Goal: Transaction & Acquisition: Purchase product/service

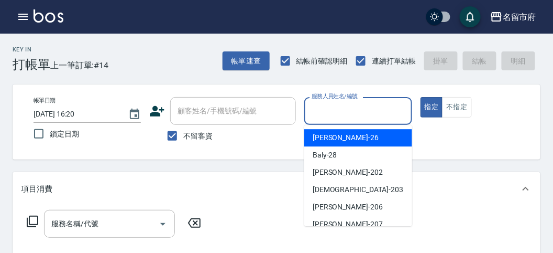
click at [334, 106] on input "服務人員姓名/編號" at bounding box center [358, 111] width 98 height 18
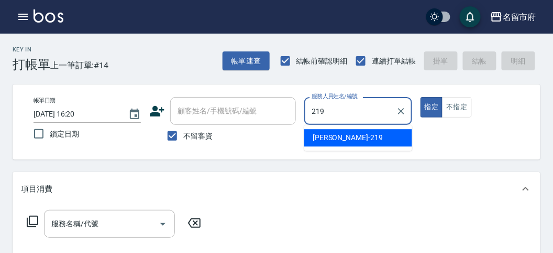
type input "[PERSON_NAME]-219"
type button "true"
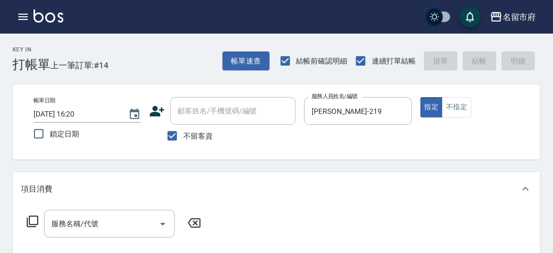
click at [33, 217] on icon at bounding box center [32, 221] width 13 height 13
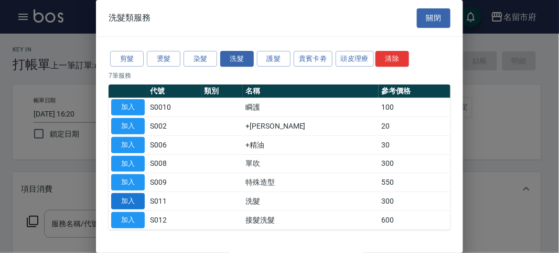
click at [135, 200] on button "加入" at bounding box center [128, 201] width 34 height 16
type input "洗髮(S011)"
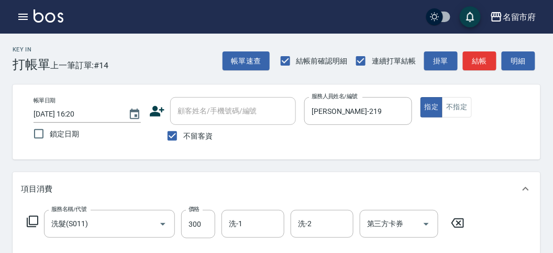
click at [33, 221] on icon at bounding box center [32, 221] width 13 height 13
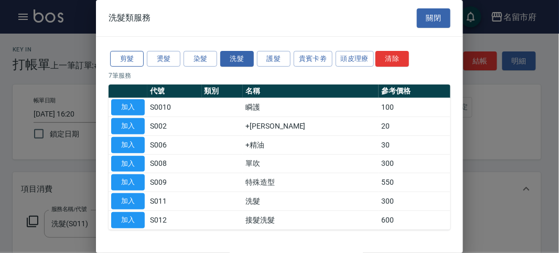
click at [132, 60] on button "剪髮" at bounding box center [127, 59] width 34 height 16
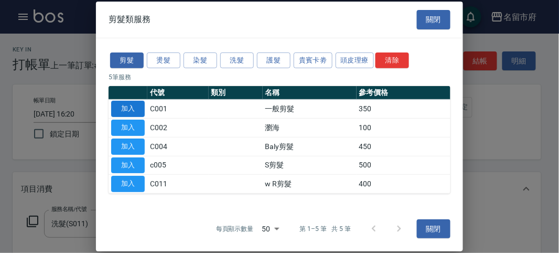
click at [129, 112] on button "加入" at bounding box center [128, 109] width 34 height 16
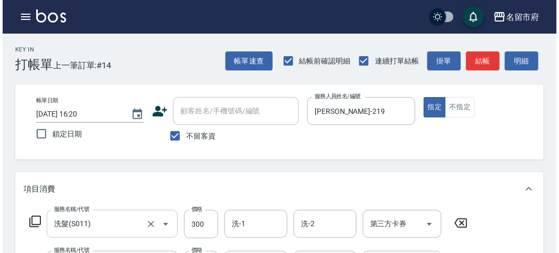
scroll to position [58, 0]
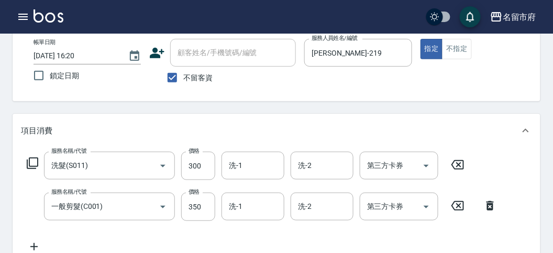
click at [33, 161] on icon at bounding box center [32, 163] width 13 height 13
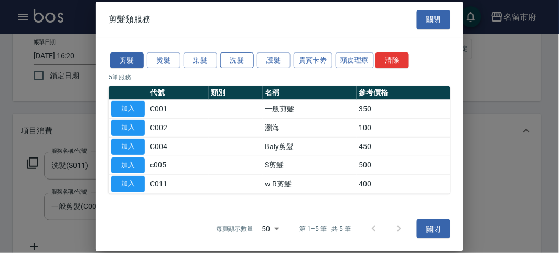
click at [241, 56] on button "洗髮" at bounding box center [237, 60] width 34 height 16
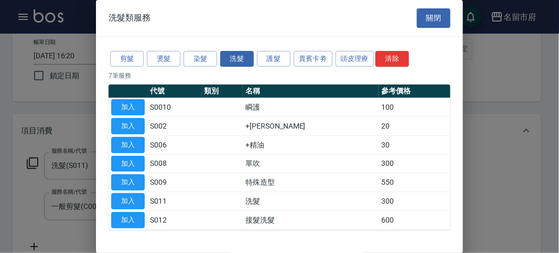
scroll to position [32, 0]
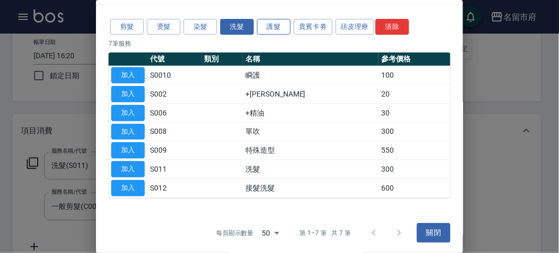
click at [272, 32] on button "護髮" at bounding box center [274, 27] width 34 height 16
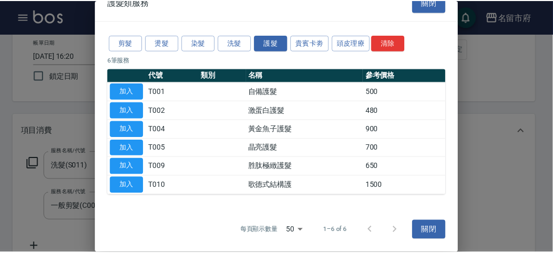
scroll to position [14, 0]
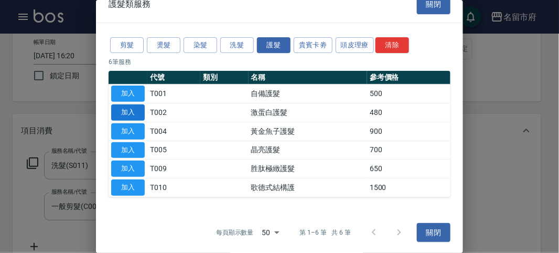
click at [138, 110] on button "加入" at bounding box center [128, 112] width 34 height 16
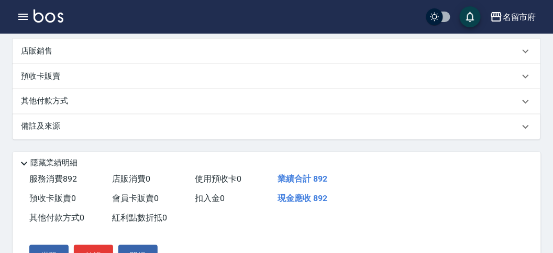
scroll to position [156, 0]
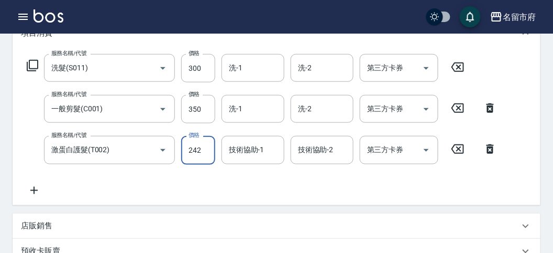
drag, startPoint x: 204, startPoint y: 146, endPoint x: 188, endPoint y: 149, distance: 17.2
click at [188, 149] on input "242" at bounding box center [198, 150] width 34 height 28
type input "238"
click at [278, 178] on div "服務名稱/代號 洗髮(S011) 服務名稱/代號 價格 300 價格 洗-1 洗-1 洗-2 洗-2 第三方卡券 第三方卡券 服務名稱/代號 一般剪髮(C00…" at bounding box center [262, 125] width 483 height 142
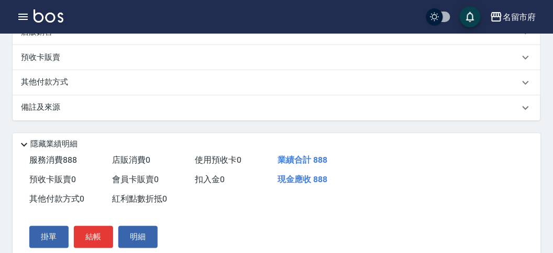
scroll to position [0, 0]
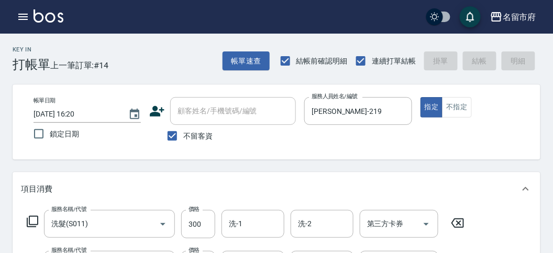
type input "[DATE] 17:00"
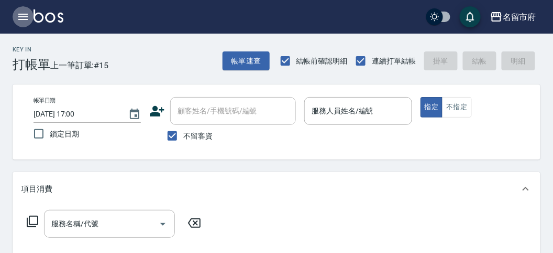
click at [21, 16] on icon "button" at bounding box center [23, 16] width 13 height 13
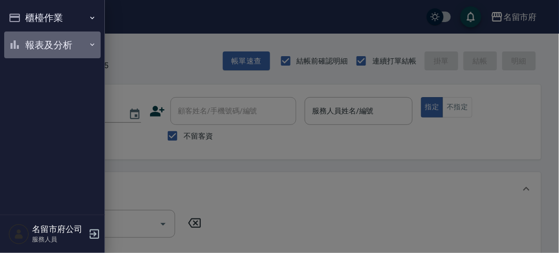
click at [58, 47] on button "報表及分析" at bounding box center [52, 44] width 96 height 27
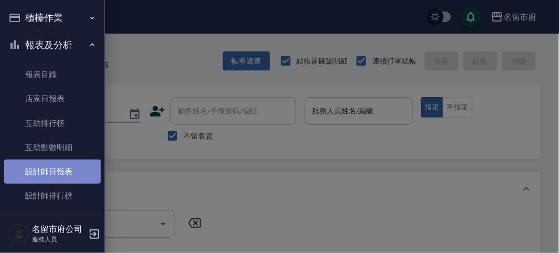
click at [61, 176] on link "設計師日報表" at bounding box center [52, 171] width 96 height 24
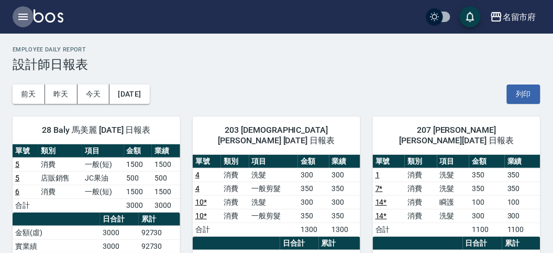
click at [19, 14] on icon "button" at bounding box center [22, 17] width 9 height 6
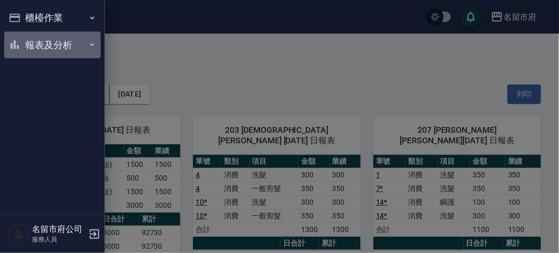
click at [48, 42] on button "報表及分析" at bounding box center [52, 44] width 96 height 27
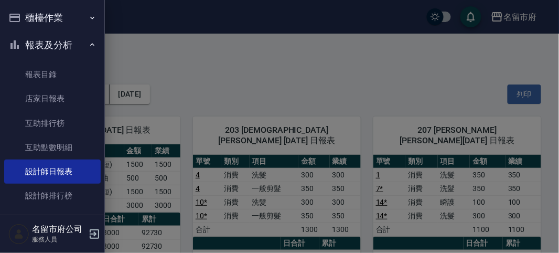
click at [41, 20] on button "櫃檯作業" at bounding box center [52, 17] width 96 height 27
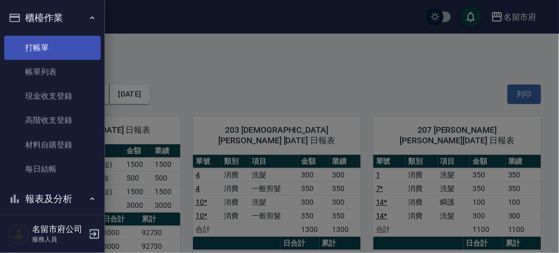
click at [46, 43] on link "打帳單" at bounding box center [52, 48] width 96 height 24
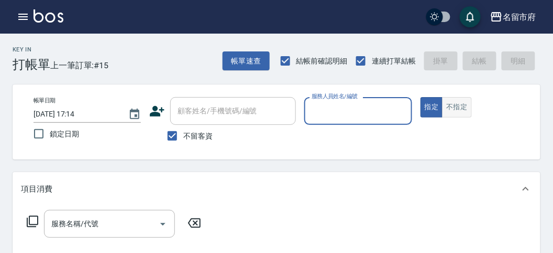
click at [458, 113] on button "不指定" at bounding box center [456, 107] width 29 height 20
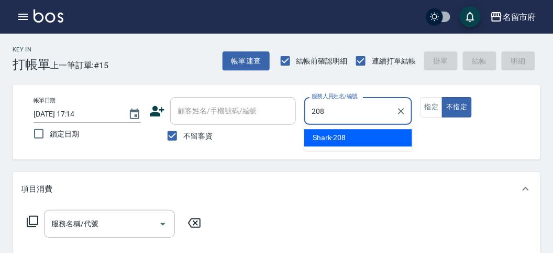
click at [351, 140] on div "Shark -208" at bounding box center [358, 137] width 108 height 17
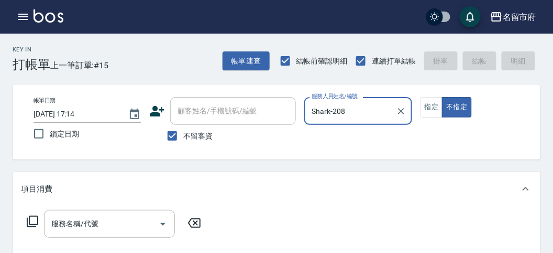
type input "Shark-208"
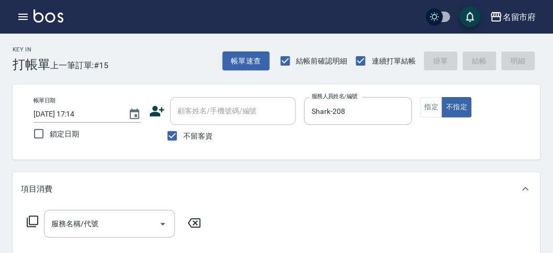
click at [35, 218] on icon at bounding box center [32, 221] width 13 height 13
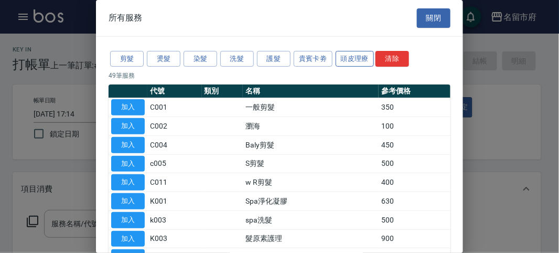
click at [345, 56] on button "頭皮理療" at bounding box center [354, 59] width 39 height 16
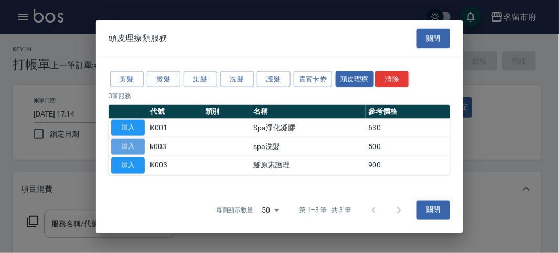
click at [137, 141] on button "加入" at bounding box center [128, 146] width 34 height 16
type input "spa洗髮(k003)"
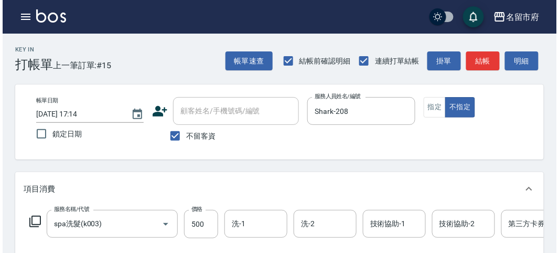
scroll to position [316, 0]
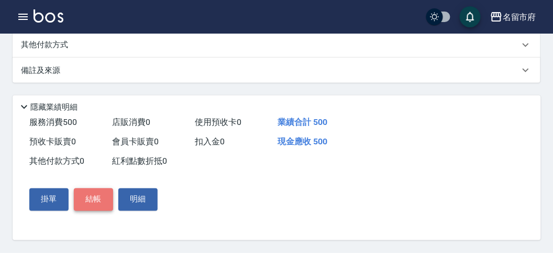
click at [91, 202] on button "結帳" at bounding box center [93, 199] width 39 height 22
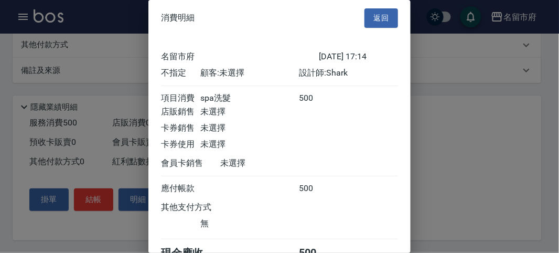
scroll to position [58, 0]
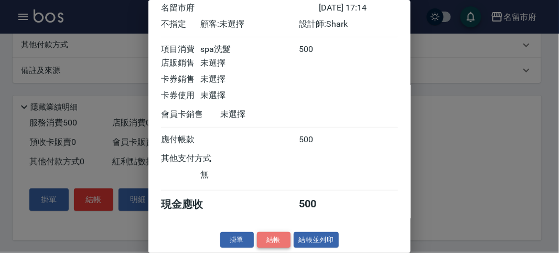
click at [275, 240] on button "結帳" at bounding box center [274, 240] width 34 height 16
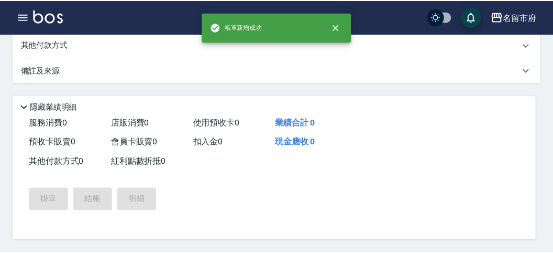
scroll to position [0, 0]
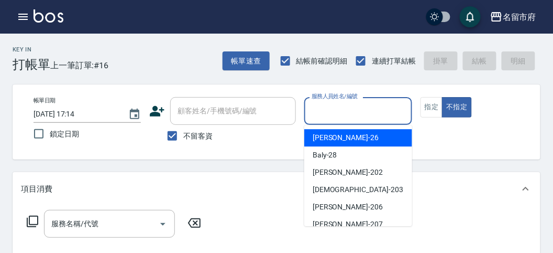
click at [329, 103] on input "服務人員姓名/編號" at bounding box center [358, 111] width 98 height 18
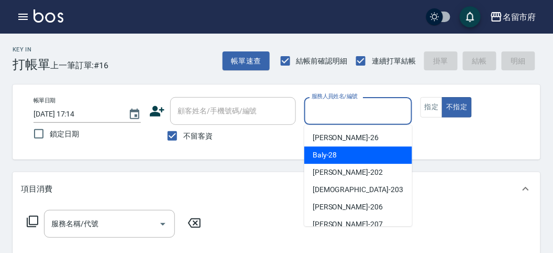
click at [319, 156] on span "Baly -28" at bounding box center [325, 154] width 25 height 11
type input "Baly-28"
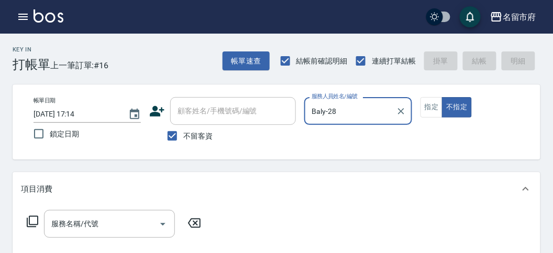
click at [81, 221] on div "服務名稱/代號 服務名稱/代號" at bounding box center [109, 224] width 131 height 28
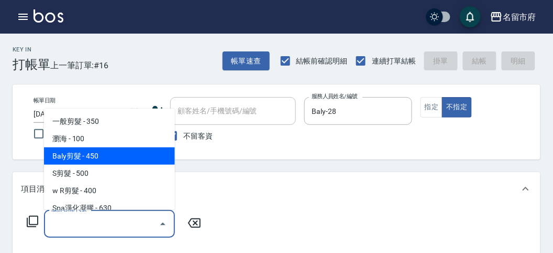
click at [92, 160] on span "Baly剪髮 - 450" at bounding box center [109, 155] width 131 height 17
type input "Baly剪髮(C004)"
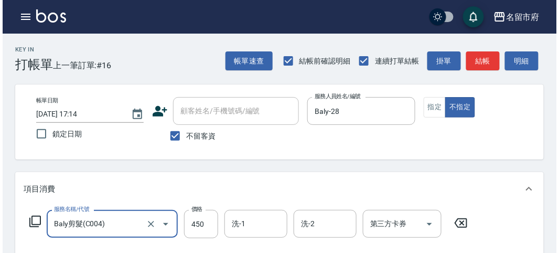
scroll to position [291, 0]
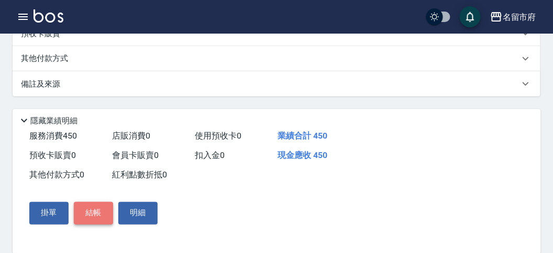
click at [95, 218] on button "結帳" at bounding box center [93, 213] width 39 height 22
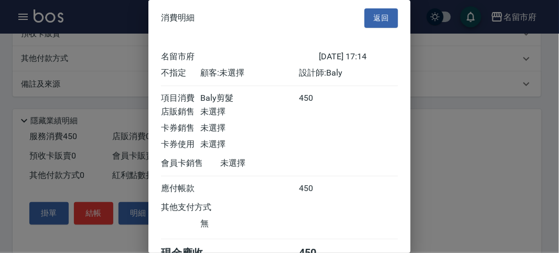
scroll to position [58, 0]
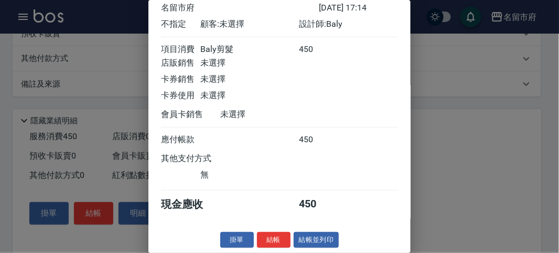
click at [271, 239] on button "結帳" at bounding box center [274, 240] width 34 height 16
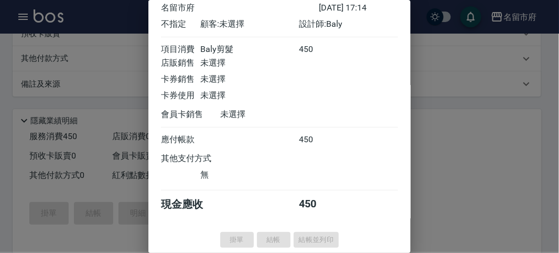
type input "[DATE] 17:43"
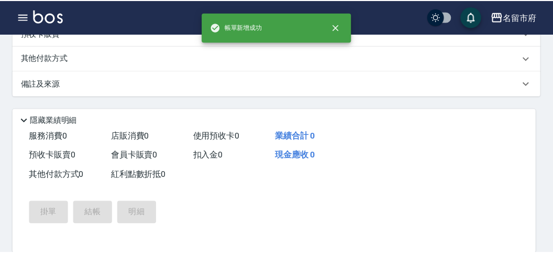
scroll to position [0, 0]
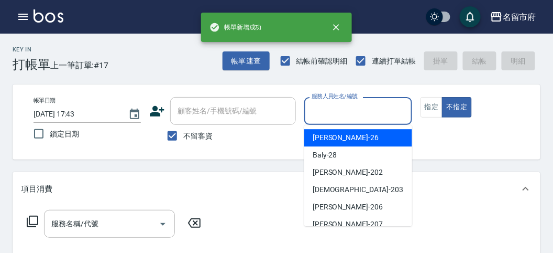
click at [337, 110] on input "服務人員姓名/編號" at bounding box center [358, 111] width 98 height 18
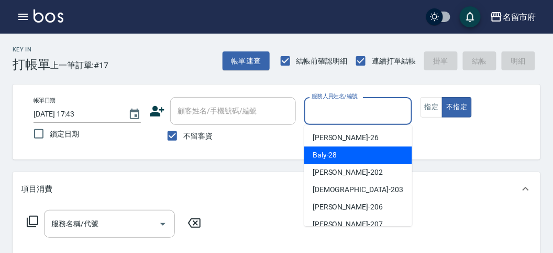
click at [333, 151] on span "Baly -28" at bounding box center [325, 154] width 25 height 11
type input "Baly-28"
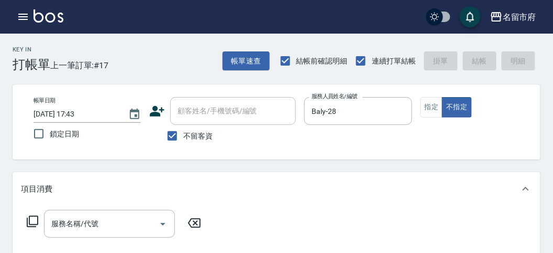
click at [31, 220] on icon at bounding box center [32, 221] width 13 height 13
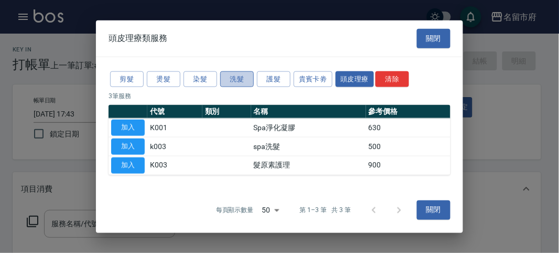
click at [232, 83] on button "洗髮" at bounding box center [237, 79] width 34 height 16
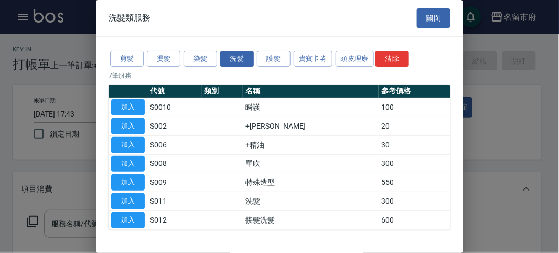
drag, startPoint x: 121, startPoint y: 195, endPoint x: 149, endPoint y: 203, distance: 29.9
click at [120, 195] on button "加入" at bounding box center [128, 201] width 34 height 16
type input "洗髮(S011)"
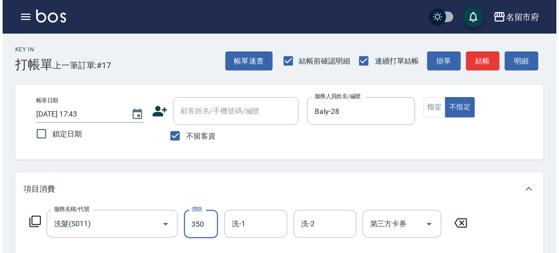
scroll to position [307, 0]
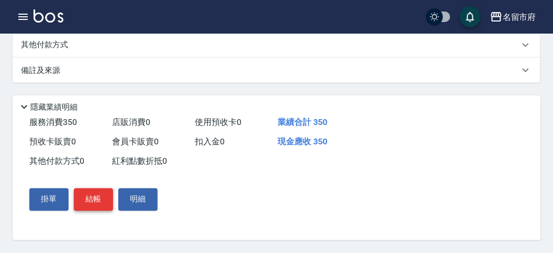
type input "350"
click at [96, 198] on button "結帳" at bounding box center [93, 199] width 39 height 22
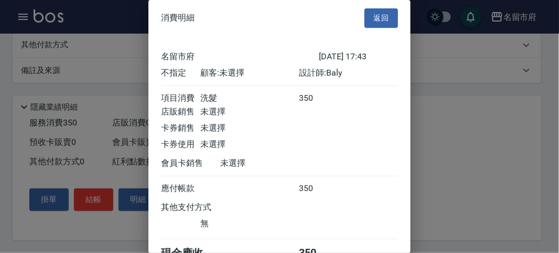
scroll to position [58, 0]
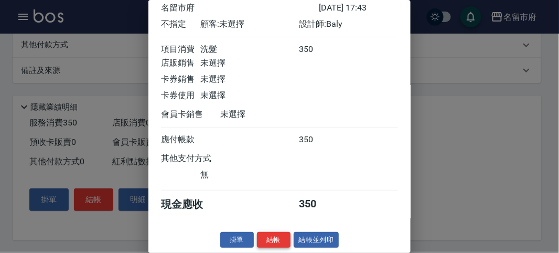
click at [260, 242] on button "結帳" at bounding box center [274, 240] width 34 height 16
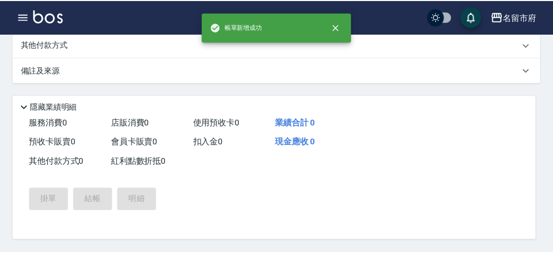
scroll to position [0, 0]
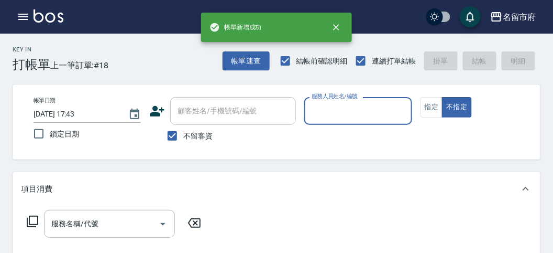
drag, startPoint x: 350, startPoint y: 109, endPoint x: 352, endPoint y: 116, distance: 7.5
click at [351, 108] on input "服務人員姓名/編號" at bounding box center [358, 111] width 98 height 18
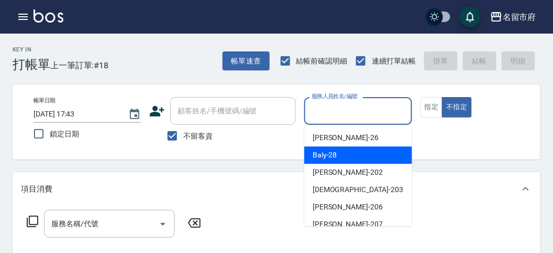
drag, startPoint x: 341, startPoint y: 154, endPoint x: 244, endPoint y: 168, distance: 98.6
click at [341, 155] on div "Baly -28" at bounding box center [358, 154] width 108 height 17
type input "Baly-28"
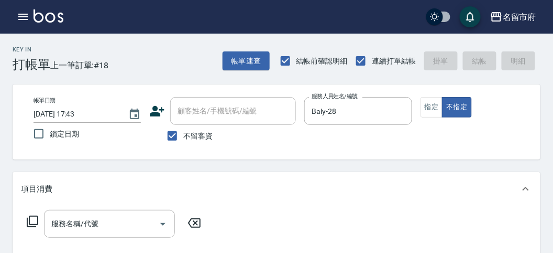
click at [31, 222] on icon at bounding box center [32, 221] width 13 height 13
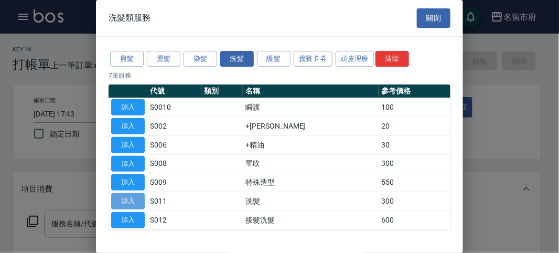
click at [137, 201] on button "加入" at bounding box center [128, 201] width 34 height 16
type input "洗髮(S011)"
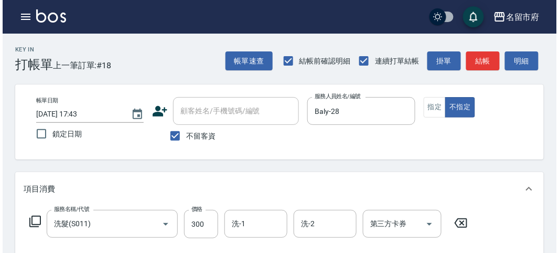
scroll to position [307, 0]
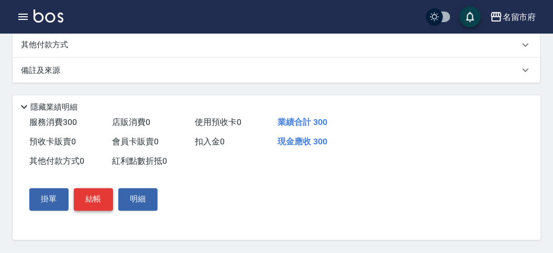
click at [97, 202] on button "結帳" at bounding box center [93, 199] width 39 height 22
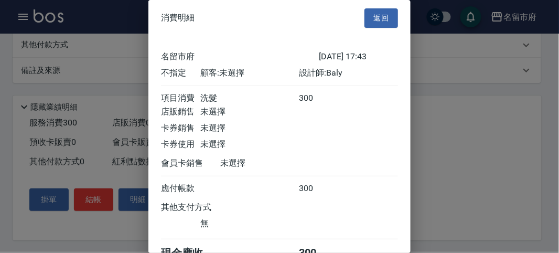
scroll to position [58, 0]
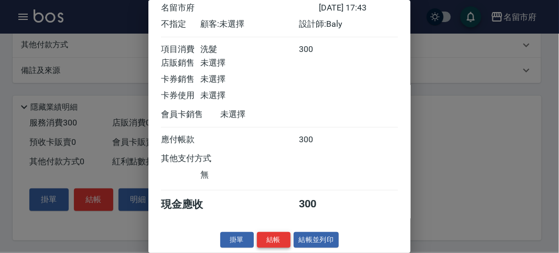
click at [277, 239] on button "結帳" at bounding box center [274, 240] width 34 height 16
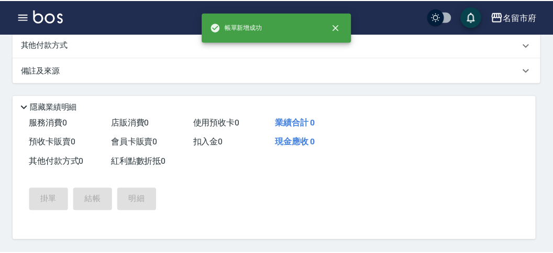
scroll to position [0, 0]
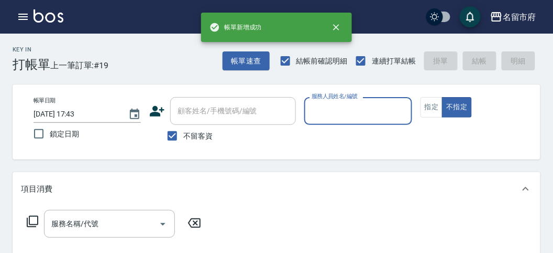
click at [349, 113] on input "服務人員姓名/編號" at bounding box center [358, 111] width 98 height 18
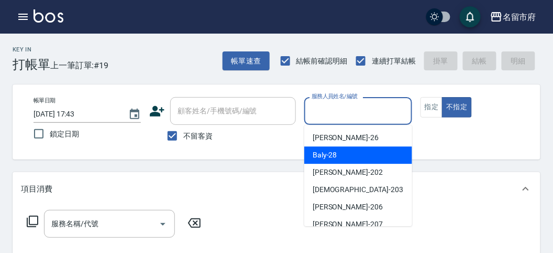
drag, startPoint x: 322, startPoint y: 160, endPoint x: 279, endPoint y: 159, distance: 43.5
click at [318, 159] on span "Baly -28" at bounding box center [325, 154] width 25 height 11
type input "Baly-28"
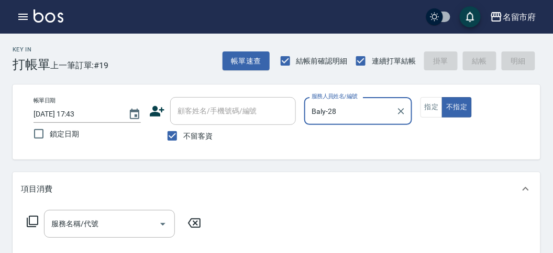
click at [31, 221] on icon at bounding box center [32, 221] width 13 height 13
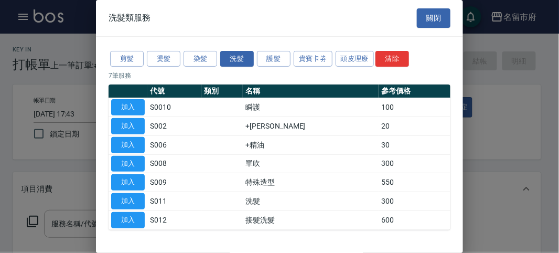
click at [333, 54] on div "剪髮 燙髮 染髮 洗髮 護髮 貴賓卡劵 頭皮理療 清除" at bounding box center [279, 58] width 342 height 19
click at [357, 59] on button "頭皮理療" at bounding box center [354, 59] width 39 height 16
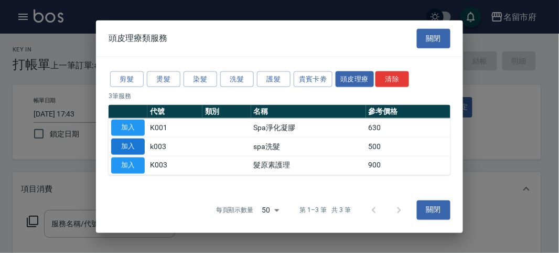
click at [133, 149] on button "加入" at bounding box center [128, 146] width 34 height 16
type input "spa洗髮(k003)"
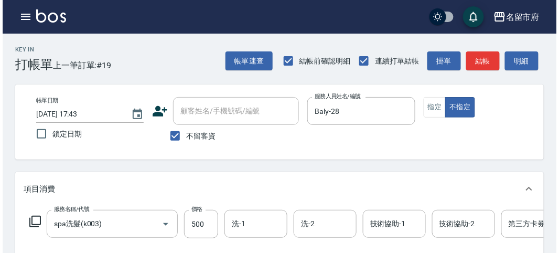
scroll to position [316, 0]
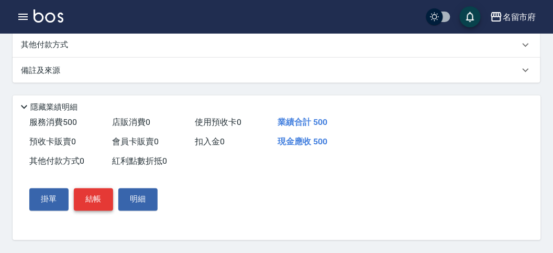
click at [99, 203] on button "結帳" at bounding box center [93, 199] width 39 height 22
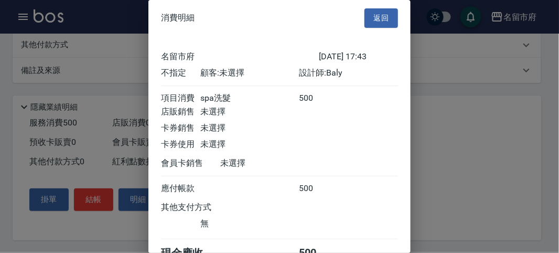
scroll to position [58, 0]
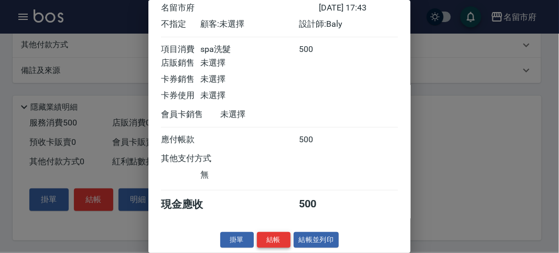
click at [265, 232] on button "結帳" at bounding box center [274, 240] width 34 height 16
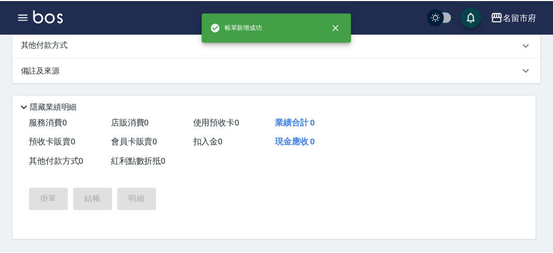
scroll to position [0, 0]
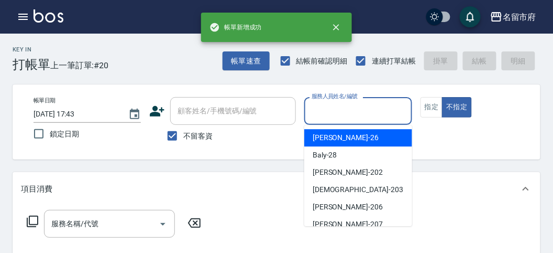
click at [346, 110] on input "服務人員姓名/編號" at bounding box center [358, 111] width 98 height 18
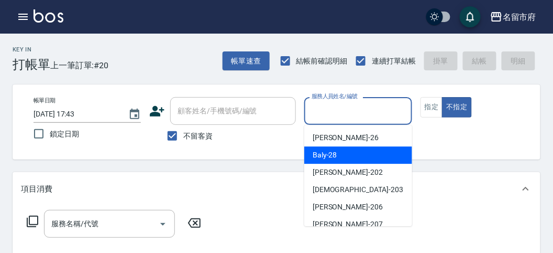
click at [339, 162] on div "Baly -28" at bounding box center [358, 154] width 108 height 17
type input "Baly-28"
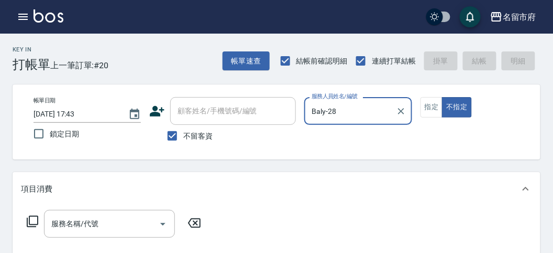
click at [35, 216] on icon at bounding box center [32, 221] width 13 height 13
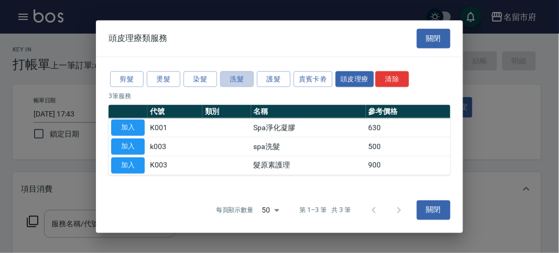
drag, startPoint x: 243, startPoint y: 80, endPoint x: 232, endPoint y: 123, distance: 44.4
click at [243, 80] on button "洗髮" at bounding box center [237, 79] width 34 height 16
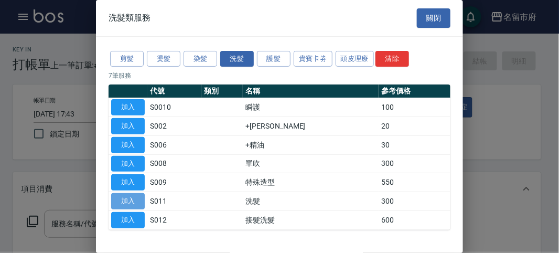
drag, startPoint x: 115, startPoint y: 195, endPoint x: 173, endPoint y: 204, distance: 58.8
click at [116, 195] on button "加入" at bounding box center [128, 201] width 34 height 16
type input "洗髮(S011)"
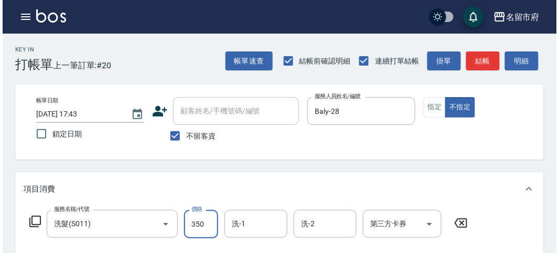
scroll to position [307, 0]
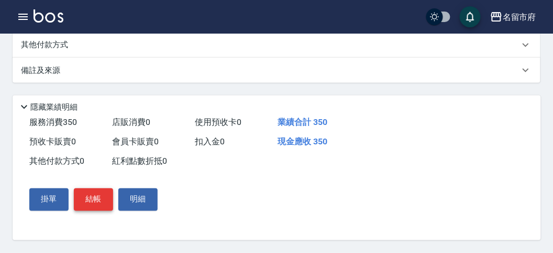
type input "350"
click at [81, 207] on button "結帳" at bounding box center [93, 199] width 39 height 22
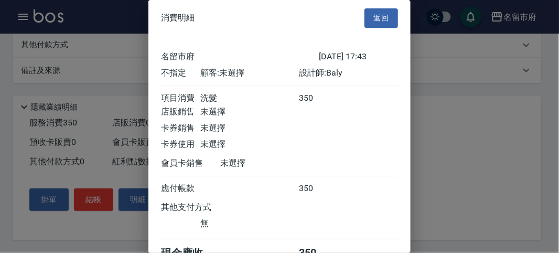
scroll to position [58, 0]
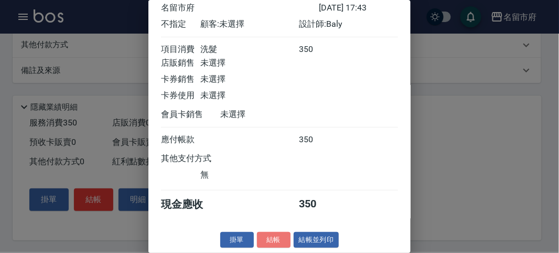
drag, startPoint x: 273, startPoint y: 237, endPoint x: 273, endPoint y: 220, distance: 17.3
click at [273, 237] on button "結帳" at bounding box center [274, 240] width 34 height 16
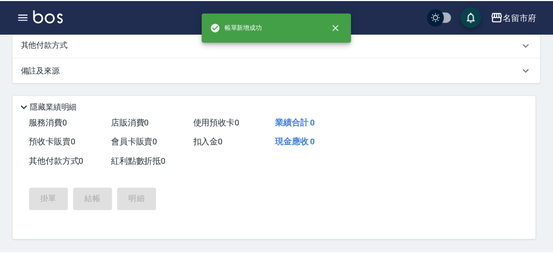
scroll to position [0, 0]
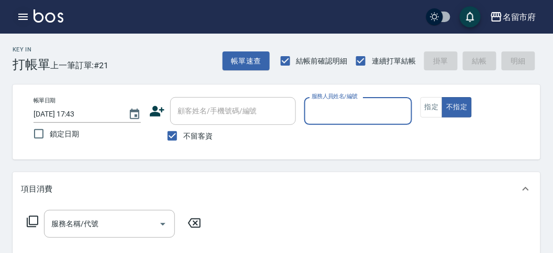
click at [23, 13] on icon "button" at bounding box center [23, 16] width 13 height 13
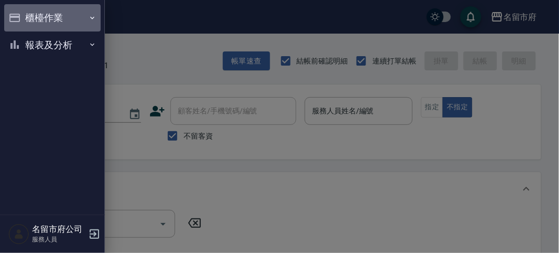
click at [31, 18] on button "櫃檯作業" at bounding box center [52, 17] width 96 height 27
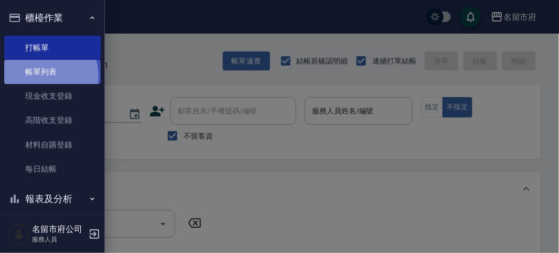
click at [40, 76] on link "帳單列表" at bounding box center [52, 72] width 96 height 24
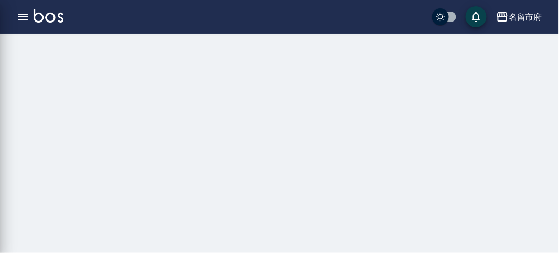
click at [40, 76] on div "櫃檯作業 打帳單 帳單列表 現金收支登錄 高階收支登錄 材料自購登錄 每日結帳 報表及分析 報表目錄 店家日報表 互助排行榜 互助點數明細 設計師日報表 設計…" at bounding box center [52, 126] width 105 height 253
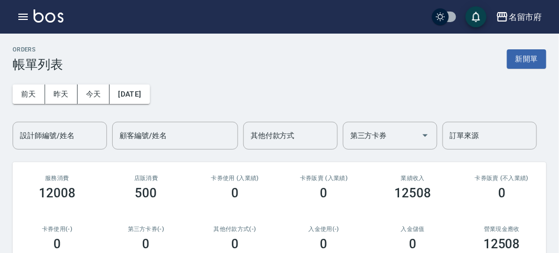
click at [61, 79] on div "[DATE] [DATE] [DATE] [DATE] 設計師編號/姓名 設計師編號/姓名 顧客編號/姓名 顧客編號/姓名 其他付款方式 其他付款方式 第三方…" at bounding box center [279, 111] width 533 height 78
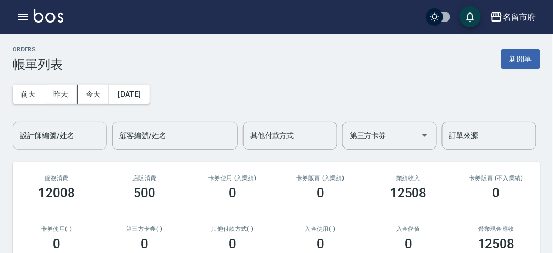
click at [62, 133] on input "設計師編號/姓名" at bounding box center [59, 135] width 85 height 18
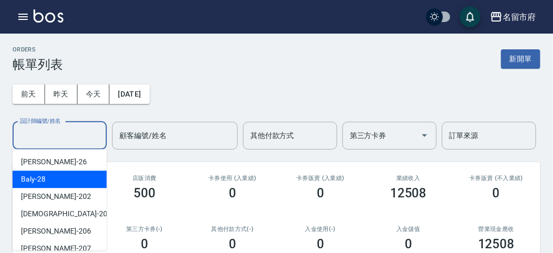
click at [55, 174] on div "Baly -28" at bounding box center [60, 178] width 94 height 17
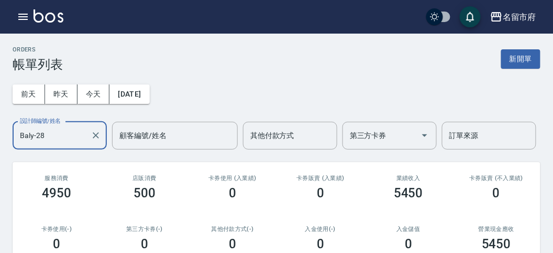
click at [77, 130] on input "Baly-28" at bounding box center [51, 135] width 69 height 18
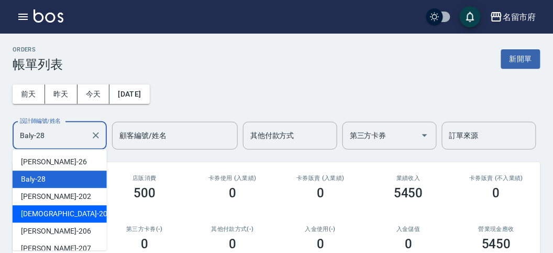
click at [65, 218] on div "聖德 -203" at bounding box center [60, 213] width 94 height 17
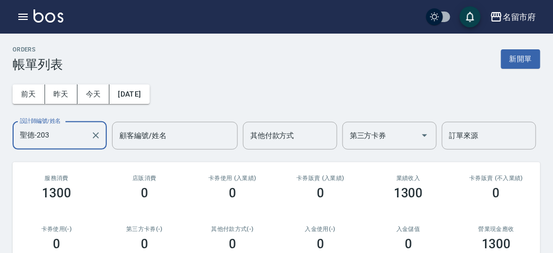
click at [69, 135] on input "聖德-203" at bounding box center [51, 135] width 69 height 18
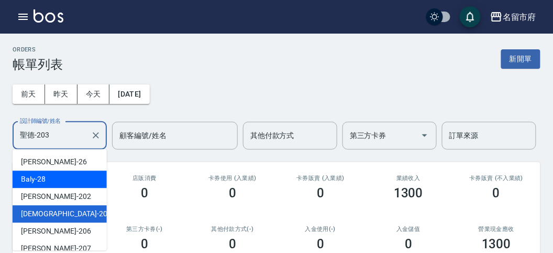
scroll to position [97, 0]
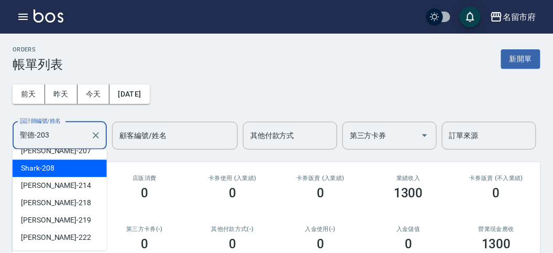
click at [55, 173] on div "Shark -208" at bounding box center [60, 167] width 94 height 17
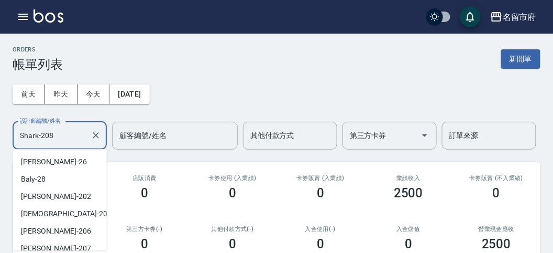
click at [50, 137] on input "Shark-208" at bounding box center [51, 135] width 69 height 18
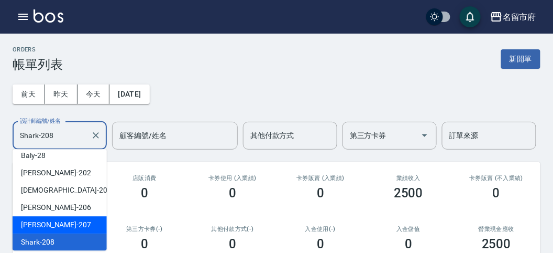
click at [57, 222] on div "[PERSON_NAME] -207" at bounding box center [60, 224] width 94 height 17
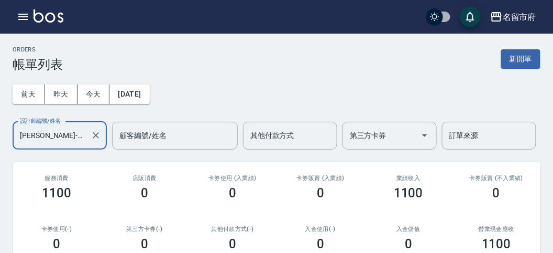
click at [65, 145] on div "[PERSON_NAME]-207 設計師編號/姓名" at bounding box center [60, 136] width 94 height 28
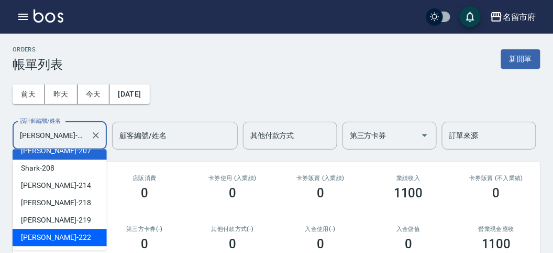
scroll to position [58, 0]
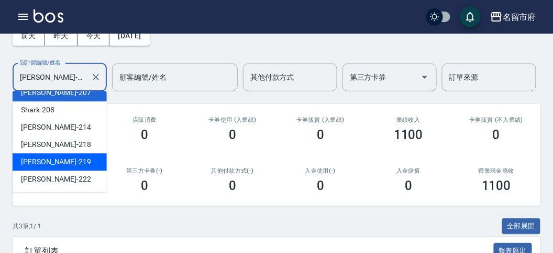
click at [60, 156] on div "[PERSON_NAME] -219" at bounding box center [60, 161] width 94 height 17
type input "[PERSON_NAME]-219"
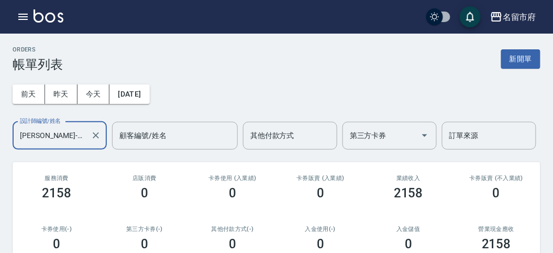
scroll to position [174, 0]
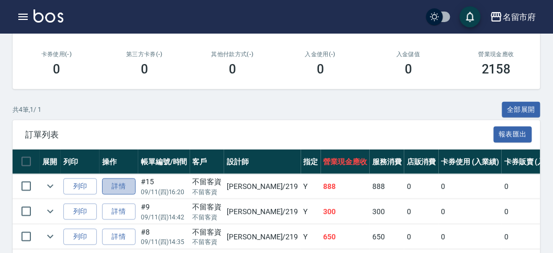
click at [128, 185] on link "詳情" at bounding box center [119, 186] width 34 height 16
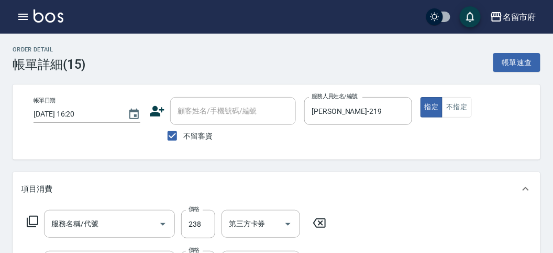
type input "[DATE] 16:20"
checkbox input "true"
type input "[PERSON_NAME]-219"
type input "激蛋白護髮(T002)"
type input "一般剪髮(C001)"
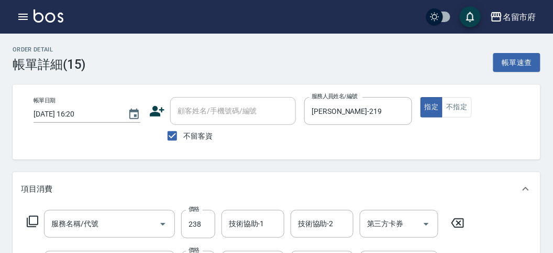
type input "洗髮(S011)"
click at [25, 10] on button "button" at bounding box center [23, 16] width 21 height 21
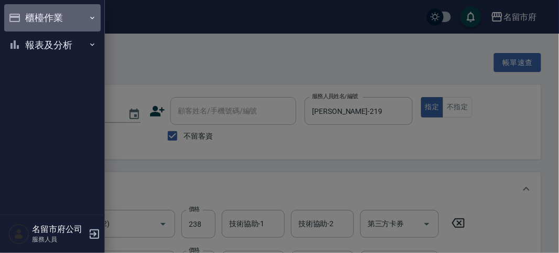
click at [24, 14] on button "櫃檯作業" at bounding box center [52, 17] width 96 height 27
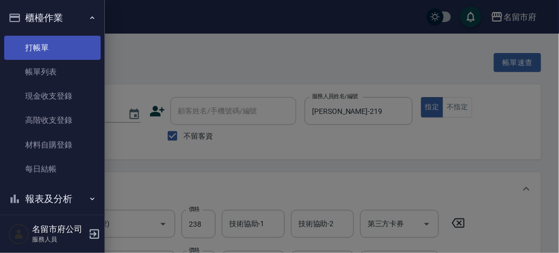
click at [32, 38] on link "打帳單" at bounding box center [52, 48] width 96 height 24
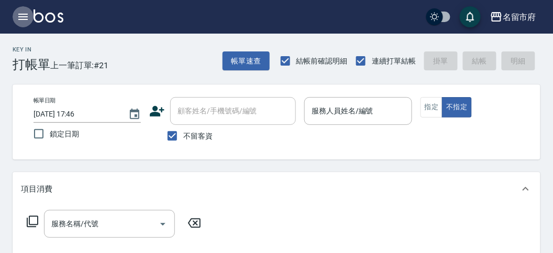
click at [20, 15] on icon "button" at bounding box center [23, 16] width 13 height 13
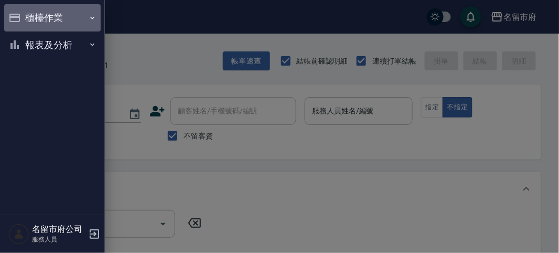
click at [23, 16] on button "櫃檯作業" at bounding box center [52, 17] width 96 height 27
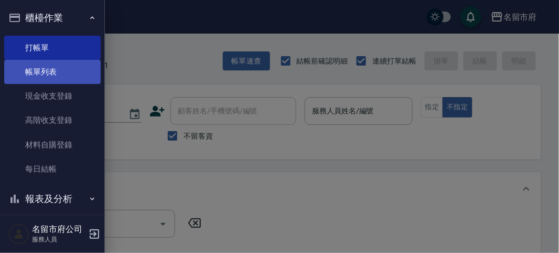
click at [41, 69] on link "帳單列表" at bounding box center [52, 72] width 96 height 24
click at [43, 71] on link "帳單列表" at bounding box center [52, 72] width 96 height 24
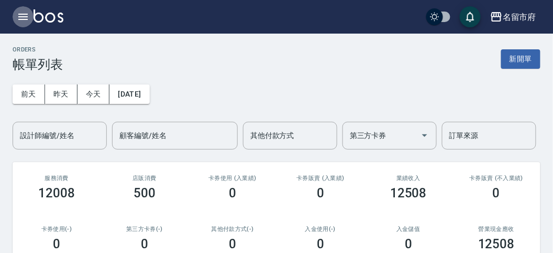
click at [22, 16] on icon "button" at bounding box center [23, 16] width 13 height 13
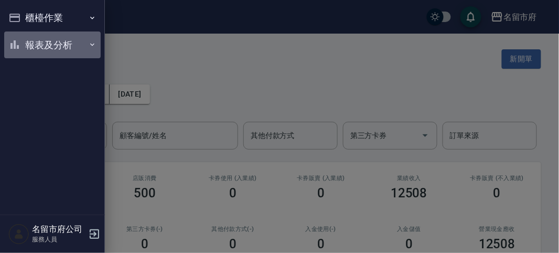
click at [28, 48] on button "報表及分析" at bounding box center [52, 44] width 96 height 27
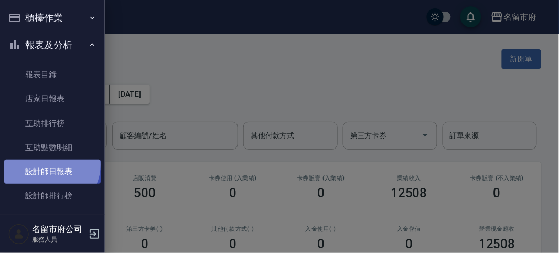
click at [50, 165] on link "設計師日報表" at bounding box center [52, 171] width 96 height 24
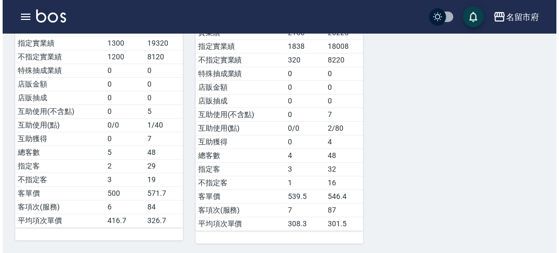
scroll to position [281, 0]
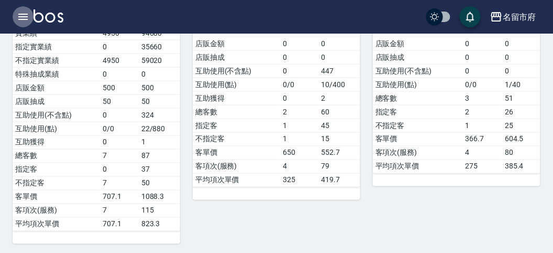
click at [21, 15] on icon "button" at bounding box center [23, 16] width 13 height 13
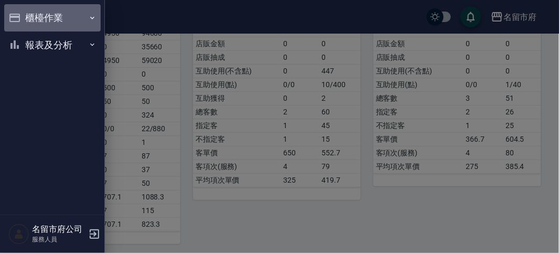
click at [21, 15] on button "櫃檯作業" at bounding box center [52, 17] width 96 height 27
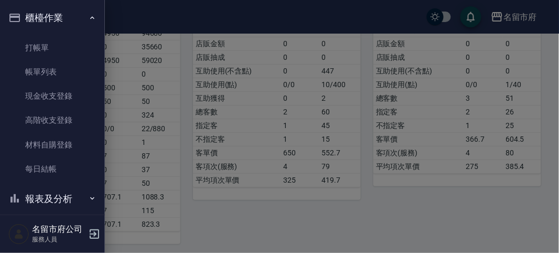
click at [22, 15] on button "櫃檯作業" at bounding box center [52, 17] width 96 height 27
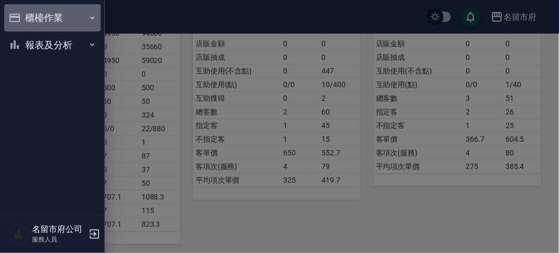
click at [34, 27] on button "櫃檯作業" at bounding box center [52, 17] width 96 height 27
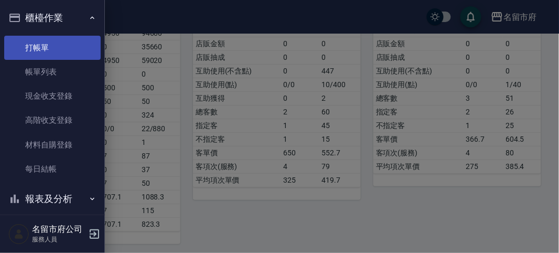
click at [43, 50] on link "打帳單" at bounding box center [52, 48] width 96 height 24
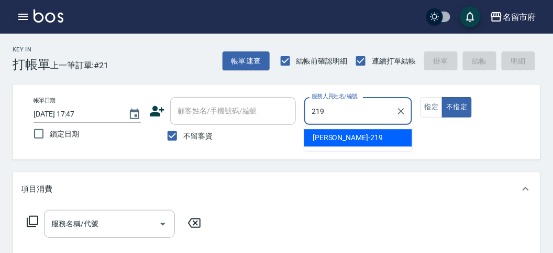
type input "[PERSON_NAME]-219"
type button "false"
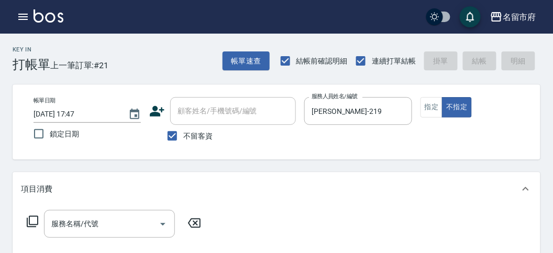
click at [33, 223] on icon at bounding box center [32, 221] width 13 height 13
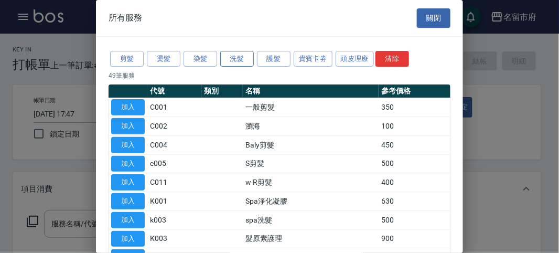
click at [231, 61] on button "洗髮" at bounding box center [237, 59] width 34 height 16
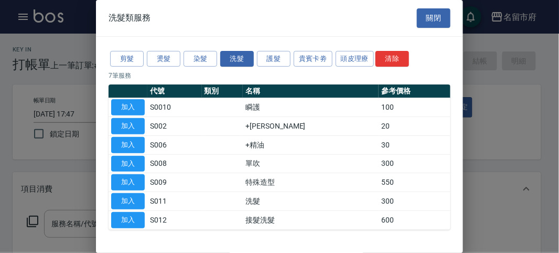
scroll to position [32, 0]
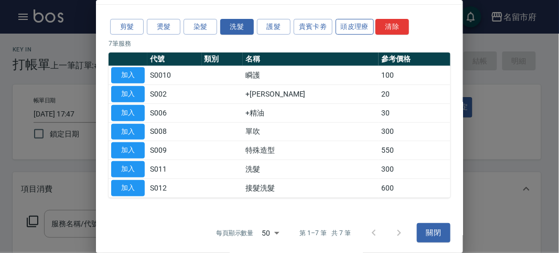
click at [354, 29] on button "頭皮理療" at bounding box center [354, 27] width 39 height 16
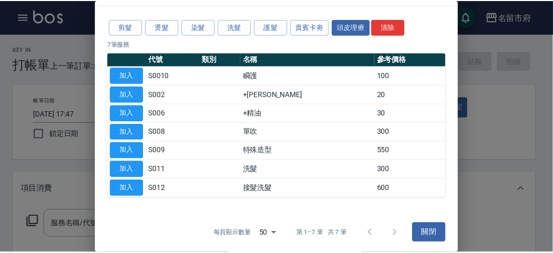
scroll to position [0, 0]
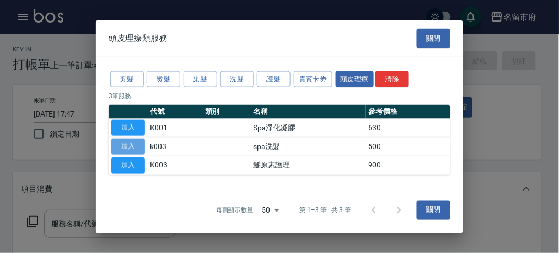
click at [134, 146] on button "加入" at bounding box center [128, 146] width 34 height 16
type input "spa洗髮(k003)"
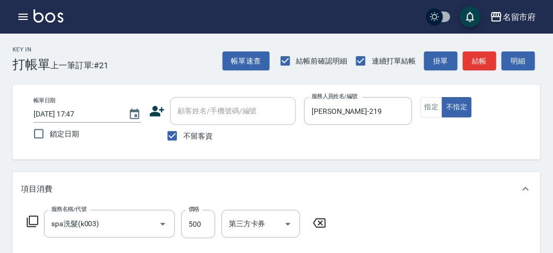
scroll to position [233, 0]
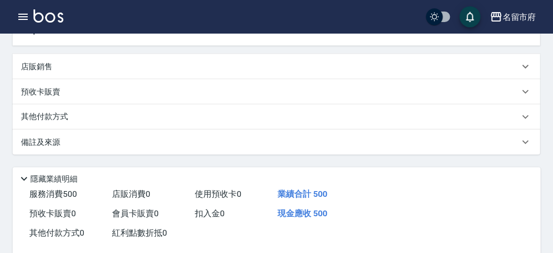
type input "[DATE] 17:49"
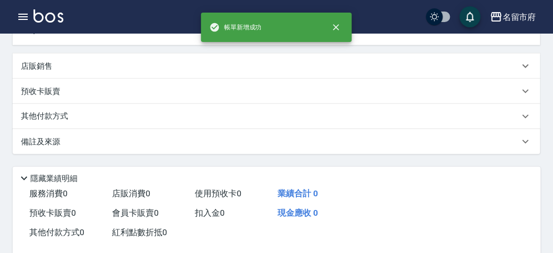
scroll to position [0, 0]
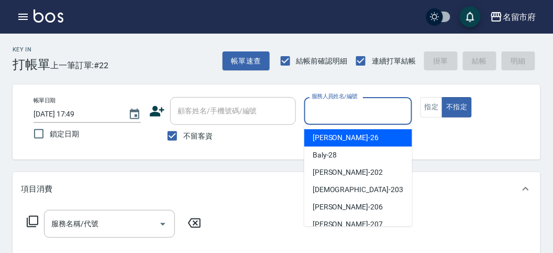
click at [365, 114] on input "服務人員姓名/編號" at bounding box center [358, 111] width 98 height 18
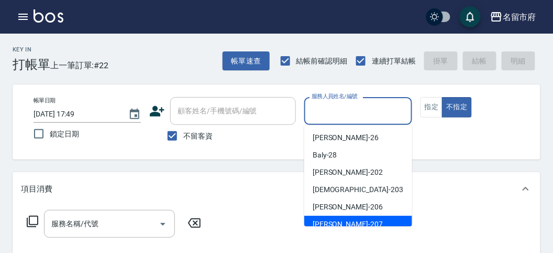
click at [346, 220] on div "[PERSON_NAME] -207" at bounding box center [358, 223] width 108 height 17
type input "[PERSON_NAME]-207"
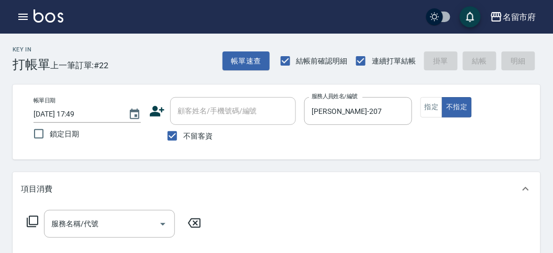
click at [32, 227] on icon at bounding box center [32, 221] width 13 height 13
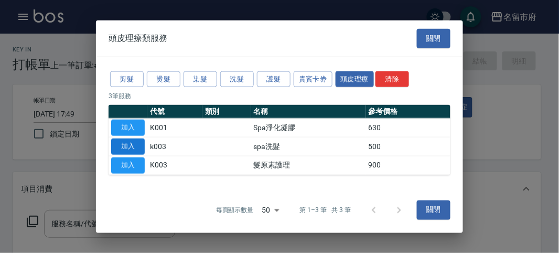
click at [140, 147] on button "加入" at bounding box center [128, 146] width 34 height 16
type input "spa洗髮(k003)"
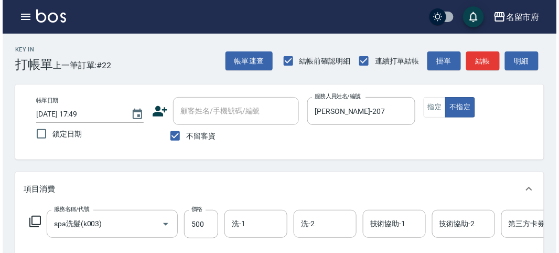
scroll to position [316, 0]
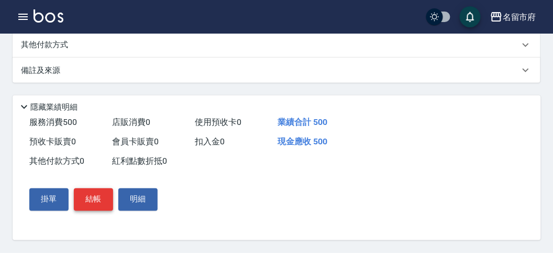
click at [96, 193] on button "結帳" at bounding box center [93, 199] width 39 height 22
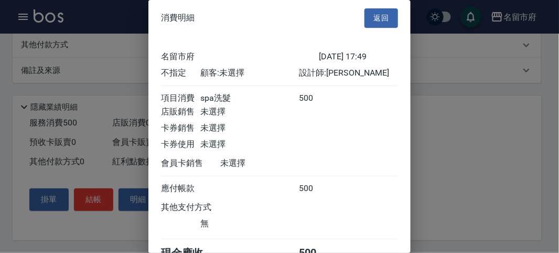
scroll to position [58, 0]
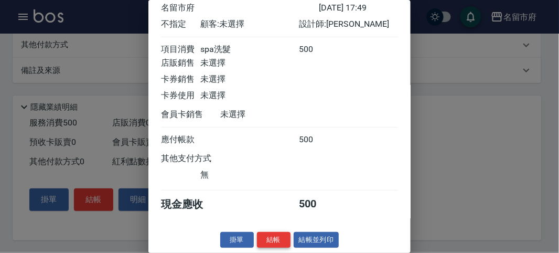
click at [270, 243] on button "結帳" at bounding box center [274, 240] width 34 height 16
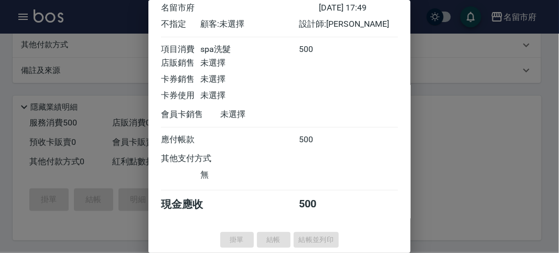
type input "[DATE] 17:58"
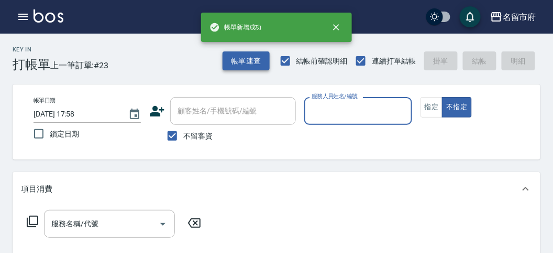
click at [239, 65] on button "帳單速查" at bounding box center [246, 60] width 47 height 19
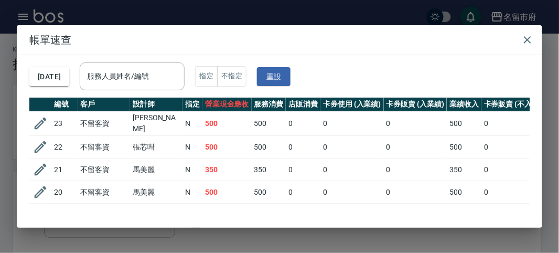
click at [160, 65] on div "服務人員姓名/編號" at bounding box center [132, 76] width 105 height 28
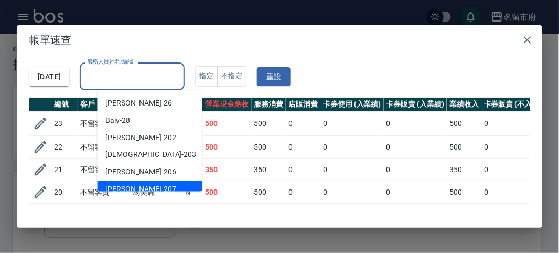
click at [145, 184] on div "[PERSON_NAME] -207" at bounding box center [149, 189] width 105 height 17
type input "[PERSON_NAME]-207"
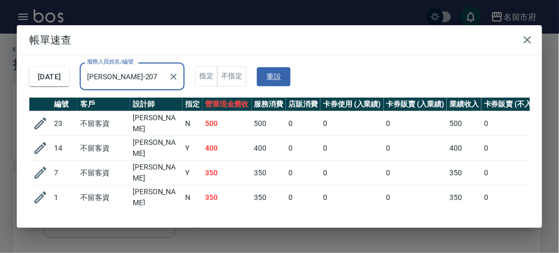
scroll to position [18, 0]
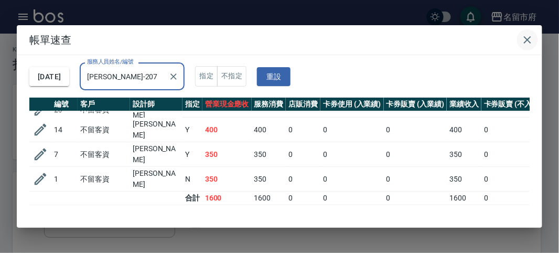
click at [522, 39] on icon "button" at bounding box center [527, 40] width 13 height 13
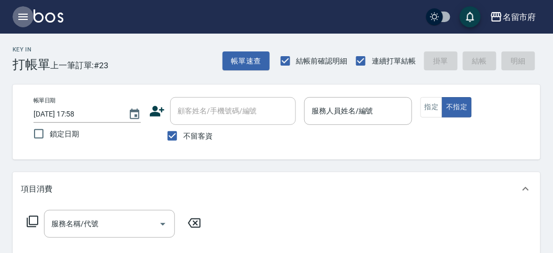
click at [20, 22] on icon "button" at bounding box center [23, 16] width 13 height 13
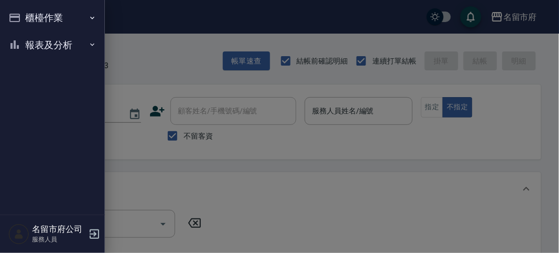
click at [24, 43] on button "報表及分析" at bounding box center [52, 44] width 96 height 27
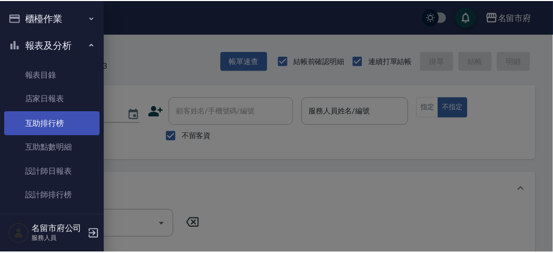
scroll to position [34, 0]
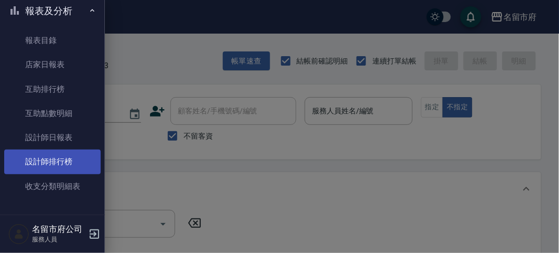
click at [62, 161] on link "設計師排行榜" at bounding box center [52, 161] width 96 height 24
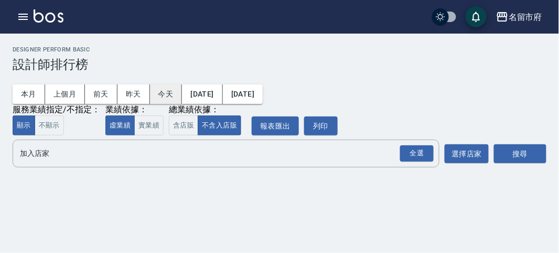
click at [163, 86] on button "今天" at bounding box center [166, 93] width 32 height 19
click at [400, 150] on div "全選" at bounding box center [417, 153] width 34 height 16
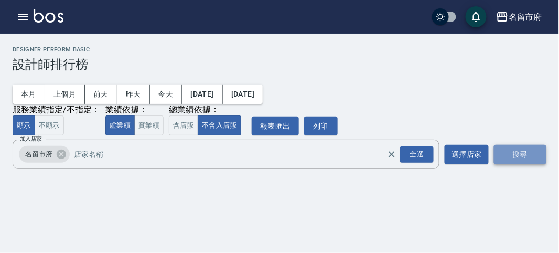
click at [537, 159] on button "搜尋" at bounding box center [520, 154] width 52 height 19
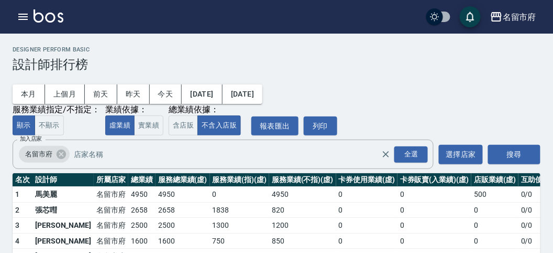
scroll to position [46, 0]
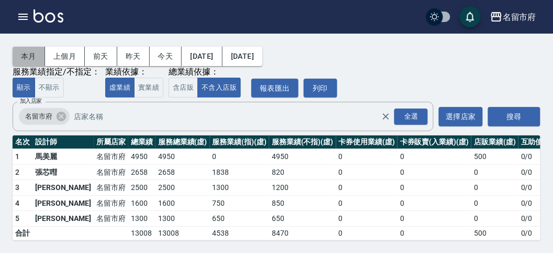
click at [36, 49] on button "本月" at bounding box center [29, 56] width 32 height 19
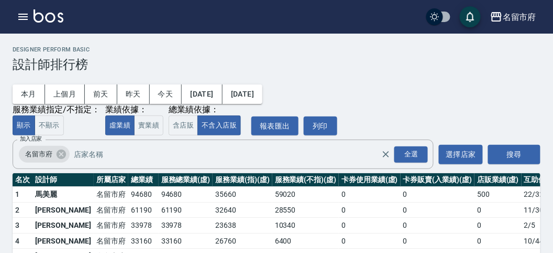
scroll to position [92, 0]
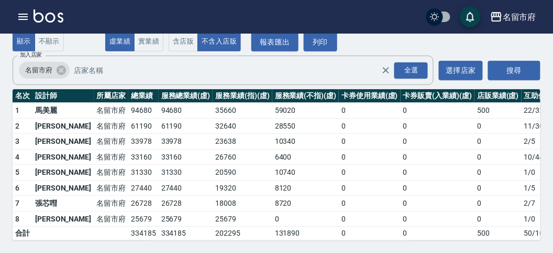
click at [43, 21] on img at bounding box center [49, 15] width 30 height 13
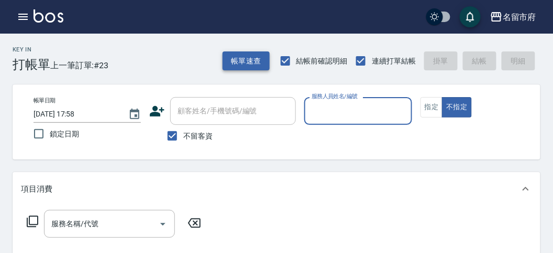
click at [257, 64] on button "帳單速查" at bounding box center [246, 60] width 47 height 19
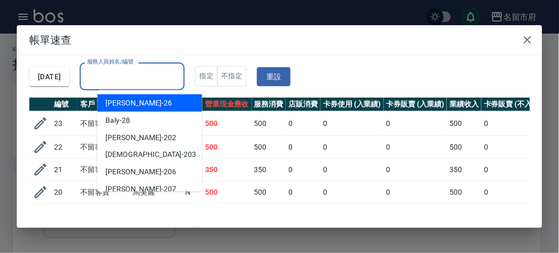
click at [129, 83] on input "服務人員姓名/編號" at bounding box center [131, 76] width 95 height 18
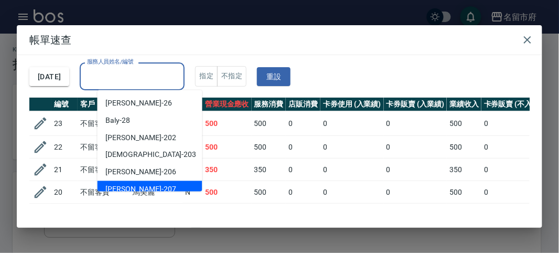
click at [134, 186] on span "[PERSON_NAME] -207" at bounding box center [141, 189] width 70 height 11
type input "[PERSON_NAME]-207"
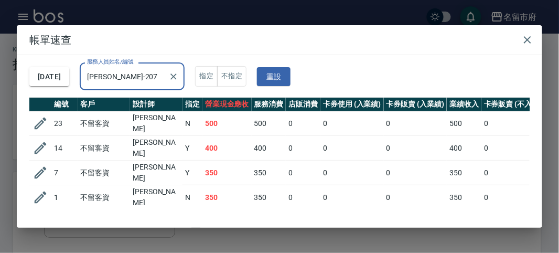
scroll to position [18, 0]
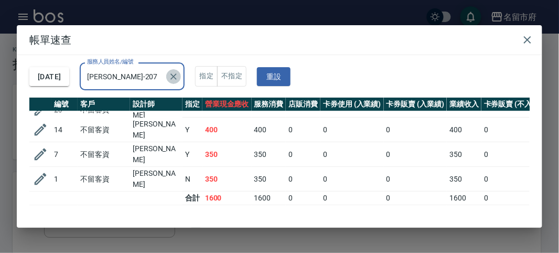
click at [177, 75] on icon "Clear" at bounding box center [174, 76] width 6 height 6
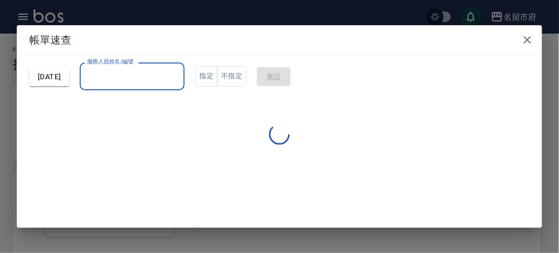
click at [155, 79] on input "服務人員姓名/編號" at bounding box center [131, 76] width 95 height 18
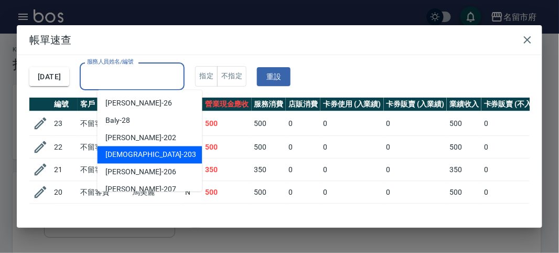
click at [152, 151] on div "聖德 -203" at bounding box center [149, 154] width 105 height 17
type input "聖德-203"
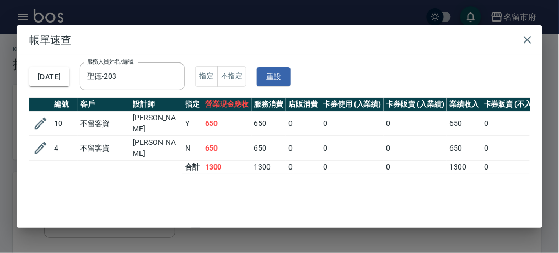
click at [287, 124] on td "0" at bounding box center [303, 123] width 35 height 25
click at [287, 139] on td "0" at bounding box center [303, 148] width 35 height 25
click at [527, 46] on icon "button" at bounding box center [527, 40] width 13 height 13
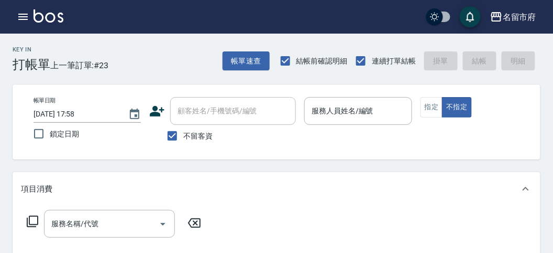
click at [520, 103] on div "指定 不指定" at bounding box center [474, 107] width 107 height 20
drag, startPoint x: 371, startPoint y: 117, endPoint x: 378, endPoint y: 114, distance: 6.8
click at [373, 117] on input "服務人員姓名/編號" at bounding box center [358, 111] width 98 height 18
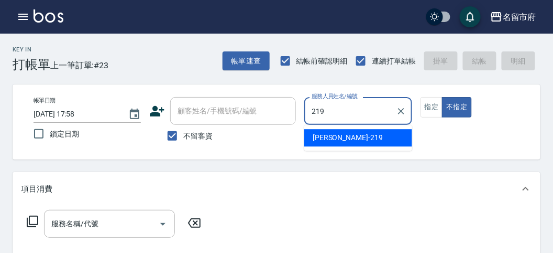
type input "[PERSON_NAME]-219"
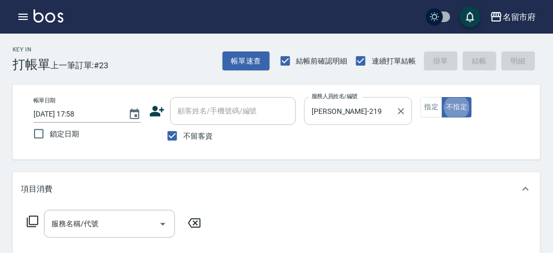
type button "false"
click at [32, 218] on icon at bounding box center [32, 221] width 13 height 13
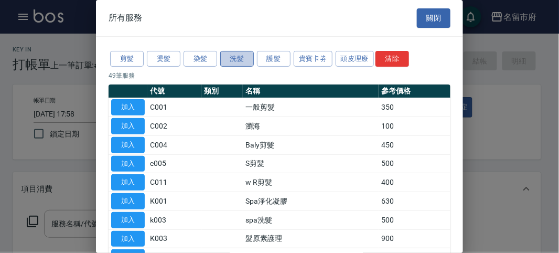
click at [234, 65] on button "洗髮" at bounding box center [237, 59] width 34 height 16
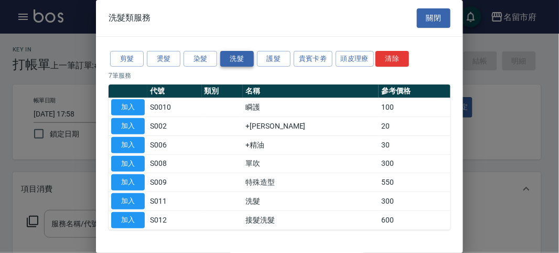
scroll to position [32, 0]
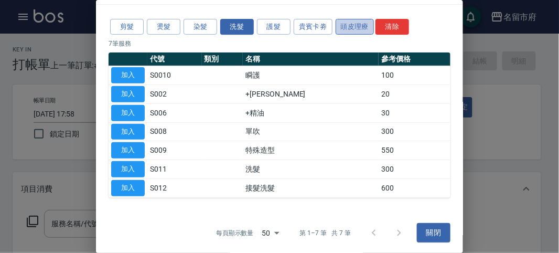
drag, startPoint x: 341, startPoint y: 19, endPoint x: 338, endPoint y: 27, distance: 7.8
click at [341, 19] on button "頭皮理療" at bounding box center [354, 27] width 39 height 16
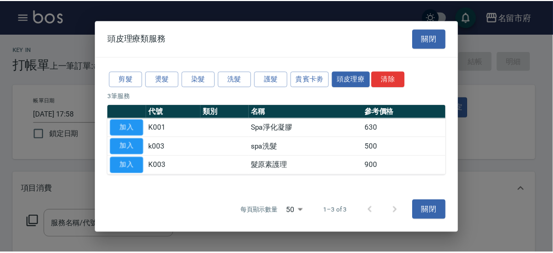
scroll to position [0, 0]
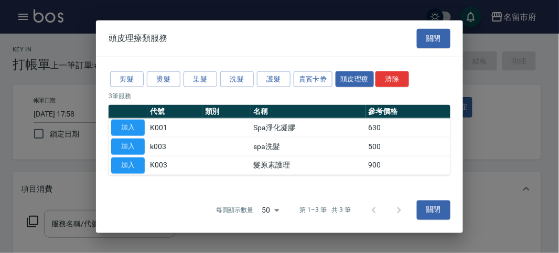
click at [253, 81] on button "洗髮" at bounding box center [237, 79] width 34 height 16
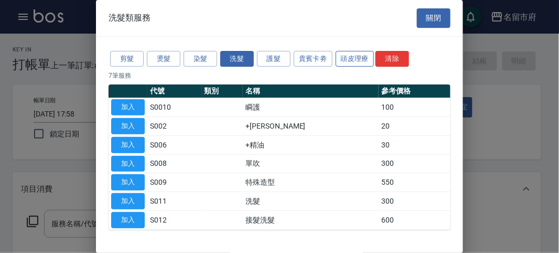
drag, startPoint x: 342, startPoint y: 50, endPoint x: 350, endPoint y: 53, distance: 8.7
click at [344, 50] on div "剪髮 燙髮 染髮 洗髮 護髮 貴賓卡劵 頭皮理療 清除" at bounding box center [279, 58] width 342 height 19
click at [350, 56] on button "頭皮理療" at bounding box center [354, 59] width 39 height 16
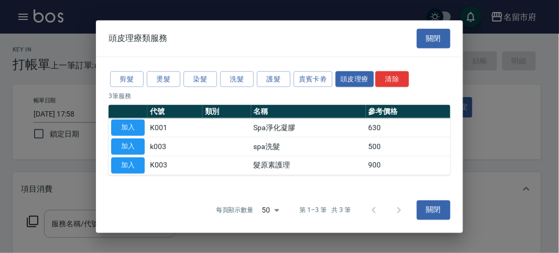
click at [146, 143] on td "加入" at bounding box center [127, 146] width 39 height 19
click at [142, 143] on button "加入" at bounding box center [128, 146] width 34 height 16
type input "spa洗髮(k003)"
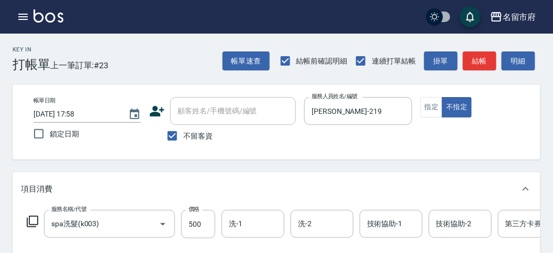
click at [31, 219] on icon at bounding box center [32, 221] width 13 height 13
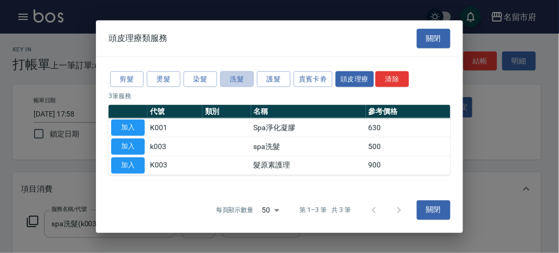
drag, startPoint x: 240, startPoint y: 75, endPoint x: 242, endPoint y: 95, distance: 20.5
click at [243, 76] on button "洗髮" at bounding box center [237, 79] width 34 height 16
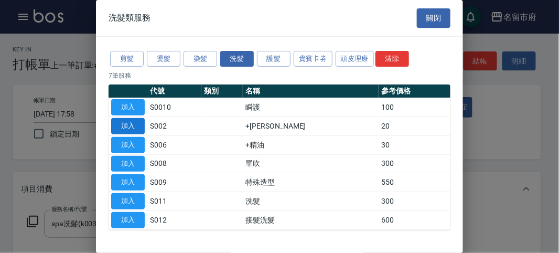
click at [143, 129] on button "加入" at bounding box center [128, 126] width 34 height 16
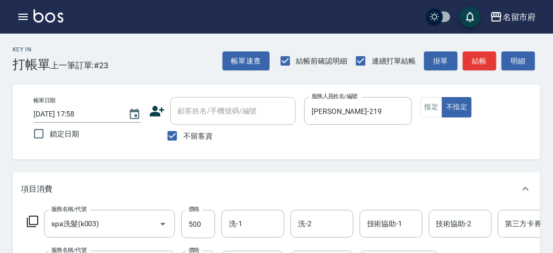
scroll to position [291, 0]
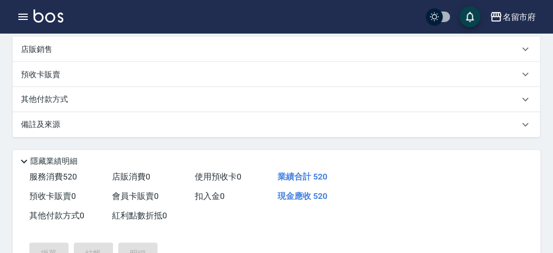
type input "[DATE] 18:26"
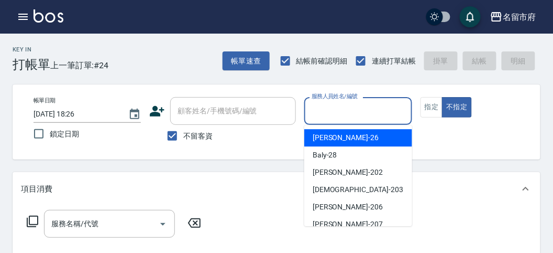
click at [326, 115] on input "服務人員姓名/編號" at bounding box center [358, 111] width 98 height 18
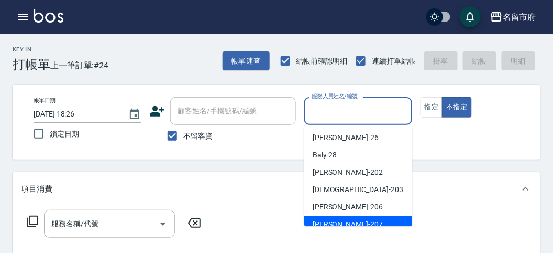
click at [324, 222] on span "[PERSON_NAME] -207" at bounding box center [348, 223] width 70 height 11
type input "[PERSON_NAME]-207"
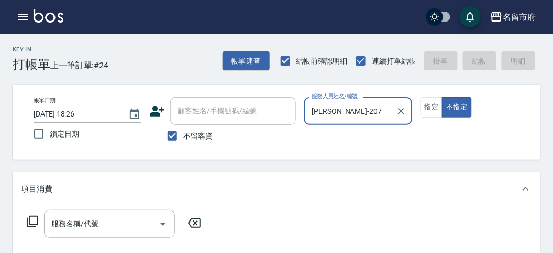
click at [35, 223] on icon at bounding box center [32, 221] width 13 height 13
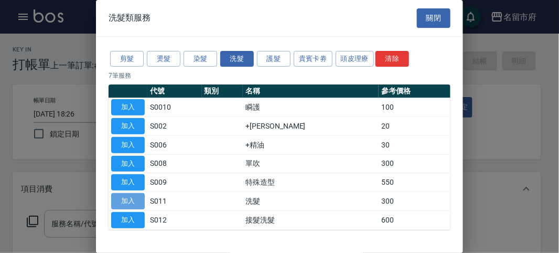
click at [137, 199] on button "加入" at bounding box center [128, 201] width 34 height 16
type input "洗髮(S011)"
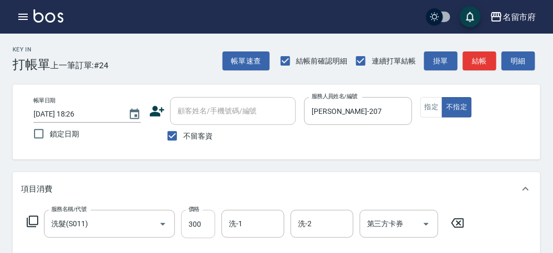
click at [190, 227] on input "300" at bounding box center [198, 224] width 34 height 28
type input "330"
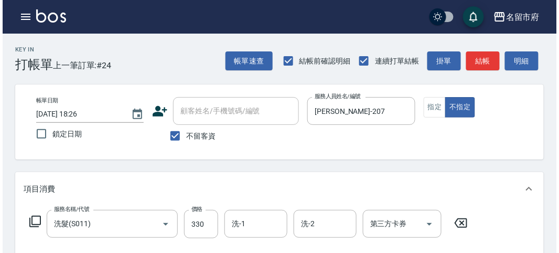
scroll to position [307, 0]
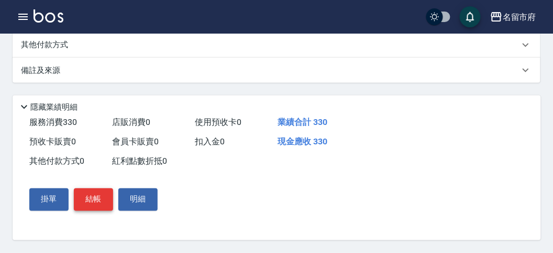
click at [97, 199] on button "結帳" at bounding box center [93, 199] width 39 height 22
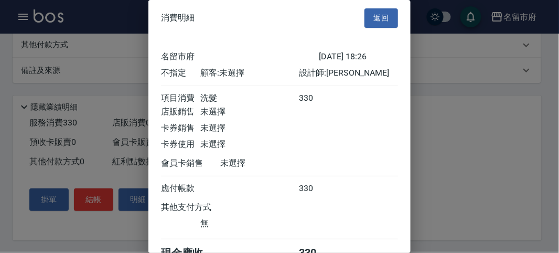
scroll to position [58, 0]
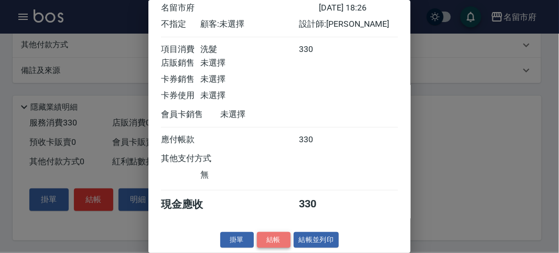
click at [282, 234] on button "結帳" at bounding box center [274, 240] width 34 height 16
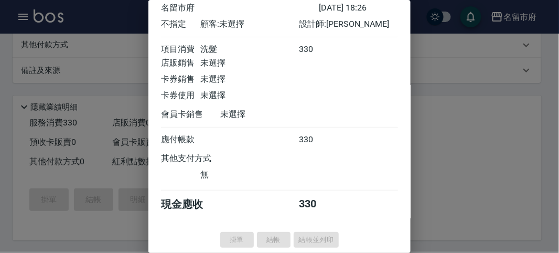
type input "[DATE] 18:35"
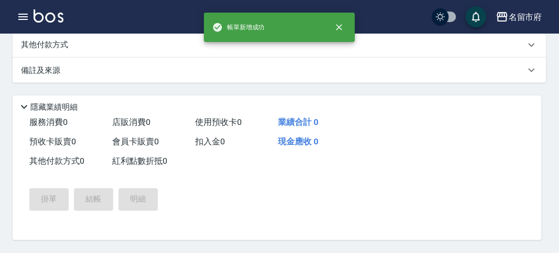
scroll to position [0, 0]
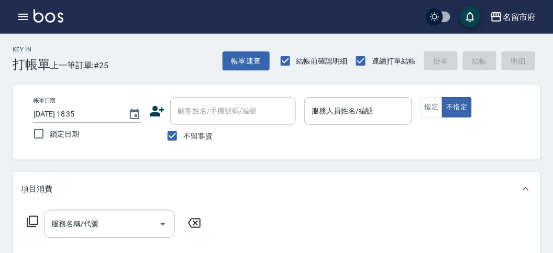
click at [175, 56] on div "Key In 打帳單 上一筆訂單:#25 帳單速查 結帳前確認明細 連續打單結帳 掛單 結帳 明細" at bounding box center [270, 53] width 541 height 38
click at [359, 139] on div "帳單日期 [DATE] 18:35 鎖定日期 顧客姓名/手機號碼/編號 顧客姓名/手機號碼/編號 不留客資 服務人員姓名/編號 服務人員姓名/編號 指定 不指定" at bounding box center [276, 122] width 503 height 50
click at [247, 64] on button "帳單速查" at bounding box center [246, 60] width 47 height 19
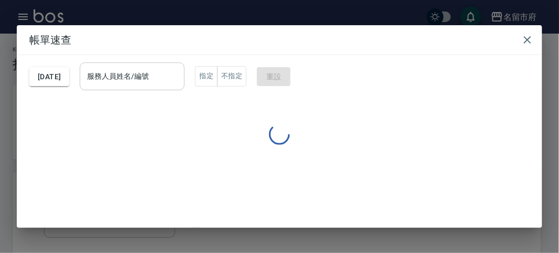
click at [137, 84] on input "服務人員姓名/編號" at bounding box center [131, 76] width 95 height 18
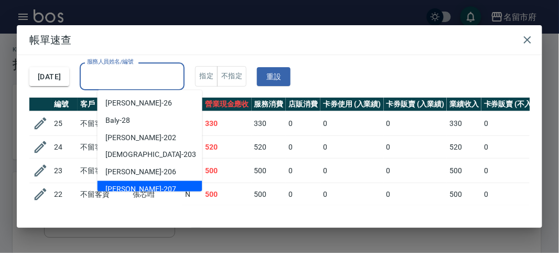
click at [130, 184] on span "[PERSON_NAME] -207" at bounding box center [141, 189] width 70 height 11
type input "[PERSON_NAME]-207"
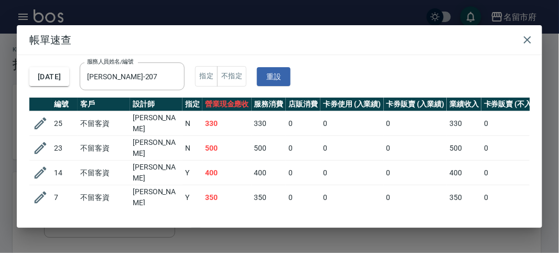
click at [227, 136] on td "500" at bounding box center [226, 148] width 49 height 25
drag, startPoint x: 227, startPoint y: 146, endPoint x: 231, endPoint y: 162, distance: 16.8
click at [229, 150] on td "500" at bounding box center [226, 148] width 49 height 25
click at [234, 167] on td "400" at bounding box center [226, 172] width 49 height 25
click at [237, 185] on td "350" at bounding box center [226, 197] width 49 height 25
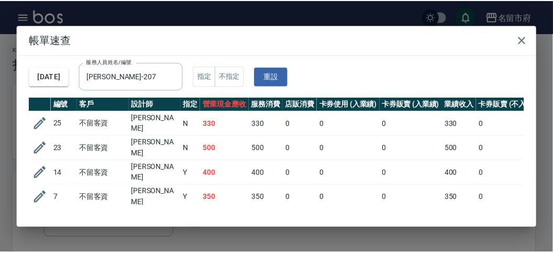
scroll to position [40, 0]
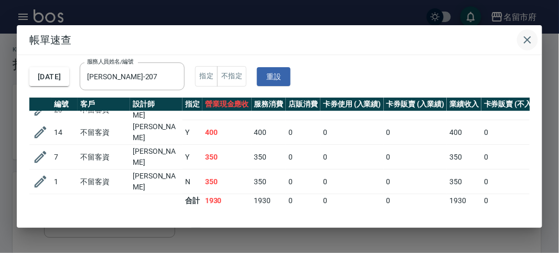
click at [532, 45] on icon "button" at bounding box center [527, 40] width 13 height 13
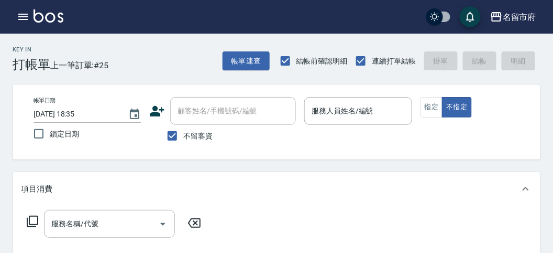
click at [532, 98] on div "帳單日期 [DATE] 18:35 鎖定日期 顧客姓名/手機號碼/編號 顧客姓名/手機號碼/編號 不留客資 服務人員姓名/編號 服務人員姓名/編號 指定 不指定" at bounding box center [277, 121] width 528 height 75
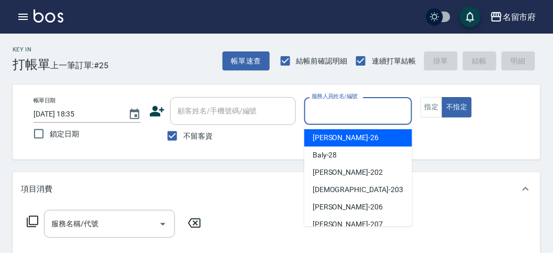
click at [386, 115] on input "服務人員姓名/編號" at bounding box center [358, 111] width 98 height 18
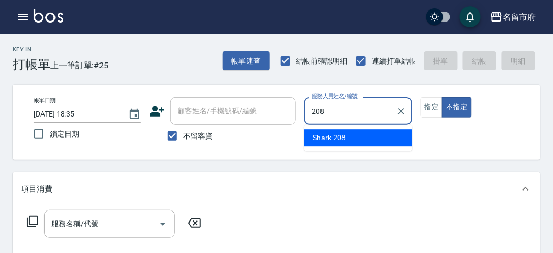
click at [333, 139] on span "Shark -208" at bounding box center [330, 137] width 34 height 11
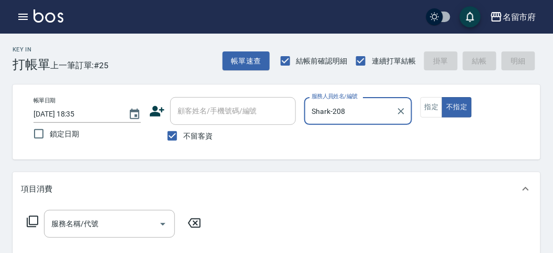
type input "Shark-208"
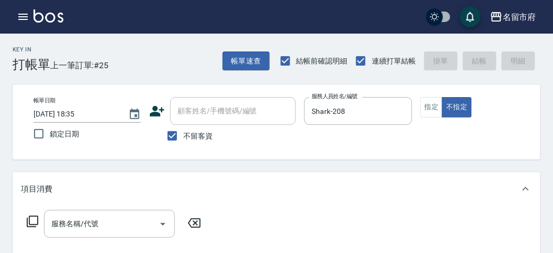
click at [31, 216] on icon at bounding box center [32, 221] width 13 height 13
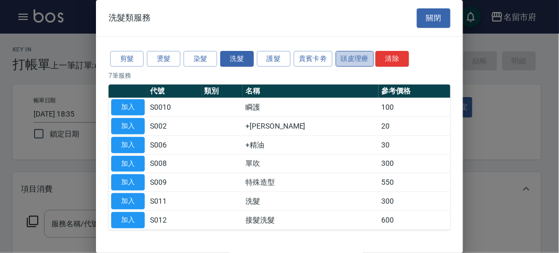
click at [356, 58] on button "頭皮理療" at bounding box center [354, 59] width 39 height 16
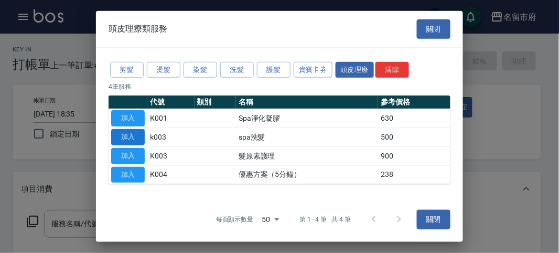
click at [135, 138] on button "加入" at bounding box center [128, 137] width 34 height 16
type input "spa洗髮(k003)"
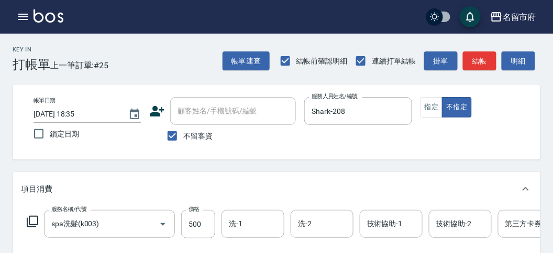
click at [33, 217] on icon at bounding box center [32, 221] width 13 height 13
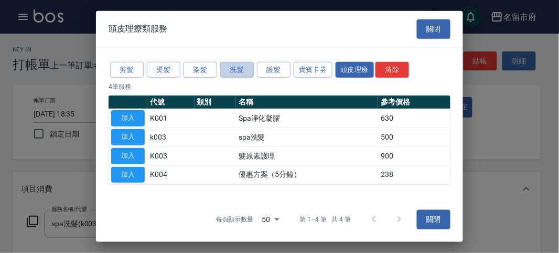
drag, startPoint x: 243, startPoint y: 69, endPoint x: 233, endPoint y: 73, distance: 10.5
click at [243, 70] on button "洗髮" at bounding box center [237, 69] width 34 height 16
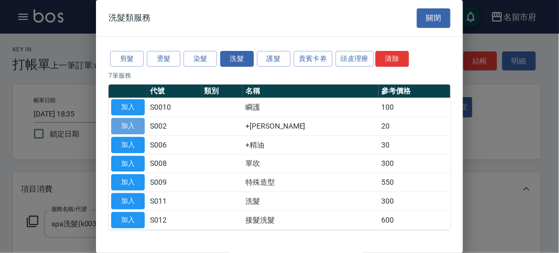
click at [133, 124] on button "加入" at bounding box center [128, 126] width 34 height 16
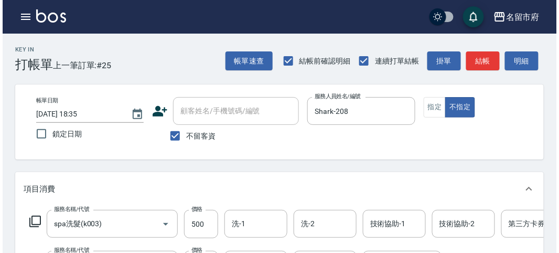
scroll to position [357, 0]
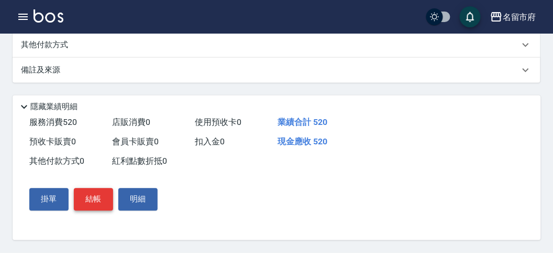
click at [106, 198] on button "結帳" at bounding box center [93, 199] width 39 height 22
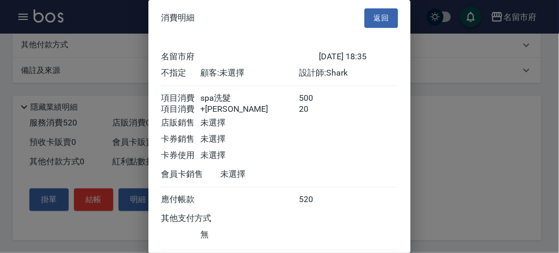
scroll to position [70, 0]
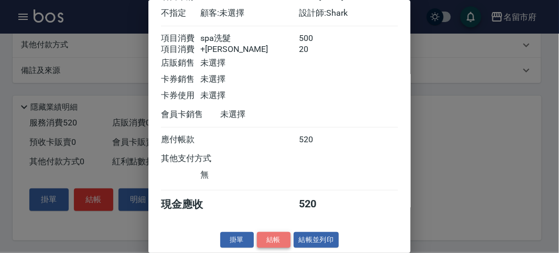
click at [263, 241] on button "結帳" at bounding box center [274, 240] width 34 height 16
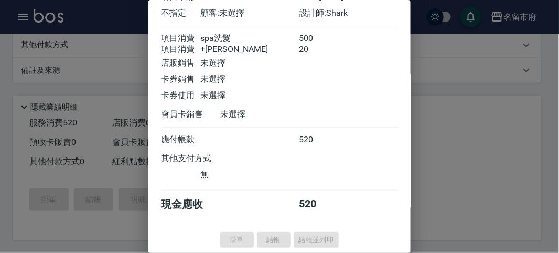
type input "[DATE] 18:49"
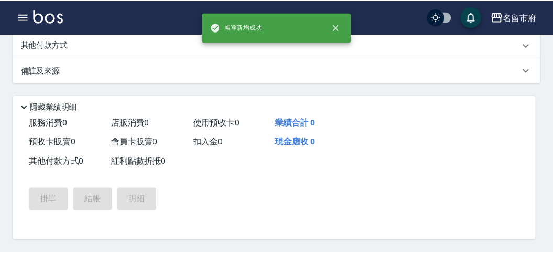
scroll to position [0, 0]
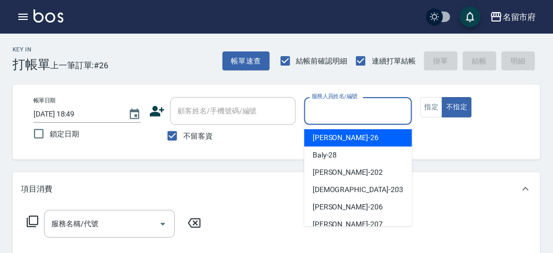
drag, startPoint x: 368, startPoint y: 108, endPoint x: 361, endPoint y: 133, distance: 26.1
click at [367, 108] on input "服務人員姓名/編號" at bounding box center [358, 111] width 98 height 18
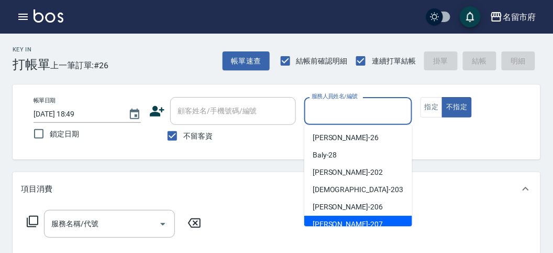
click at [351, 224] on div "[PERSON_NAME] -207" at bounding box center [358, 223] width 108 height 17
type input "[PERSON_NAME]-207"
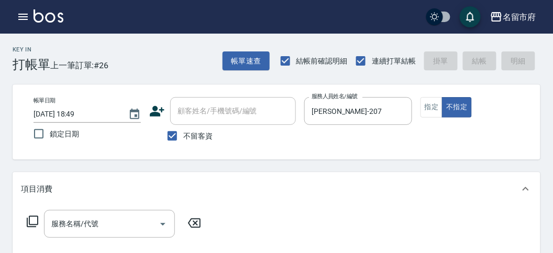
click at [33, 222] on icon at bounding box center [32, 221] width 13 height 13
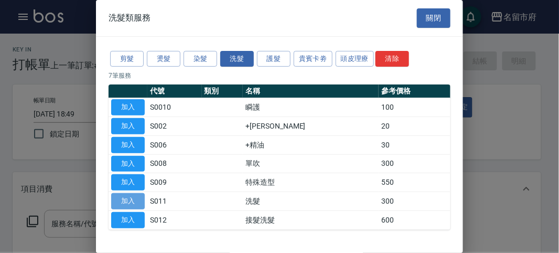
click at [134, 203] on button "加入" at bounding box center [128, 201] width 34 height 16
type input "洗髮(S011)"
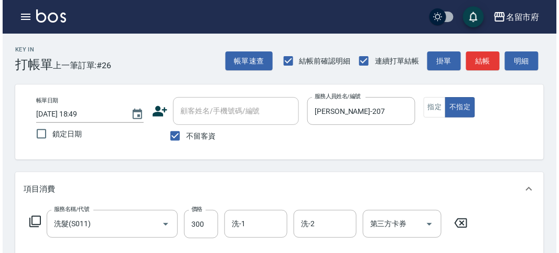
scroll to position [307, 0]
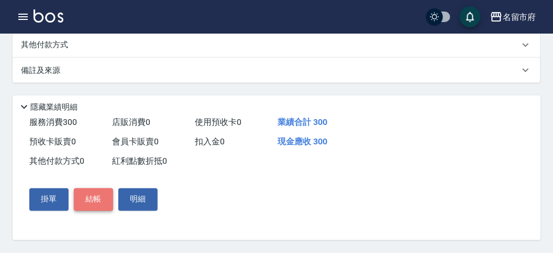
click at [90, 195] on button "結帳" at bounding box center [93, 199] width 39 height 22
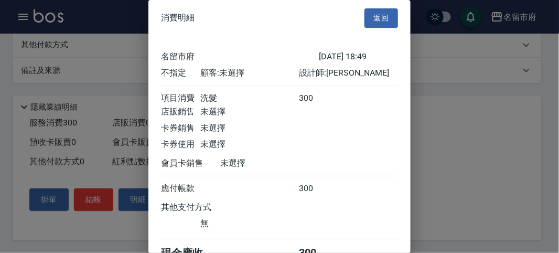
scroll to position [58, 0]
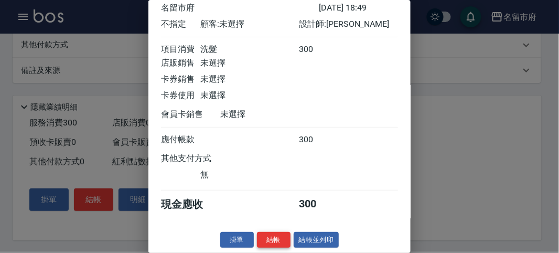
click at [280, 242] on button "結帳" at bounding box center [274, 240] width 34 height 16
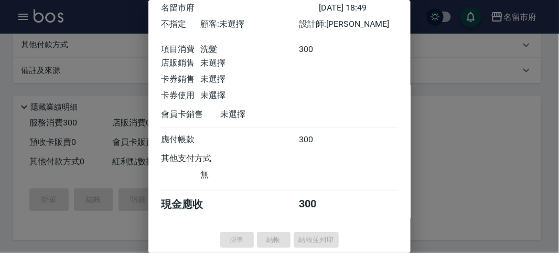
type input "[DATE] 19:09"
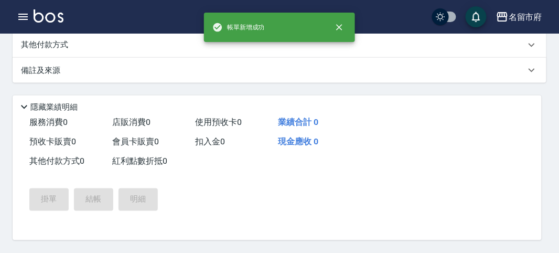
scroll to position [0, 0]
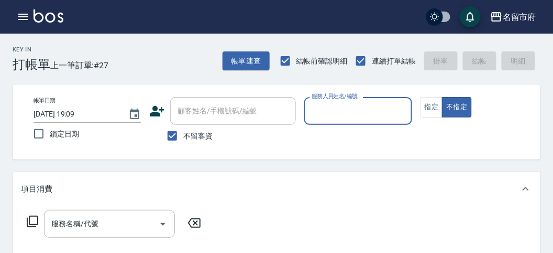
click at [294, 88] on div "帳單日期 [DATE] 19:09 鎖定日期 顧客姓名/手機號碼/編號 顧客姓名/手機號碼/編號 不留客資 服務人員姓名/編號 服務人員姓名/編號 指定 不指定" at bounding box center [277, 121] width 528 height 75
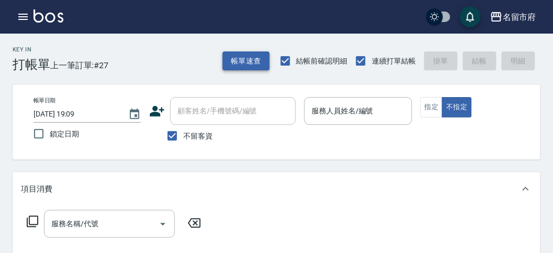
click at [266, 65] on button "帳單速查" at bounding box center [246, 60] width 47 height 19
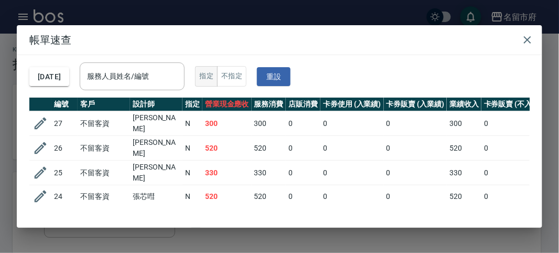
click at [214, 70] on button "指定" at bounding box center [206, 76] width 23 height 20
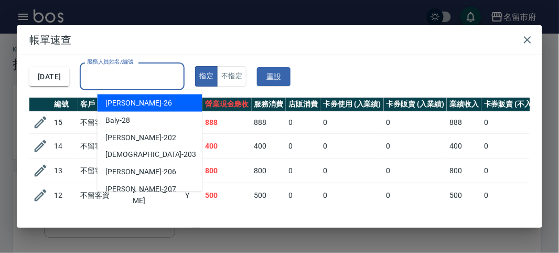
click at [180, 75] on input "服務人員姓名/編號" at bounding box center [131, 76] width 95 height 18
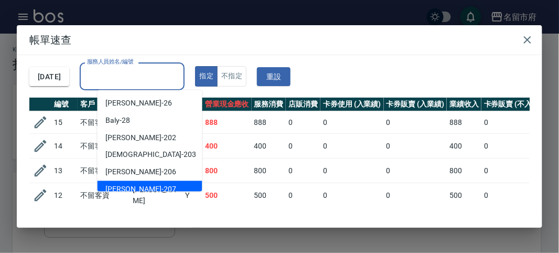
click at [155, 184] on div "[PERSON_NAME] -207" at bounding box center [149, 189] width 105 height 17
type input "[PERSON_NAME]-207"
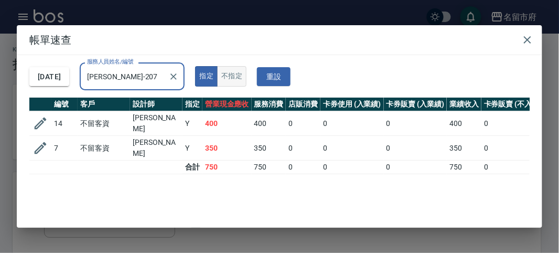
click at [246, 78] on button "不指定" at bounding box center [231, 76] width 29 height 20
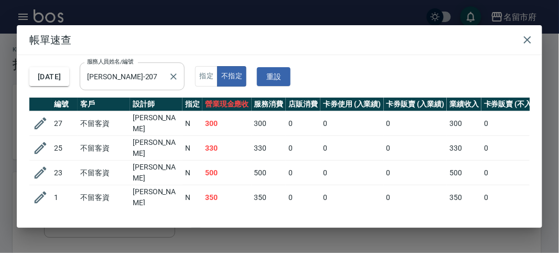
click at [162, 74] on input "[PERSON_NAME]-207" at bounding box center [124, 76] width 80 height 18
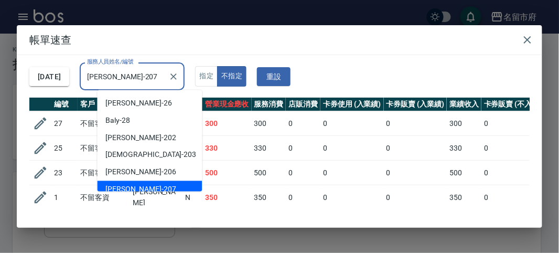
scroll to position [6, 0]
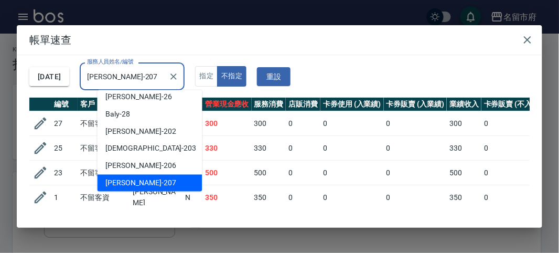
click at [143, 180] on div "[PERSON_NAME] -207" at bounding box center [149, 182] width 105 height 17
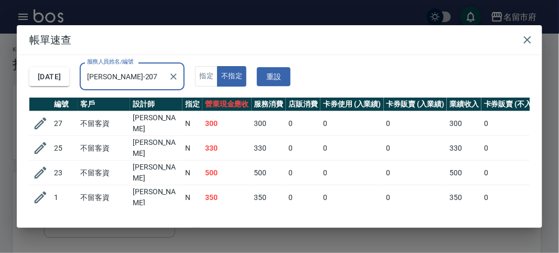
click at [254, 147] on td "330" at bounding box center [269, 148] width 35 height 25
click at [260, 142] on td "330" at bounding box center [269, 148] width 35 height 25
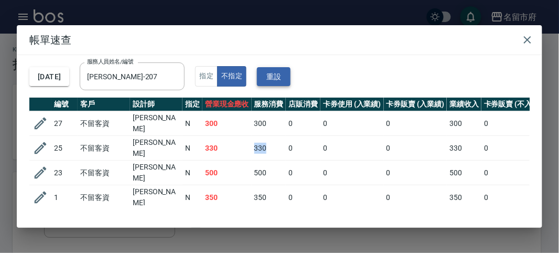
click at [288, 74] on button "重設" at bounding box center [274, 76] width 34 height 19
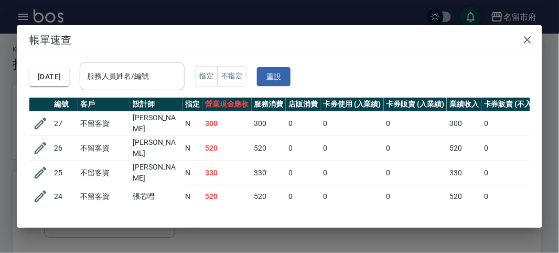
click at [152, 81] on input "服務人員姓名/編號" at bounding box center [131, 76] width 95 height 18
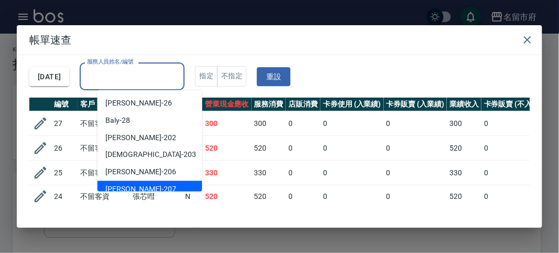
click at [139, 185] on div "[PERSON_NAME] -207" at bounding box center [149, 189] width 105 height 17
type input "[PERSON_NAME]-207"
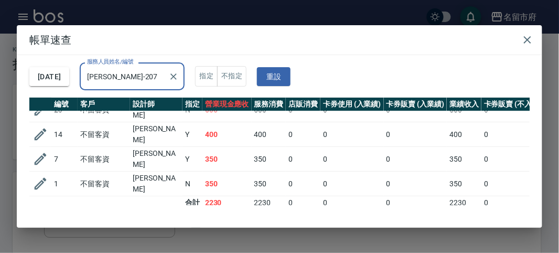
scroll to position [0, 0]
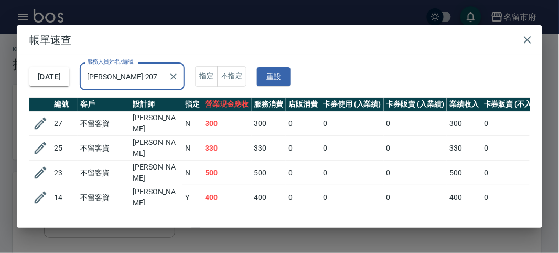
click at [263, 145] on td "330" at bounding box center [269, 148] width 35 height 25
click at [265, 146] on td "330" at bounding box center [269, 148] width 35 height 25
click at [270, 160] on td "500" at bounding box center [269, 172] width 35 height 25
click at [277, 161] on td "500" at bounding box center [269, 172] width 35 height 25
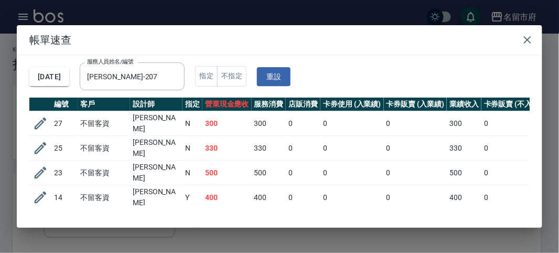
drag, startPoint x: 302, startPoint y: 166, endPoint x: 502, endPoint y: 123, distance: 204.8
click at [315, 166] on td "0" at bounding box center [303, 172] width 35 height 25
click at [530, 41] on icon "button" at bounding box center [526, 39] width 7 height 7
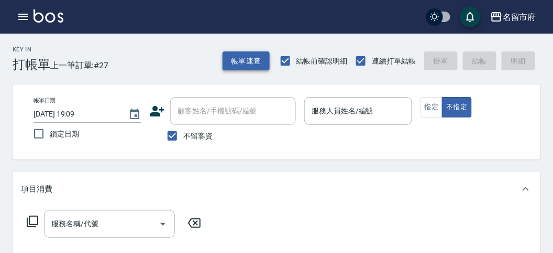
click at [238, 57] on button "帳單速查" at bounding box center [246, 60] width 47 height 19
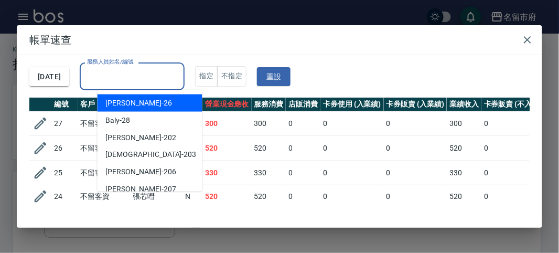
click at [177, 82] on input "服務人員姓名/編號" at bounding box center [131, 76] width 95 height 18
click at [176, 82] on input "服務人員姓名/編號" at bounding box center [131, 76] width 95 height 18
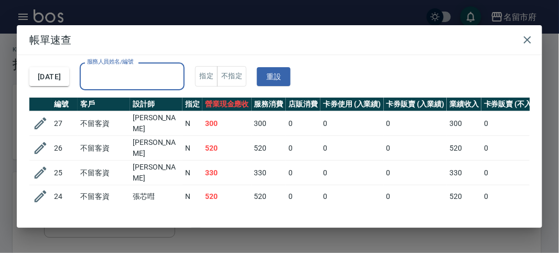
click at [176, 82] on input "服務人員姓名/編號" at bounding box center [131, 76] width 95 height 18
click at [168, 82] on input "服務人員姓名/編號" at bounding box center [131, 76] width 95 height 18
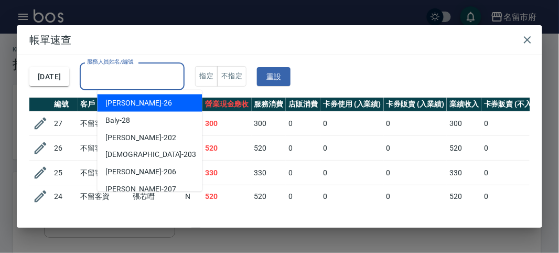
click at [168, 82] on input "服務人員姓名/編號" at bounding box center [131, 76] width 95 height 18
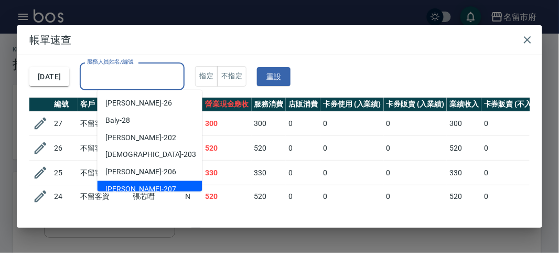
click at [137, 185] on div "[PERSON_NAME] -207" at bounding box center [149, 189] width 105 height 17
type input "[PERSON_NAME]-207"
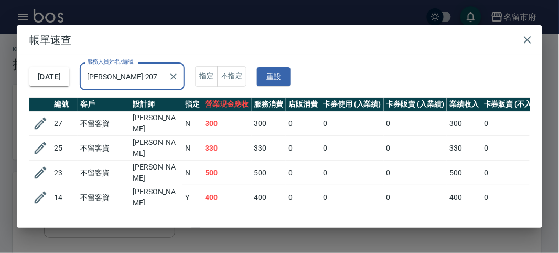
scroll to position [63, 0]
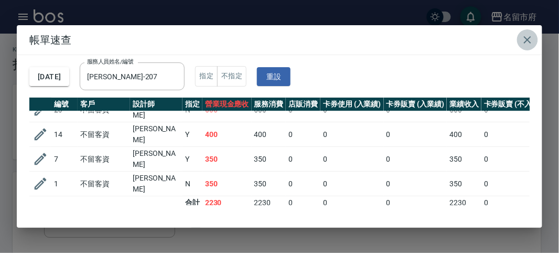
click at [533, 39] on icon "button" at bounding box center [527, 40] width 13 height 13
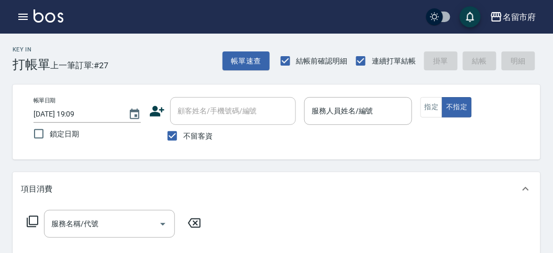
click at [521, 93] on div "帳單日期 [DATE] 19:09 鎖定日期 顧客姓名/手機號碼/編號 顧客姓名/手機號碼/編號 不留客資 服務人員姓名/編號 服務人員姓名/編號 指定 不指定" at bounding box center [277, 121] width 528 height 75
click at [377, 135] on p at bounding box center [357, 130] width 107 height 11
click at [381, 111] on input "服務人員姓名/編號" at bounding box center [358, 111] width 98 height 18
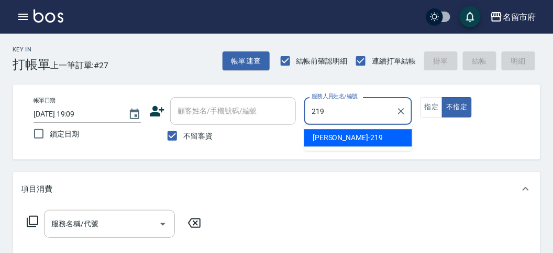
type input "[PERSON_NAME]-219"
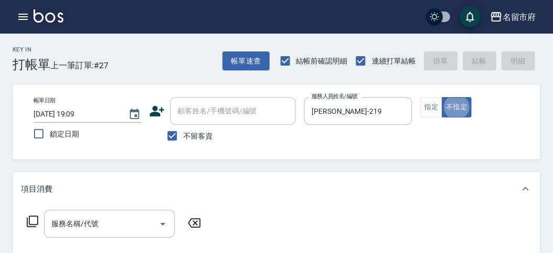
click at [31, 219] on icon at bounding box center [32, 221] width 13 height 13
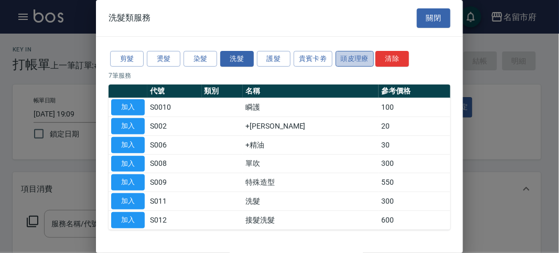
click at [351, 60] on button "頭皮理療" at bounding box center [354, 59] width 39 height 16
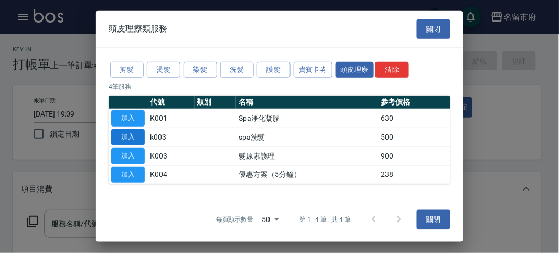
click at [124, 129] on button "加入" at bounding box center [128, 137] width 34 height 16
type input "spa洗髮(k003)"
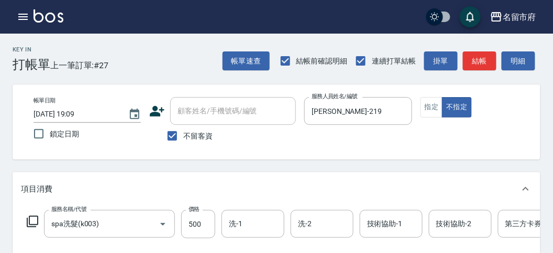
click at [28, 217] on icon at bounding box center [32, 221] width 13 height 13
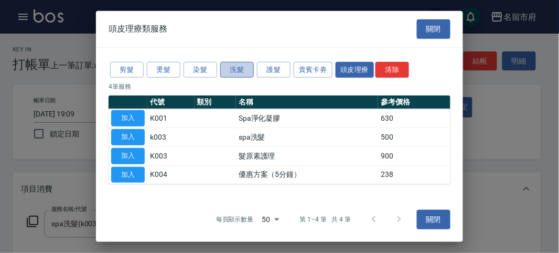
drag, startPoint x: 236, startPoint y: 63, endPoint x: 244, endPoint y: 67, distance: 8.5
click at [240, 65] on button "洗髮" at bounding box center [237, 69] width 34 height 16
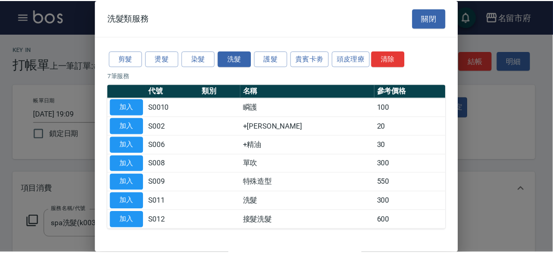
scroll to position [32, 0]
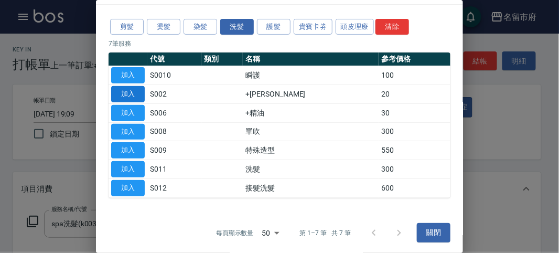
click at [133, 91] on button "加入" at bounding box center [128, 94] width 34 height 16
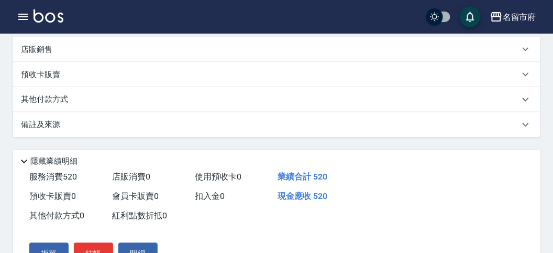
scroll to position [349, 0]
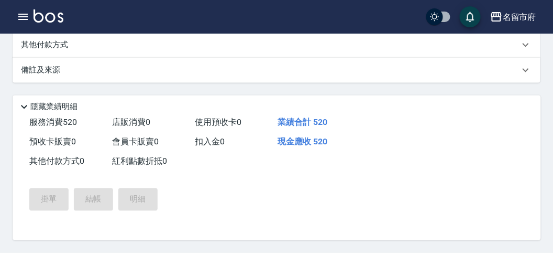
type input "[DATE] 19:22"
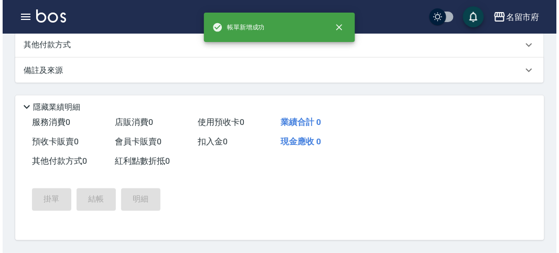
scroll to position [0, 0]
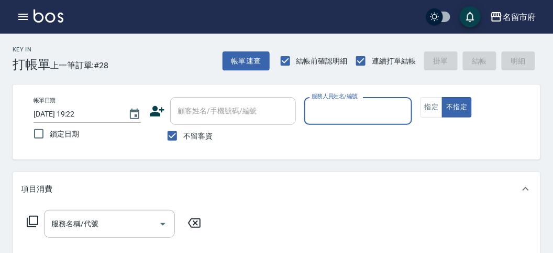
click at [344, 109] on input "服務人員姓名/編號" at bounding box center [358, 111] width 98 height 18
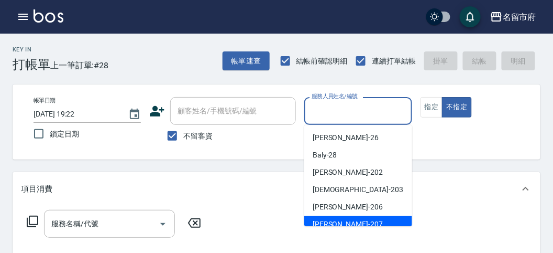
click at [337, 223] on span "[PERSON_NAME] -207" at bounding box center [348, 223] width 70 height 11
type input "[PERSON_NAME]-207"
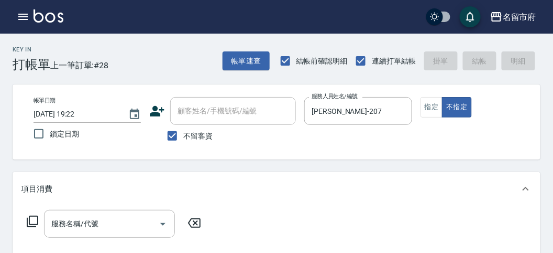
click at [34, 224] on icon at bounding box center [33, 221] width 12 height 12
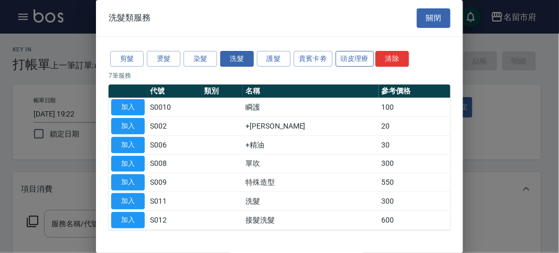
click at [355, 60] on button "頭皮理療" at bounding box center [354, 59] width 39 height 16
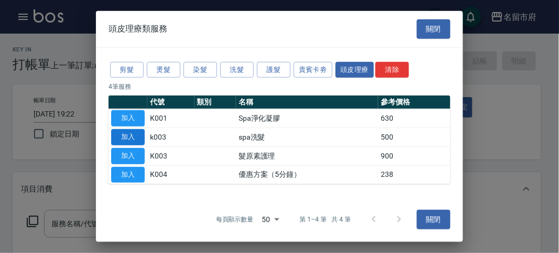
click at [129, 140] on button "加入" at bounding box center [128, 137] width 34 height 16
type input "spa洗髮(k003)"
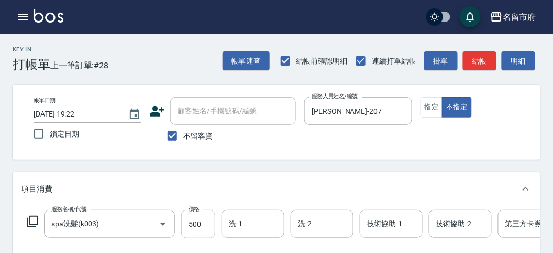
click at [198, 225] on input "500" at bounding box center [198, 224] width 34 height 28
type input "520"
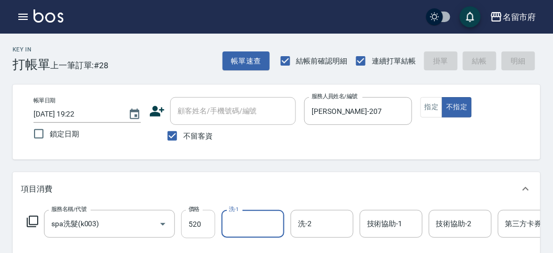
type input "[DATE] 20:02"
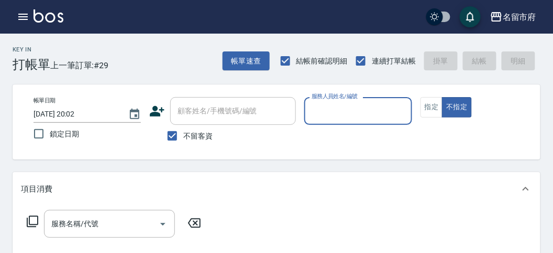
drag, startPoint x: 365, startPoint y: 125, endPoint x: 334, endPoint y: 147, distance: 38.3
click at [363, 126] on p at bounding box center [357, 130] width 107 height 11
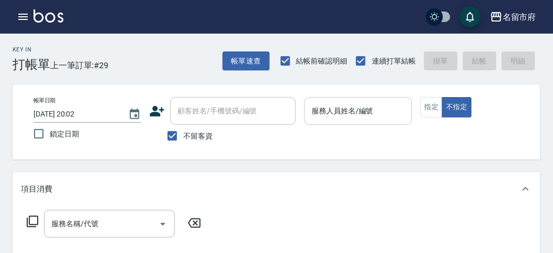
click at [324, 121] on div "服務人員姓名/編號" at bounding box center [357, 111] width 107 height 28
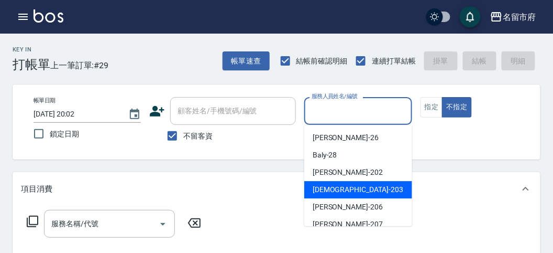
click at [312, 187] on div "聖德 -203" at bounding box center [358, 189] width 108 height 17
type input "聖德-203"
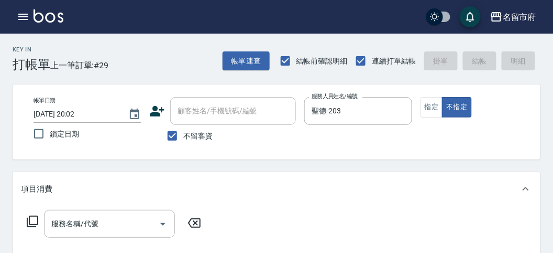
drag, startPoint x: 29, startPoint y: 215, endPoint x: 34, endPoint y: 218, distance: 5.7
click at [34, 218] on icon at bounding box center [32, 221] width 13 height 13
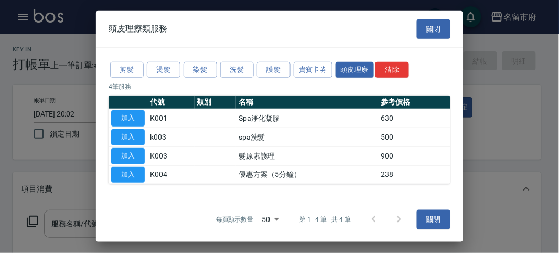
click at [34, 219] on div at bounding box center [279, 126] width 559 height 253
click at [129, 132] on button "加入" at bounding box center [128, 137] width 34 height 16
type input "spa洗髮(k003)"
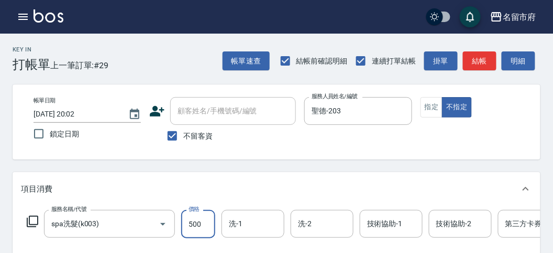
click at [198, 219] on input "500" at bounding box center [198, 224] width 34 height 28
type input "520"
click at [508, 57] on button "明細" at bounding box center [519, 60] width 34 height 19
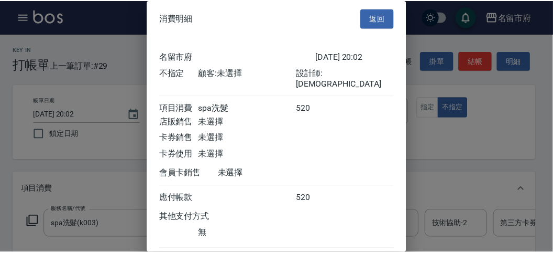
scroll to position [58, 0]
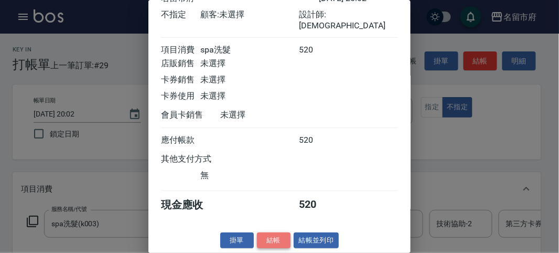
click at [281, 232] on button "結帳" at bounding box center [274, 240] width 34 height 16
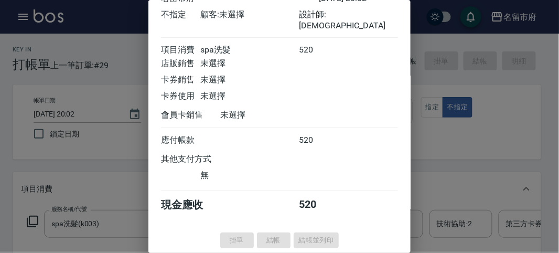
type input "[DATE] 20:14"
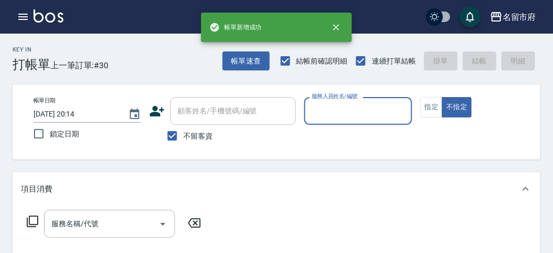
click at [350, 116] on input "服務人員姓名/編號" at bounding box center [358, 111] width 98 height 18
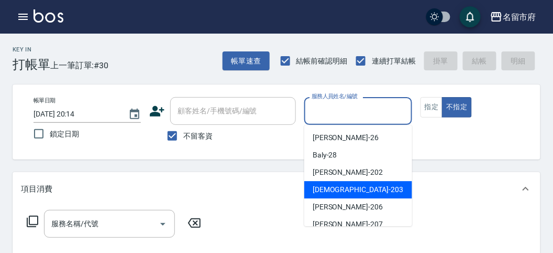
click at [338, 183] on div "聖德 -203" at bounding box center [358, 189] width 108 height 17
type input "聖德-203"
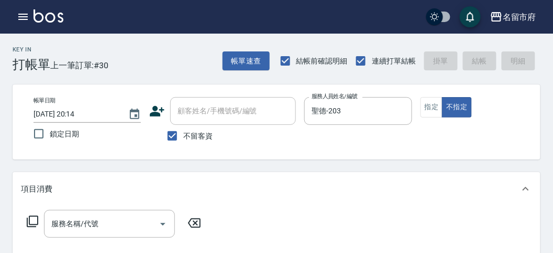
click at [35, 221] on icon at bounding box center [32, 221] width 13 height 13
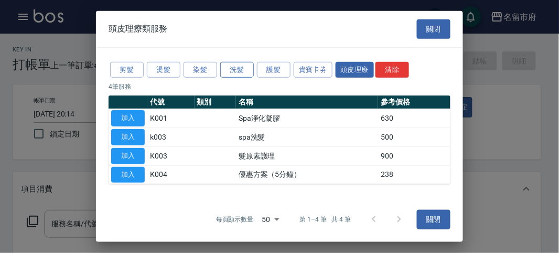
click at [243, 64] on button "洗髮" at bounding box center [237, 69] width 34 height 16
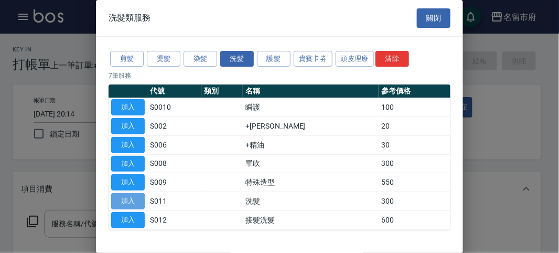
click at [123, 196] on button "加入" at bounding box center [128, 201] width 34 height 16
type input "洗髮(S011)"
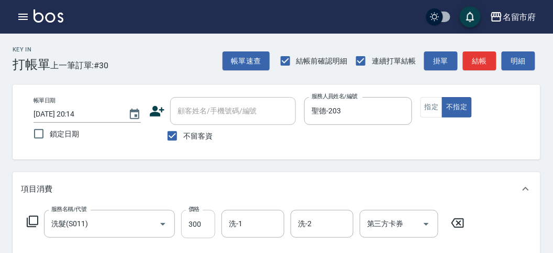
click at [195, 222] on input "300" at bounding box center [198, 224] width 34 height 28
type input "350"
drag, startPoint x: 508, startPoint y: 64, endPoint x: 405, endPoint y: 113, distance: 113.7
click at [508, 64] on button "明細" at bounding box center [519, 60] width 34 height 19
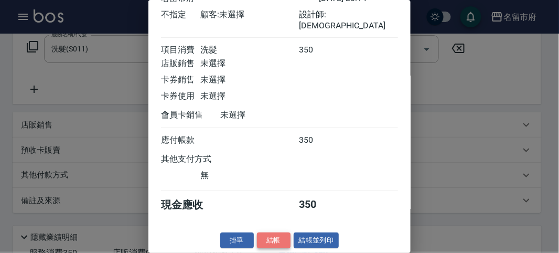
click at [281, 236] on button "結帳" at bounding box center [274, 240] width 34 height 16
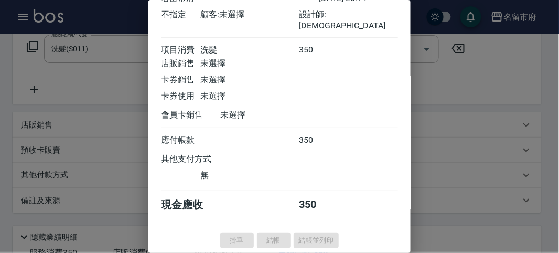
type input "[DATE] 20:15"
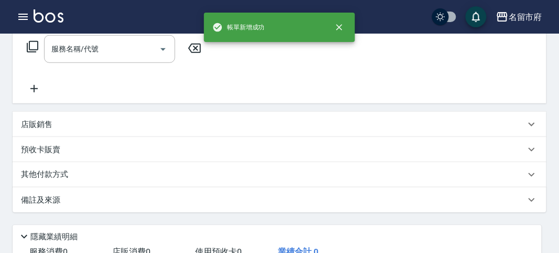
scroll to position [0, 0]
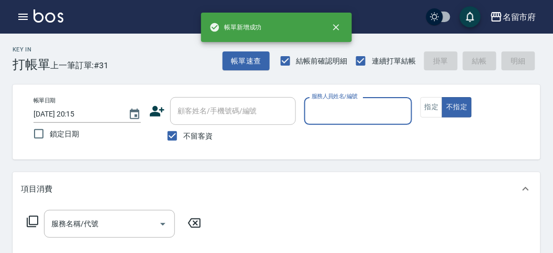
click at [354, 112] on input "服務人員姓名/編號" at bounding box center [358, 111] width 98 height 18
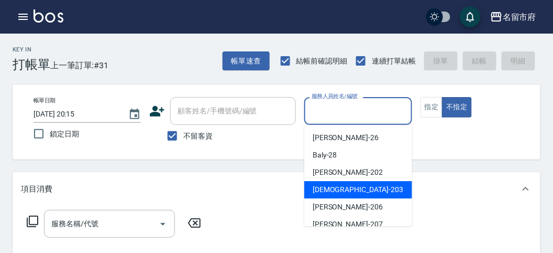
click at [333, 190] on span "聖德 -203" at bounding box center [358, 189] width 91 height 11
type input "聖德-203"
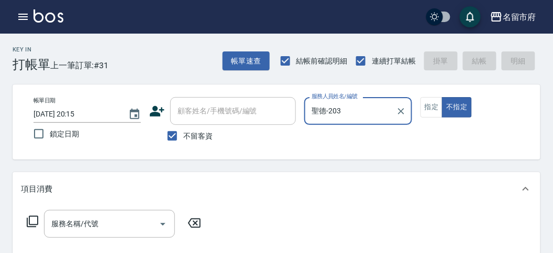
click at [29, 221] on icon at bounding box center [33, 221] width 12 height 12
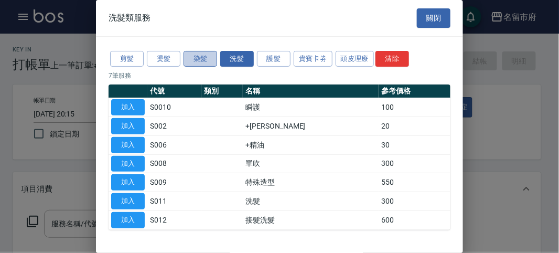
click at [194, 62] on button "染髮" at bounding box center [200, 59] width 34 height 16
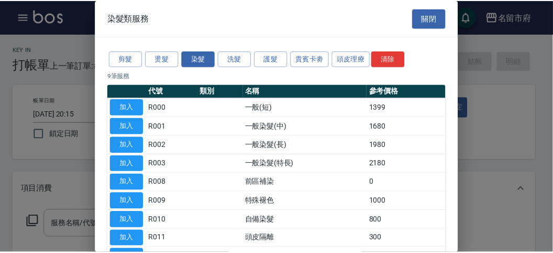
scroll to position [69, 0]
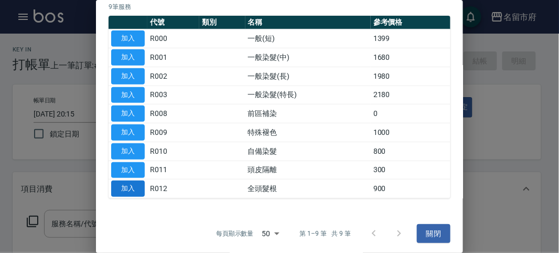
click at [133, 183] on button "加入" at bounding box center [128, 188] width 34 height 16
type input "全頭髮根(R012)"
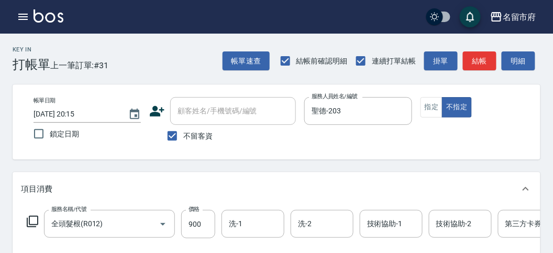
click at [34, 216] on icon at bounding box center [33, 221] width 12 height 12
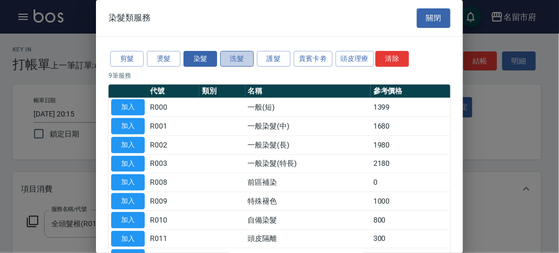
click at [231, 61] on button "洗髮" at bounding box center [237, 59] width 34 height 16
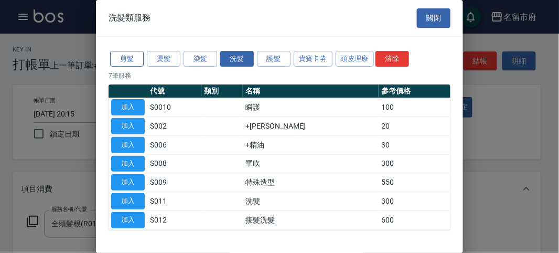
click at [122, 54] on button "剪髮" at bounding box center [127, 59] width 34 height 16
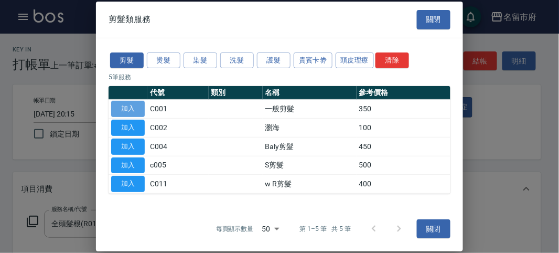
click at [133, 110] on button "加入" at bounding box center [128, 109] width 34 height 16
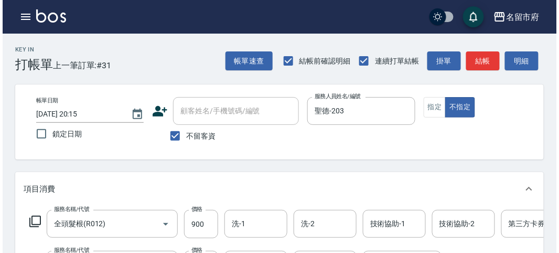
scroll to position [58, 0]
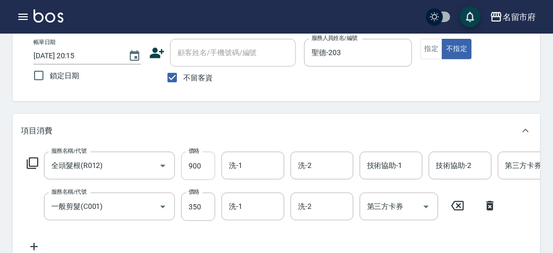
drag, startPoint x: 187, startPoint y: 170, endPoint x: 179, endPoint y: 170, distance: 8.4
click at [187, 170] on input "900" at bounding box center [198, 165] width 34 height 28
click at [181, 173] on input "900" at bounding box center [198, 165] width 34 height 28
type input "900"
click at [45, 160] on div "全頭髮根(R012) 服務名稱/代號" at bounding box center [109, 165] width 131 height 28
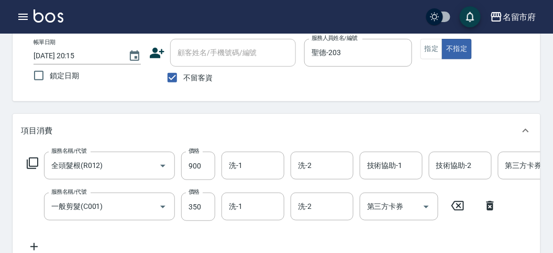
click at [26, 157] on icon at bounding box center [32, 163] width 13 height 13
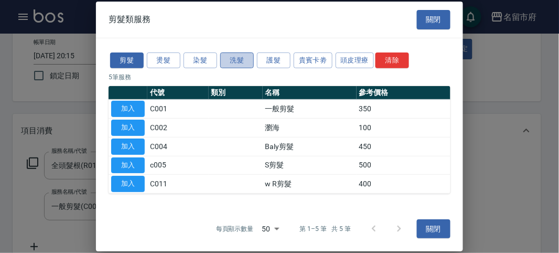
click at [235, 58] on button "洗髮" at bounding box center [237, 60] width 34 height 16
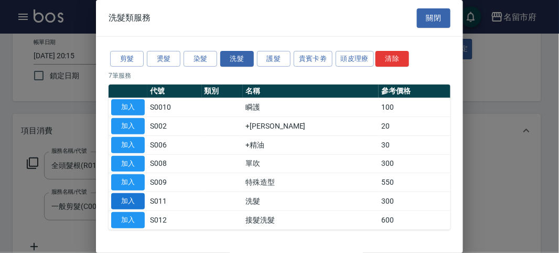
click at [128, 200] on button "加入" at bounding box center [128, 201] width 34 height 16
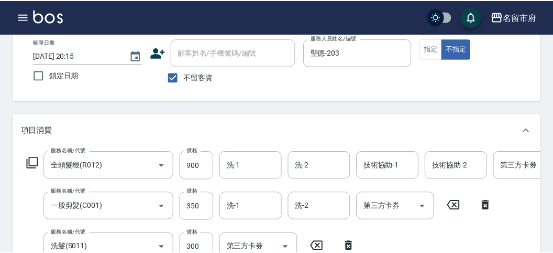
scroll to position [61, 0]
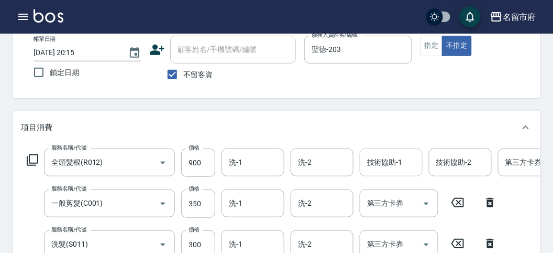
click at [396, 170] on input "技術協助-1" at bounding box center [391, 162] width 53 height 18
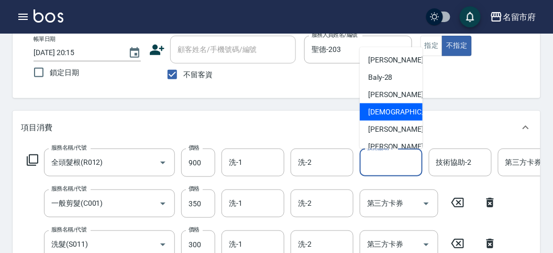
click at [386, 118] on div "聖德 -203" at bounding box center [391, 111] width 63 height 17
type input "聖德-203"
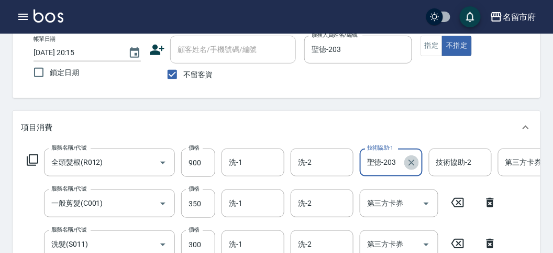
drag, startPoint x: 417, startPoint y: 158, endPoint x: 401, endPoint y: 159, distance: 15.2
click at [416, 159] on icon "Clear" at bounding box center [412, 162] width 10 height 10
click at [393, 163] on input "技術協助-1" at bounding box center [391, 162] width 53 height 18
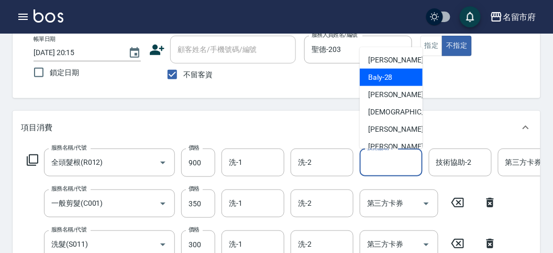
click at [392, 76] on div "Baly -28" at bounding box center [391, 77] width 63 height 17
type input "Baly-28"
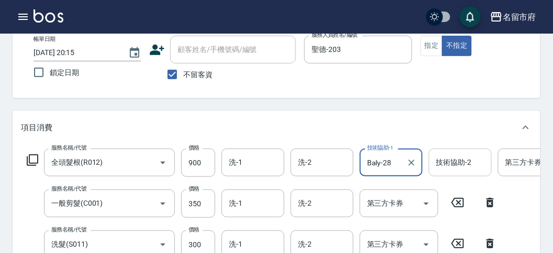
click at [468, 167] on input "技術協助-2" at bounding box center [460, 162] width 53 height 18
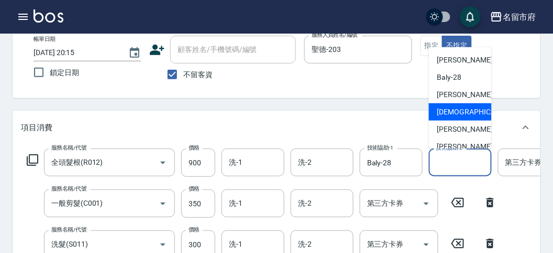
click at [464, 111] on span "聖德 -203" at bounding box center [483, 111] width 91 height 11
type input "聖德-203"
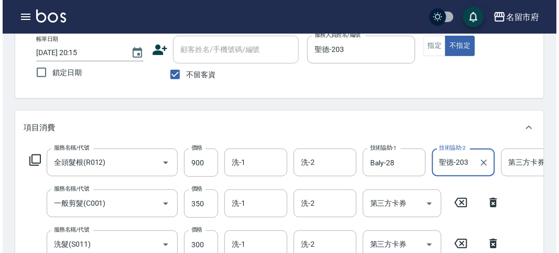
scroll to position [0, 0]
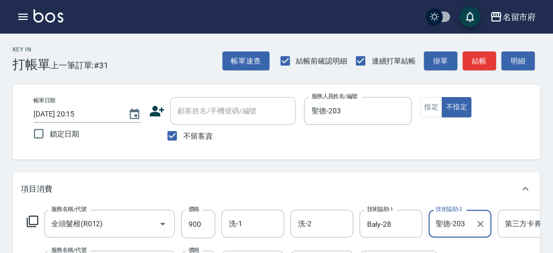
drag, startPoint x: 524, startPoint y: 65, endPoint x: 494, endPoint y: 101, distance: 46.8
click at [525, 66] on button "明細" at bounding box center [519, 60] width 34 height 19
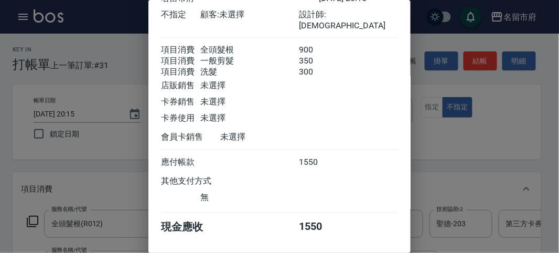
scroll to position [82, 0]
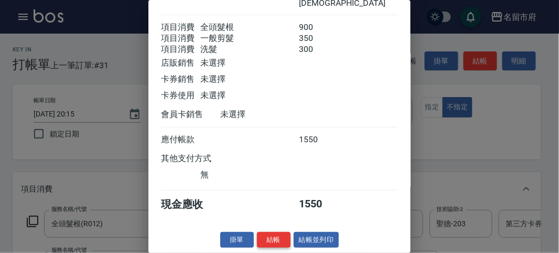
click at [279, 239] on button "結帳" at bounding box center [274, 240] width 34 height 16
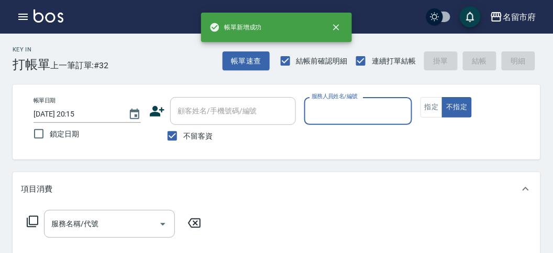
click at [323, 115] on input "服務人員姓名/編號" at bounding box center [358, 111] width 98 height 18
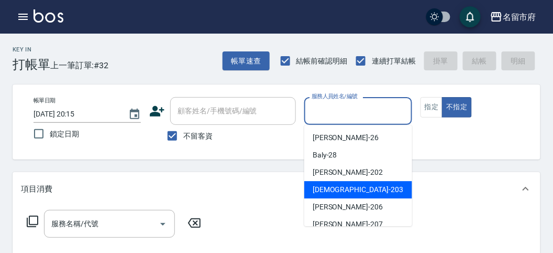
drag, startPoint x: 329, startPoint y: 192, endPoint x: 108, endPoint y: 191, distance: 220.1
click at [329, 191] on span "聖德 -203" at bounding box center [358, 189] width 91 height 11
type input "聖德-203"
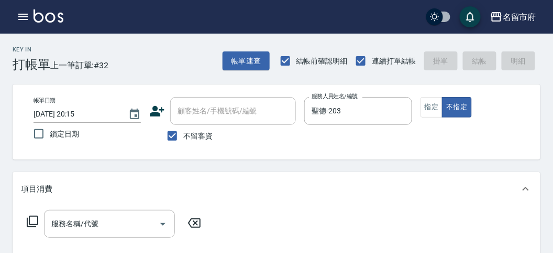
click at [35, 215] on icon at bounding box center [32, 221] width 13 height 13
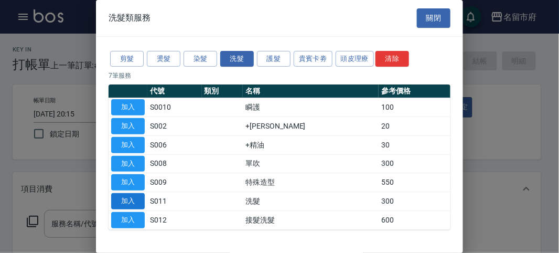
click at [129, 201] on button "加入" at bounding box center [128, 201] width 34 height 16
type input "洗髮(S011)"
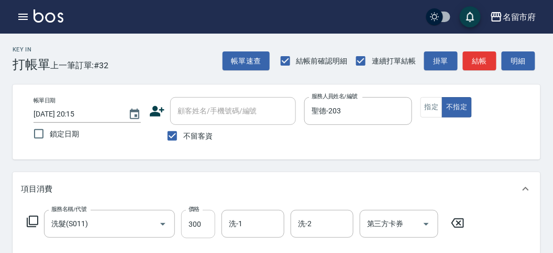
click at [180, 223] on div "服務名稱/代號 洗髮(S011) 服務名稱/代號 價格 300 價格 洗-1 洗-1 洗-2 洗-2 第三方卡券 第三方卡券" at bounding box center [246, 224] width 450 height 28
click at [184, 223] on input "300" at bounding box center [198, 224] width 34 height 28
type input "350"
drag, startPoint x: 517, startPoint y: 68, endPoint x: 491, endPoint y: 83, distance: 29.8
click at [516, 69] on button "明細" at bounding box center [519, 60] width 34 height 19
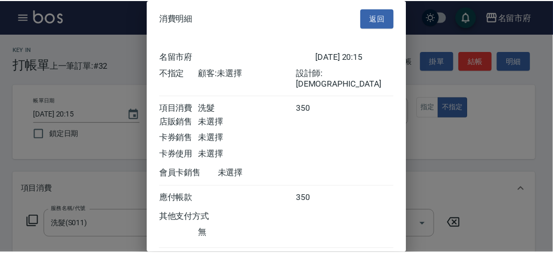
scroll to position [58, 0]
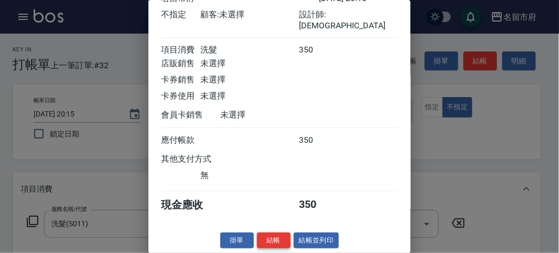
click at [272, 238] on button "結帳" at bounding box center [274, 240] width 34 height 16
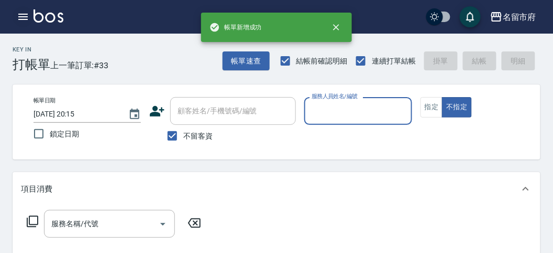
click at [20, 17] on icon "button" at bounding box center [23, 16] width 13 height 13
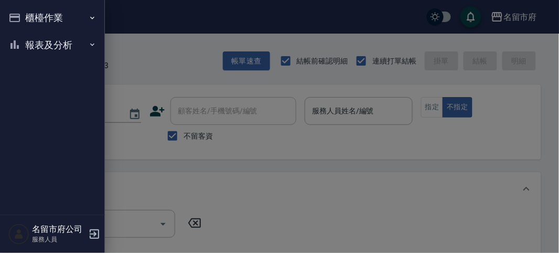
click at [35, 51] on button "報表及分析" at bounding box center [52, 44] width 96 height 27
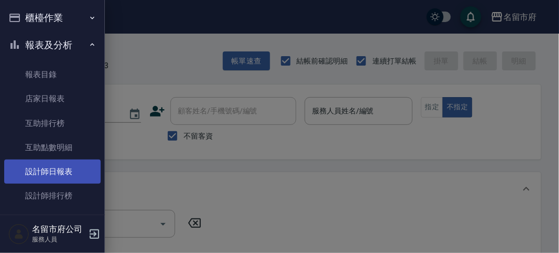
click at [35, 168] on link "設計師日報表" at bounding box center [52, 171] width 96 height 24
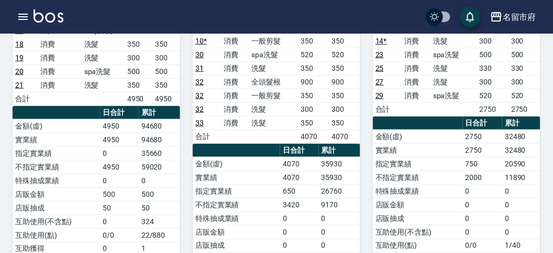
scroll to position [116, 0]
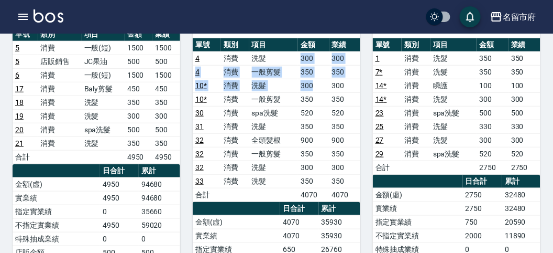
drag, startPoint x: 296, startPoint y: 47, endPoint x: 323, endPoint y: 72, distance: 36.3
click at [323, 71] on tbody "4 消費 洗髮 300 300 4 消費 一般剪髮 350 350 10 * 消費 洗髮 300 300 10 * 消費 一般剪髮 350 350 30 消費…" at bounding box center [277, 126] width 168 height 150
click at [323, 79] on td "300" at bounding box center [313, 86] width 31 height 14
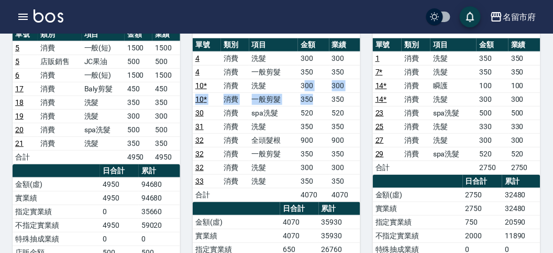
drag, startPoint x: 305, startPoint y: 71, endPoint x: 321, endPoint y: 84, distance: 20.1
click at [321, 84] on tbody "4 消費 洗髮 300 300 4 消費 一般剪髮 350 350 10 * 消費 洗髮 300 300 10 * 消費 一般剪髮 350 350 30 消費…" at bounding box center [277, 126] width 168 height 150
click at [321, 92] on td "350" at bounding box center [313, 99] width 31 height 14
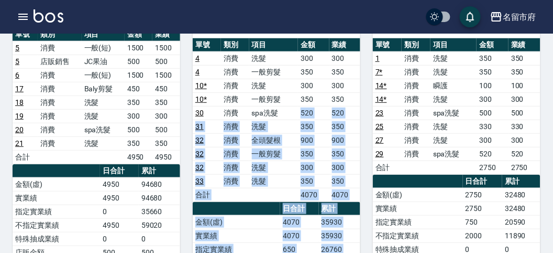
drag, startPoint x: 296, startPoint y: 99, endPoint x: 370, endPoint y: 101, distance: 73.9
click at [370, 101] on div "207 [PERSON_NAME] [PERSON_NAME][DATE] 日報表 單號 類別 項目 金額 業績 1 消費 洗髮 350 350 7 * 消費…" at bounding box center [450, 216] width 180 height 458
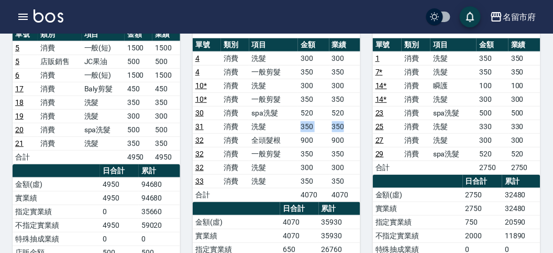
drag, startPoint x: 299, startPoint y: 111, endPoint x: 356, endPoint y: 115, distance: 57.3
click at [356, 119] on tr "31 消費 洗髮 350 350" at bounding box center [277, 126] width 168 height 14
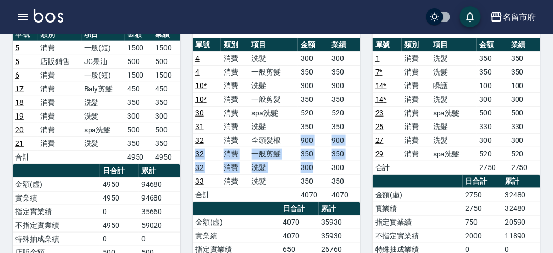
drag, startPoint x: 300, startPoint y: 123, endPoint x: 326, endPoint y: 150, distance: 37.4
click at [326, 150] on tbody "4 消費 洗髮 300 300 4 消費 一般剪髮 350 350 10 * 消費 洗髮 300 300 10 * 消費 一般剪髮 350 350 30 消費…" at bounding box center [277, 126] width 168 height 150
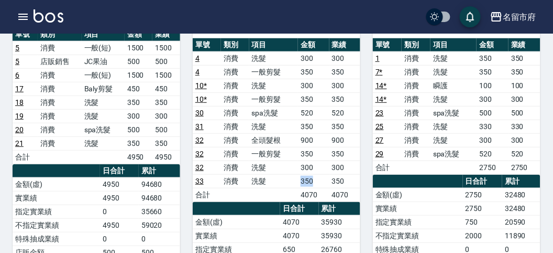
drag, startPoint x: 295, startPoint y: 169, endPoint x: 323, endPoint y: 171, distance: 27.8
click at [323, 174] on tr "33 消費 洗髮 350 350" at bounding box center [277, 181] width 168 height 14
click at [324, 174] on td "350" at bounding box center [313, 181] width 31 height 14
click at [355, 160] on td "300" at bounding box center [345, 167] width 31 height 14
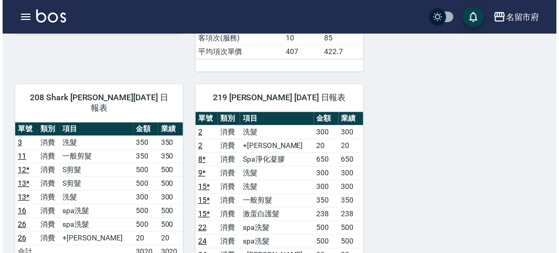
scroll to position [258, 0]
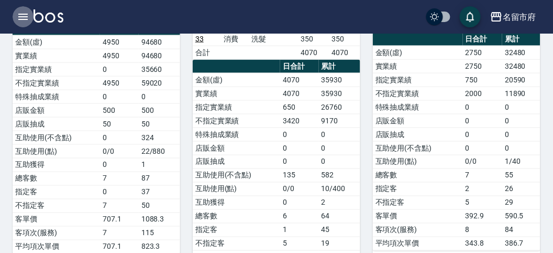
click at [23, 20] on icon "button" at bounding box center [23, 16] width 13 height 13
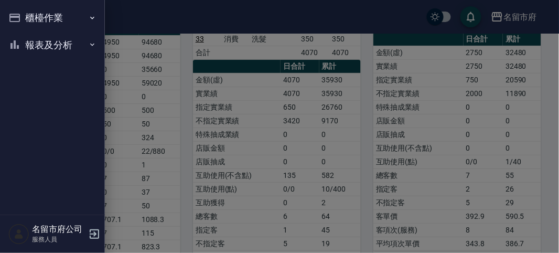
click at [29, 39] on button "報表及分析" at bounding box center [52, 44] width 96 height 27
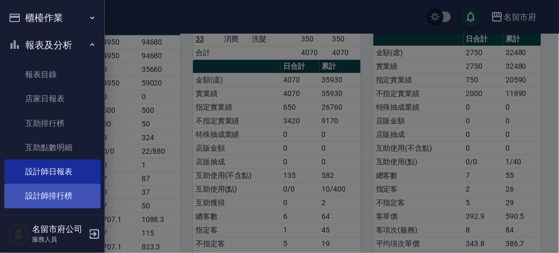
click at [62, 197] on link "設計師排行榜" at bounding box center [52, 195] width 96 height 24
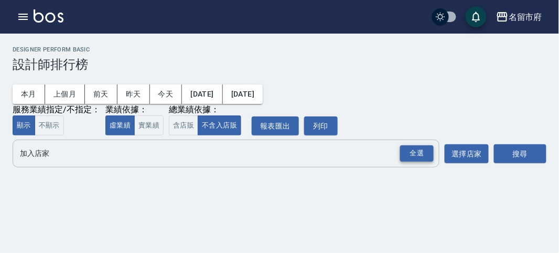
click at [414, 160] on div "全選" at bounding box center [417, 153] width 34 height 16
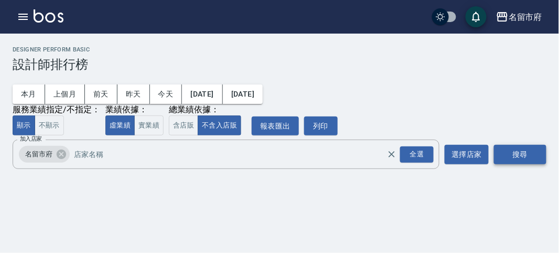
click at [515, 163] on button "搜尋" at bounding box center [520, 154] width 52 height 19
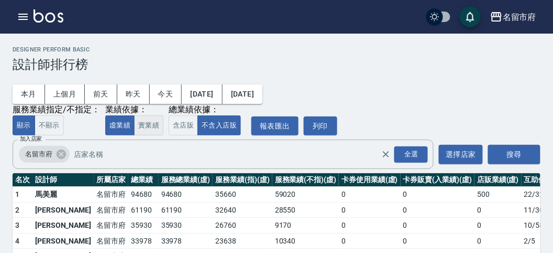
drag, startPoint x: 152, startPoint y: 112, endPoint x: 154, endPoint y: 122, distance: 10.6
click at [152, 114] on div "業績依據：" at bounding box center [134, 109] width 58 height 11
click at [154, 122] on button "實業績" at bounding box center [148, 125] width 29 height 20
click at [185, 129] on button "含店販" at bounding box center [183, 125] width 29 height 20
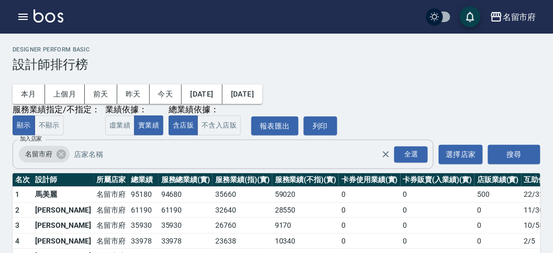
scroll to position [58, 0]
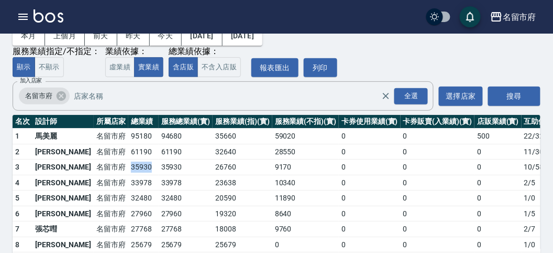
drag, startPoint x: 96, startPoint y: 169, endPoint x: 118, endPoint y: 167, distance: 21.6
click at [128, 167] on td "35930" at bounding box center [143, 167] width 30 height 16
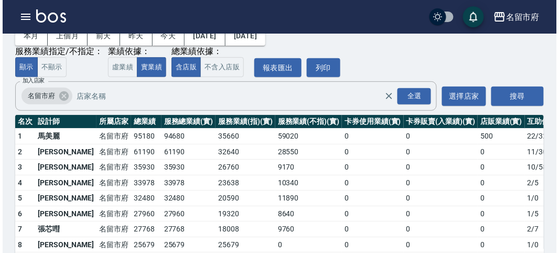
scroll to position [92, 0]
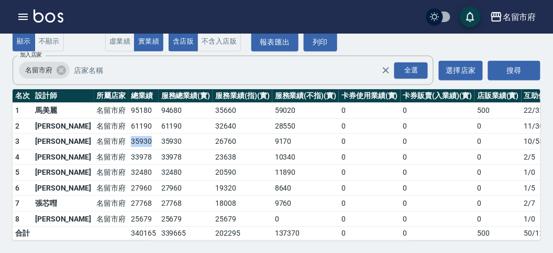
drag, startPoint x: 95, startPoint y: 132, endPoint x: 122, endPoint y: 133, distance: 26.2
click at [128, 134] on td "35930" at bounding box center [143, 142] width 30 height 16
drag, startPoint x: 90, startPoint y: 162, endPoint x: 116, endPoint y: 163, distance: 26.2
click at [116, 165] on tr "5 [PERSON_NAME] [GEOGRAPHIC_DATA] 32480 32480 20590 11890 0 0 0 1 / 0" at bounding box center [303, 173] width 581 height 16
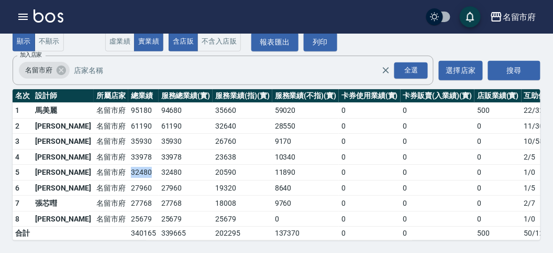
click at [128, 165] on td "32480" at bounding box center [143, 173] width 30 height 16
drag, startPoint x: 90, startPoint y: 130, endPoint x: 116, endPoint y: 132, distance: 26.7
click at [116, 134] on tr "3 [PERSON_NAME][GEOGRAPHIC_DATA] 35930 35930 26760 9170 0 0 0 10 / 582" at bounding box center [303, 142] width 581 height 16
click at [128, 134] on td "35930" at bounding box center [143, 142] width 30 height 16
click at [24, 7] on button "button" at bounding box center [23, 16] width 21 height 21
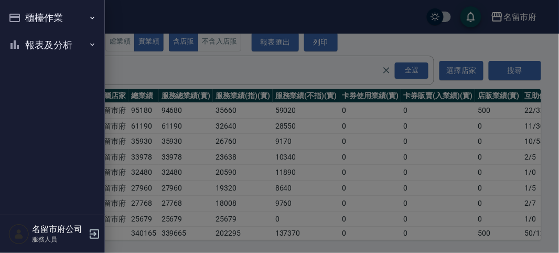
click at [23, 9] on button "櫃檯作業" at bounding box center [52, 17] width 96 height 27
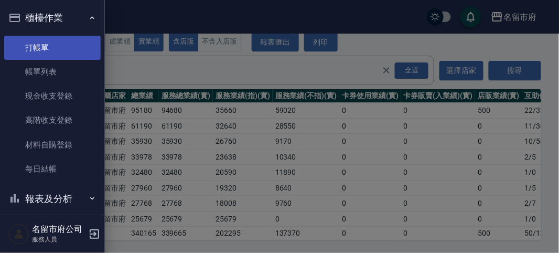
click at [32, 41] on link "打帳單" at bounding box center [52, 48] width 96 height 24
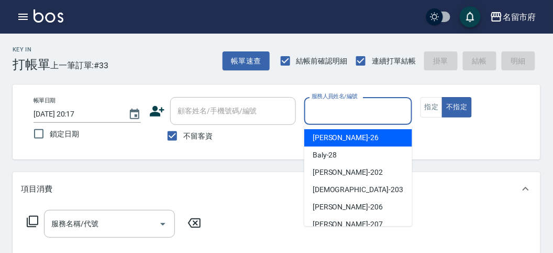
click at [313, 108] on input "服務人員姓名/編號" at bounding box center [358, 111] width 98 height 18
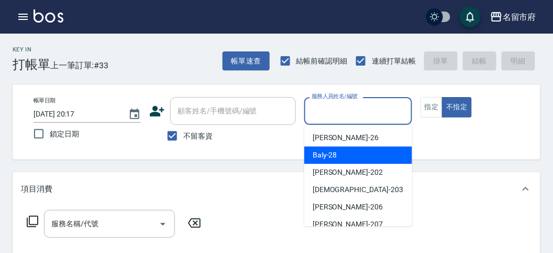
click at [326, 157] on span "Baly -28" at bounding box center [325, 154] width 25 height 11
type input "Baly-28"
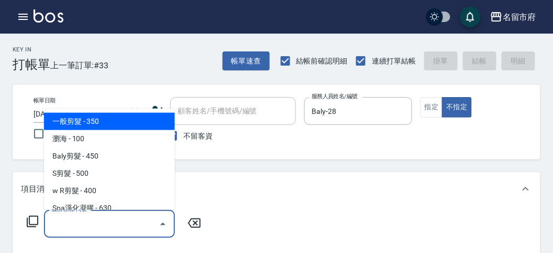
click at [103, 220] on input "服務名稱/代號" at bounding box center [102, 223] width 106 height 18
click at [133, 119] on span "一般剪髮 - 350" at bounding box center [109, 121] width 131 height 17
type input "一般剪髮(C001)"
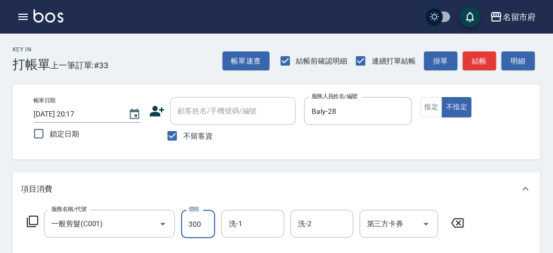
type input "300"
click at [32, 224] on icon at bounding box center [33, 221] width 12 height 12
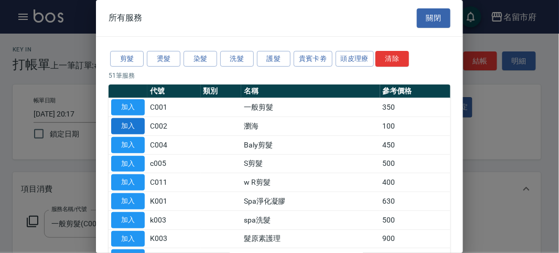
click at [127, 126] on button "加入" at bounding box center [128, 126] width 34 height 16
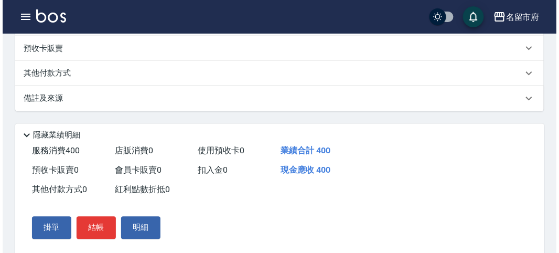
scroll to position [347, 0]
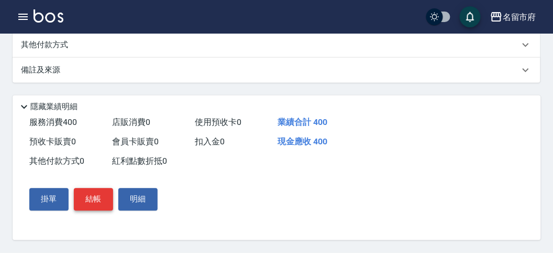
click at [91, 204] on button "結帳" at bounding box center [93, 199] width 39 height 22
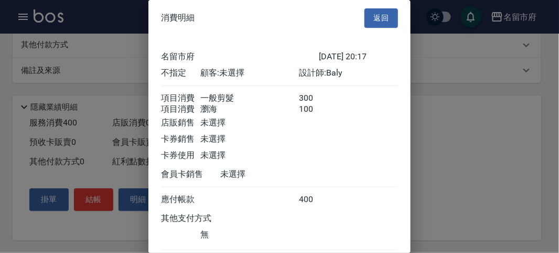
scroll to position [70, 0]
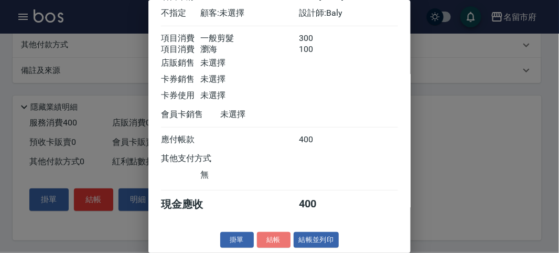
drag, startPoint x: 265, startPoint y: 235, endPoint x: 259, endPoint y: 226, distance: 10.3
click at [265, 235] on button "結帳" at bounding box center [274, 240] width 34 height 16
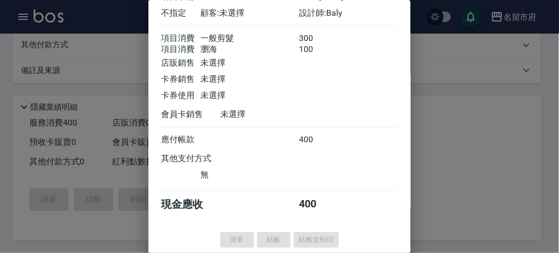
type input "[DATE] 20:21"
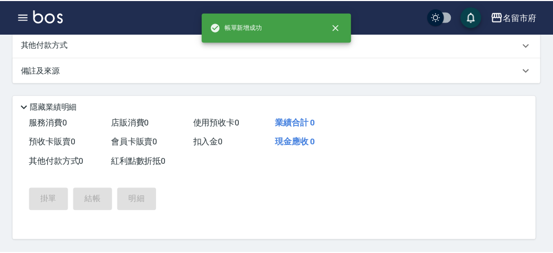
scroll to position [0, 0]
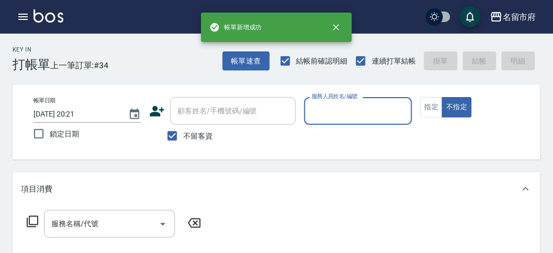
click at [348, 113] on input "服務人員姓名/編號" at bounding box center [358, 111] width 98 height 18
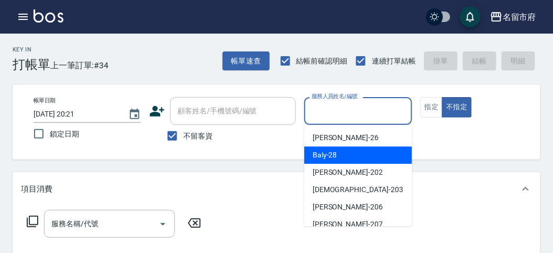
click at [338, 162] on div "Baly -28" at bounding box center [358, 154] width 108 height 17
type input "Baly-28"
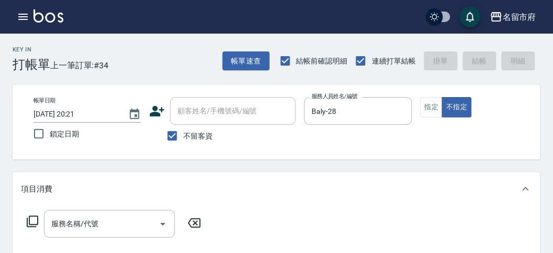
click at [31, 220] on icon at bounding box center [32, 221] width 13 height 13
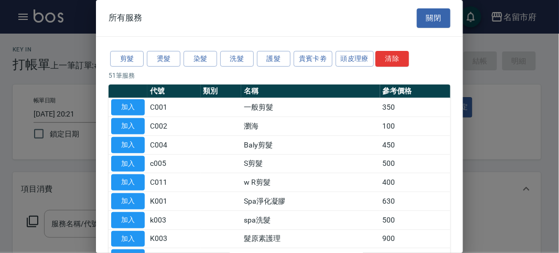
click at [236, 50] on div "剪髮 燙髮 染髮 洗髮 護髮 貴賓卡劵 頭皮理療 清除" at bounding box center [279, 58] width 342 height 19
click at [235, 55] on button "洗髮" at bounding box center [237, 59] width 34 height 16
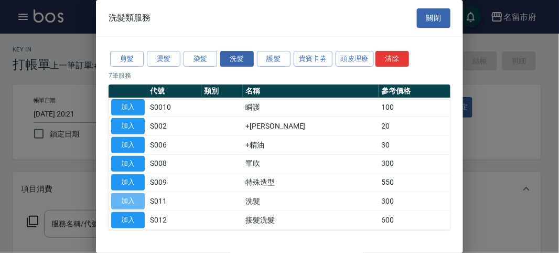
click at [116, 200] on button "加入" at bounding box center [128, 201] width 34 height 16
type input "洗髮(S011)"
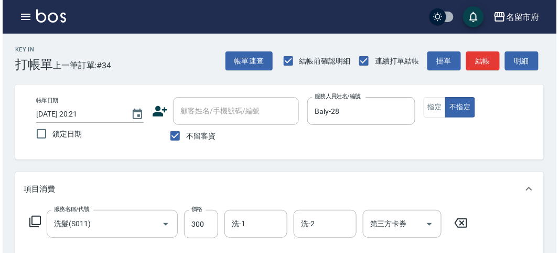
scroll to position [307, 0]
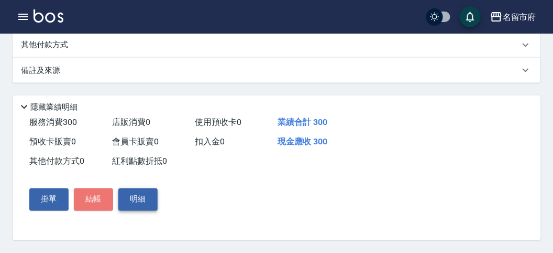
drag, startPoint x: 95, startPoint y: 202, endPoint x: 134, endPoint y: 189, distance: 40.9
click at [95, 201] on button "結帳" at bounding box center [93, 199] width 39 height 22
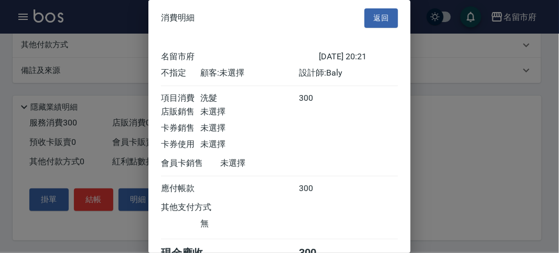
scroll to position [58, 0]
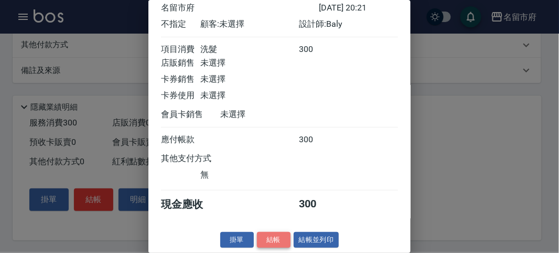
click at [271, 242] on button "結帳" at bounding box center [274, 240] width 34 height 16
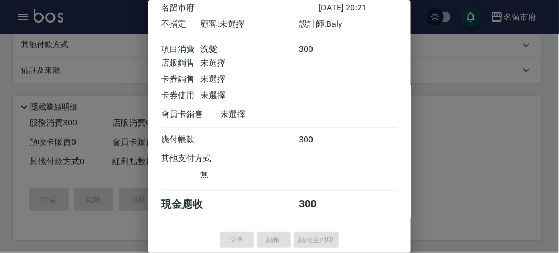
type input "[DATE] 20:22"
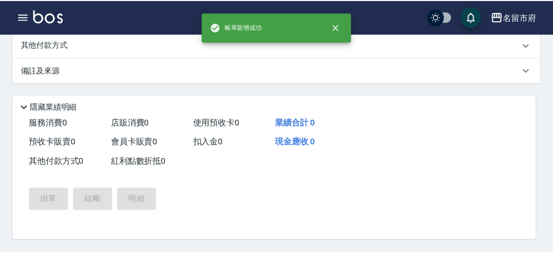
scroll to position [0, 0]
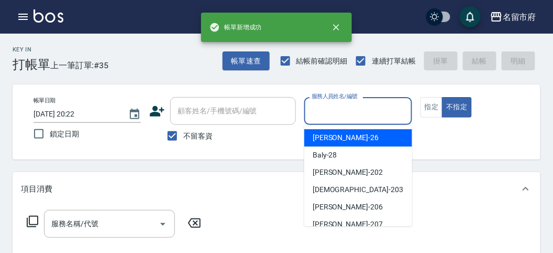
click at [336, 116] on input "服務人員姓名/編號" at bounding box center [358, 111] width 98 height 18
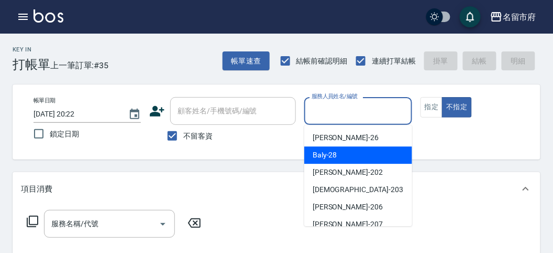
click at [331, 157] on span "Baly -28" at bounding box center [325, 154] width 25 height 11
type input "Baly-28"
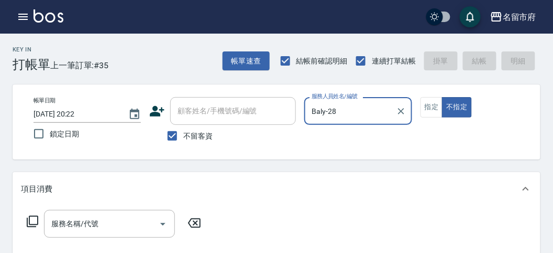
click at [29, 216] on icon at bounding box center [33, 221] width 12 height 12
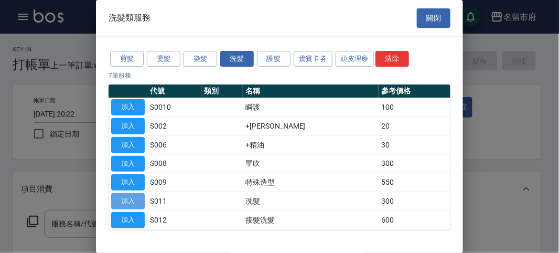
click at [123, 199] on button "加入" at bounding box center [128, 201] width 34 height 16
type input "洗髮(S011)"
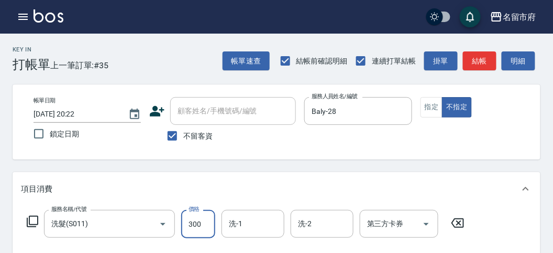
drag, startPoint x: 202, startPoint y: 222, endPoint x: 180, endPoint y: 174, distance: 52.7
click at [203, 221] on input "300" at bounding box center [198, 224] width 34 height 28
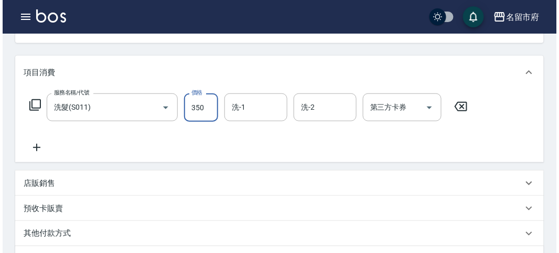
scroll to position [307, 0]
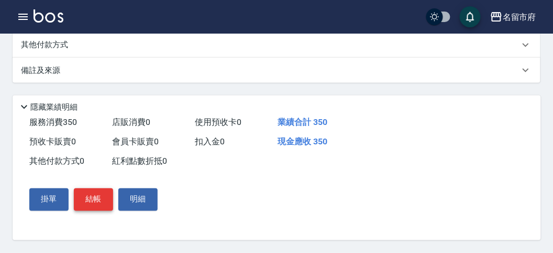
type input "350"
click at [102, 201] on button "結帳" at bounding box center [93, 199] width 39 height 22
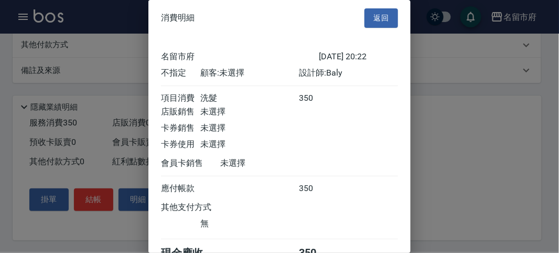
scroll to position [58, 0]
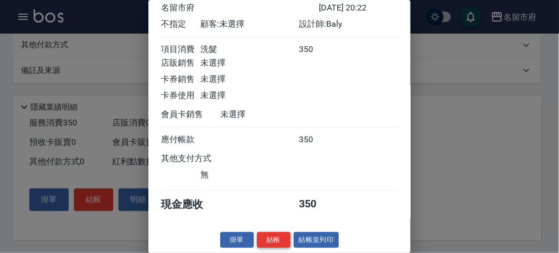
click at [265, 242] on button "結帳" at bounding box center [274, 240] width 34 height 16
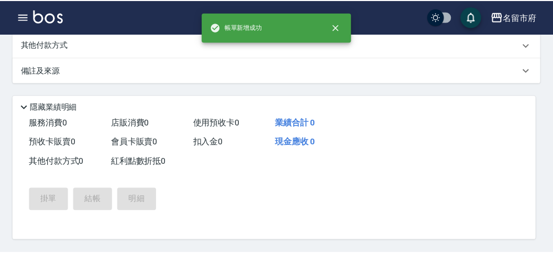
scroll to position [0, 0]
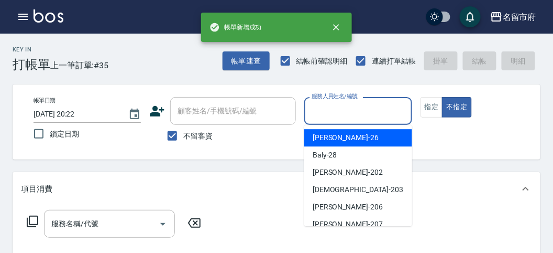
click at [358, 111] on input "服務人員姓名/編號" at bounding box center [358, 111] width 98 height 18
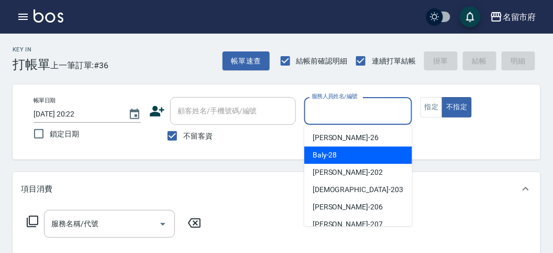
drag, startPoint x: 353, startPoint y: 156, endPoint x: 53, endPoint y: 148, distance: 299.8
click at [352, 157] on div "Baly -28" at bounding box center [358, 154] width 108 height 17
type input "Baly-28"
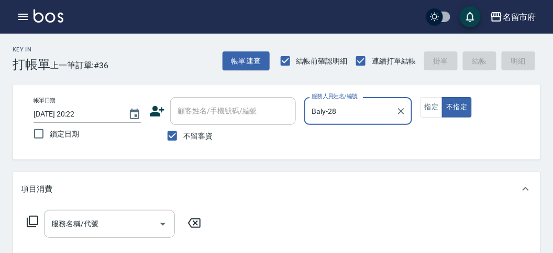
click at [35, 216] on icon at bounding box center [32, 221] width 13 height 13
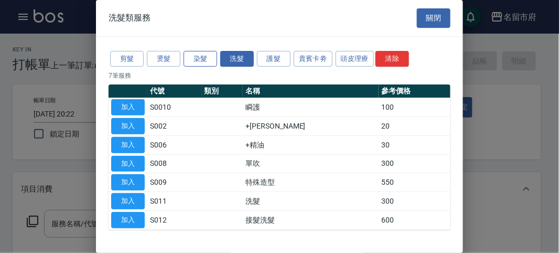
click at [194, 59] on button "染髮" at bounding box center [200, 59] width 34 height 16
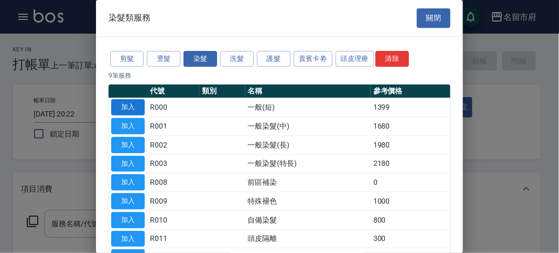
click at [129, 105] on button "加入" at bounding box center [128, 107] width 34 height 16
type input "一般(短)(R000)"
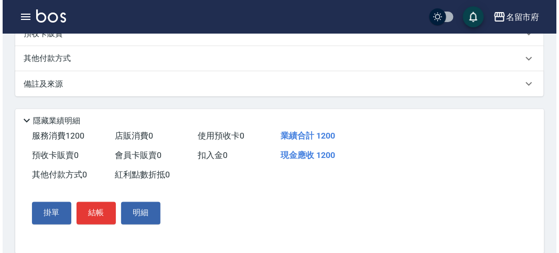
scroll to position [316, 0]
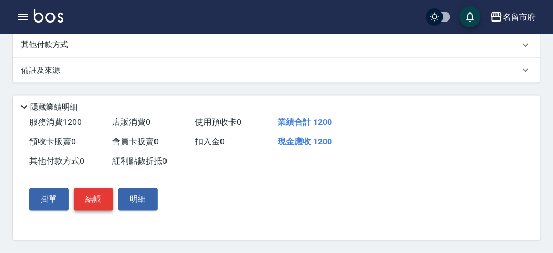
type input "1200"
click at [95, 194] on button "結帳" at bounding box center [93, 199] width 39 height 22
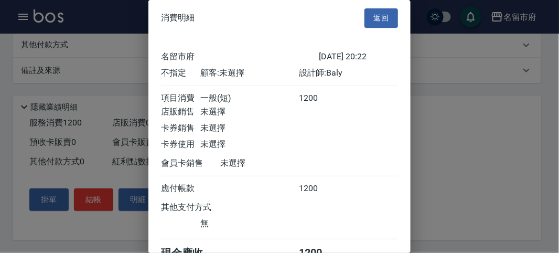
scroll to position [58, 0]
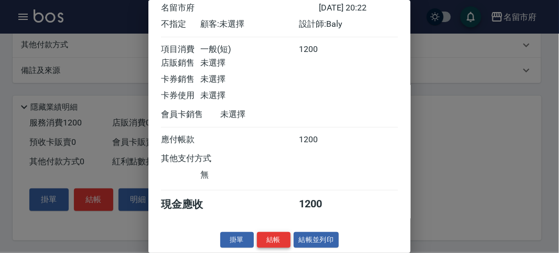
click at [265, 236] on button "結帳" at bounding box center [274, 240] width 34 height 16
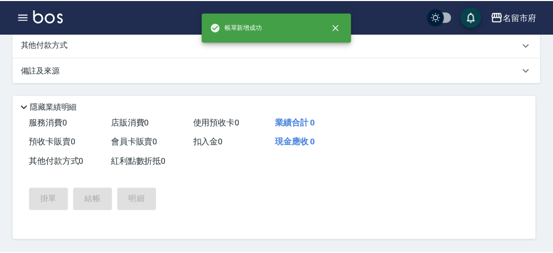
scroll to position [0, 0]
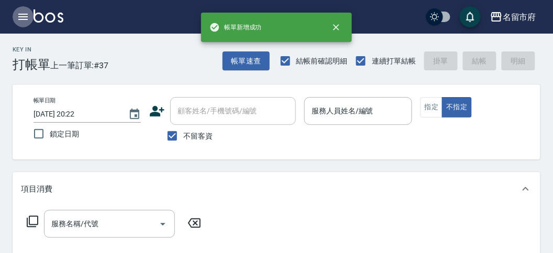
click at [25, 16] on icon "button" at bounding box center [23, 16] width 13 height 13
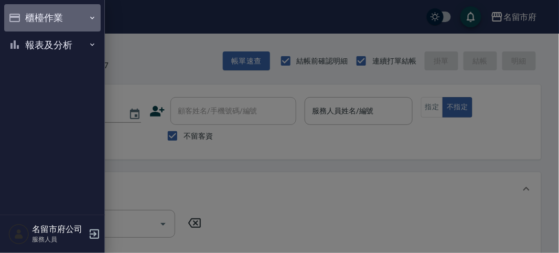
click at [25, 16] on button "櫃檯作業" at bounding box center [52, 17] width 96 height 27
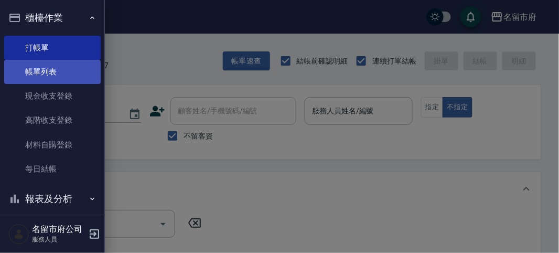
click at [33, 73] on link "帳單列表" at bounding box center [52, 72] width 96 height 24
click at [32, 73] on link "帳單列表" at bounding box center [52, 72] width 96 height 24
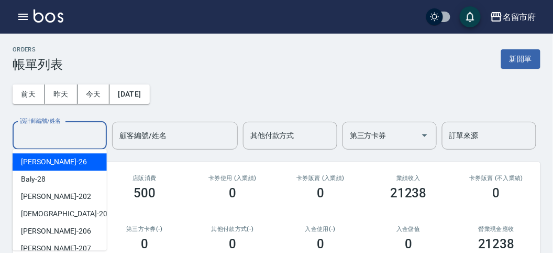
click at [64, 135] on input "設計師編號/姓名" at bounding box center [59, 135] width 85 height 18
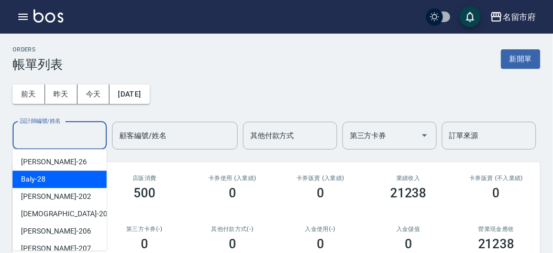
click at [48, 179] on div "Baly -28" at bounding box center [60, 178] width 94 height 17
click at [75, 130] on input "Baly-28" at bounding box center [51, 135] width 69 height 18
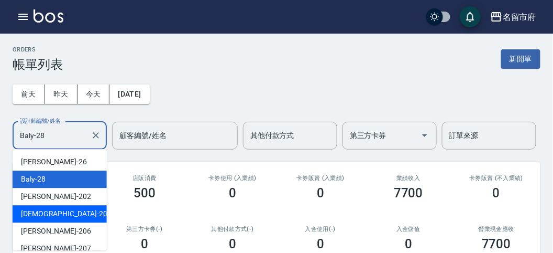
scroll to position [97, 0]
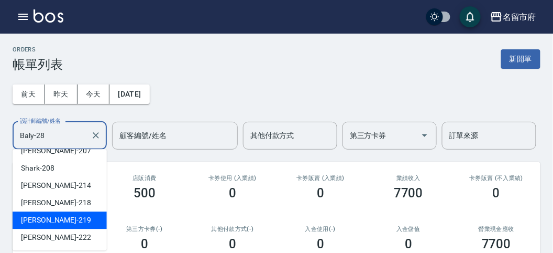
click at [70, 210] on ul "[PERSON_NAME] -26 Baly -28 [PERSON_NAME] -202 聖德 -203 [PERSON_NAME] -206 [PERSO…" at bounding box center [60, 199] width 94 height 101
click at [76, 221] on div "[PERSON_NAME] -219" at bounding box center [60, 219] width 94 height 17
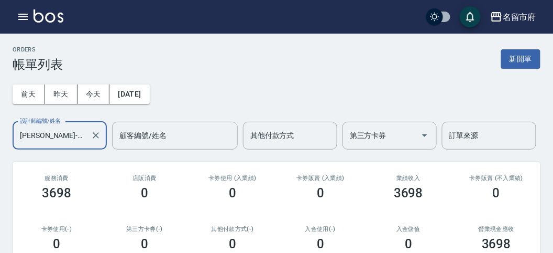
click at [67, 134] on input "[PERSON_NAME]-219" at bounding box center [51, 135] width 69 height 18
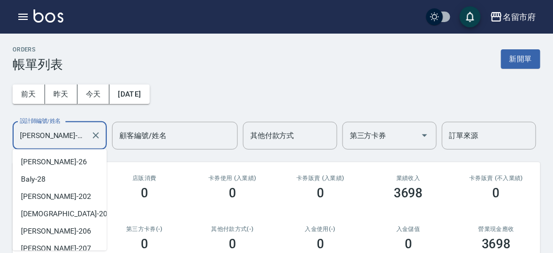
scroll to position [76, 0]
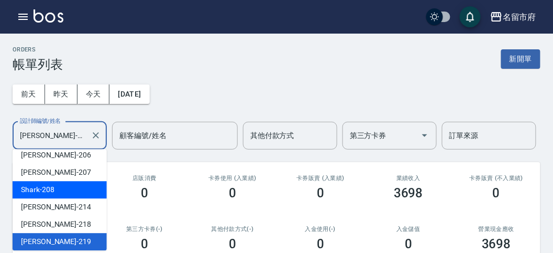
click at [61, 183] on div "Shark -208" at bounding box center [60, 189] width 94 height 17
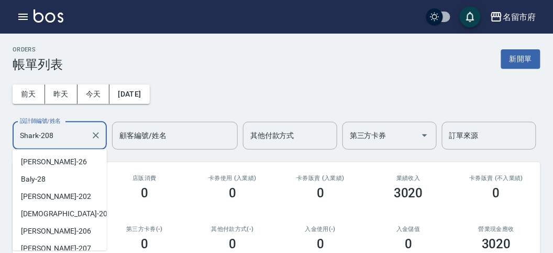
click at [63, 135] on input "Shark-208" at bounding box center [51, 135] width 69 height 18
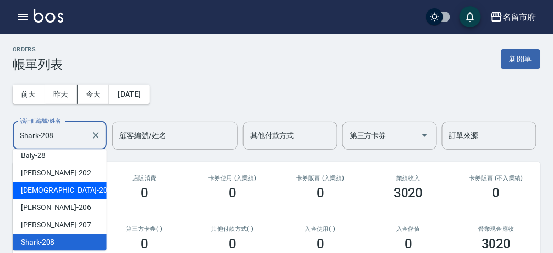
scroll to position [97, 0]
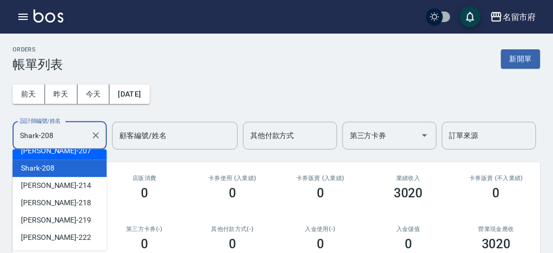
click at [60, 155] on div "[PERSON_NAME] -207" at bounding box center [60, 150] width 94 height 17
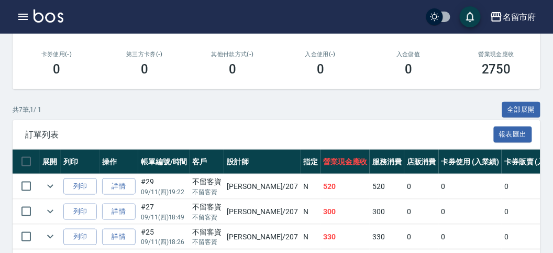
scroll to position [0, 0]
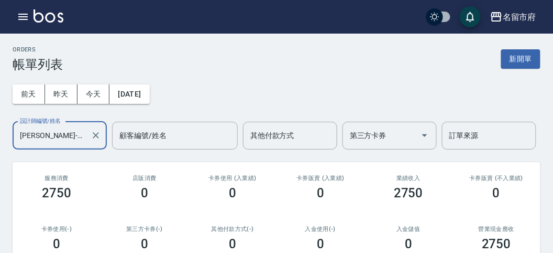
click at [62, 139] on input "[PERSON_NAME]-207" at bounding box center [51, 135] width 69 height 18
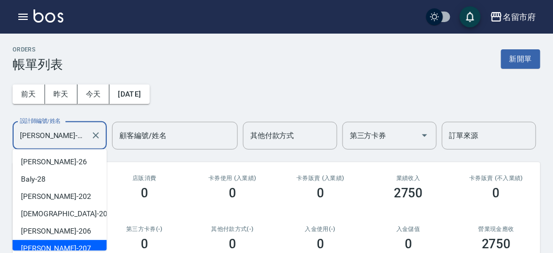
scroll to position [6, 0]
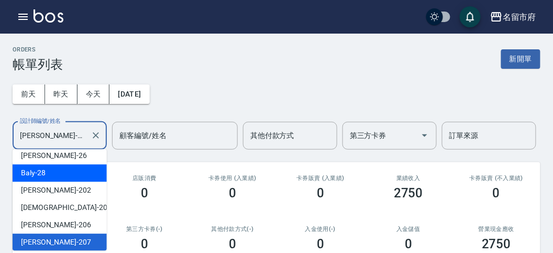
click at [63, 171] on div "Baly -28" at bounding box center [60, 172] width 94 height 17
type input "Baly-28"
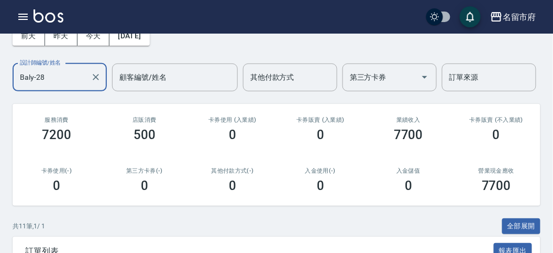
scroll to position [0, 0]
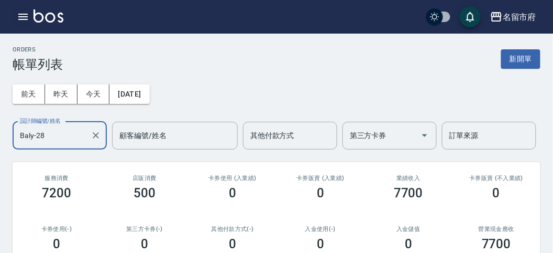
click at [23, 15] on icon "button" at bounding box center [23, 16] width 13 height 13
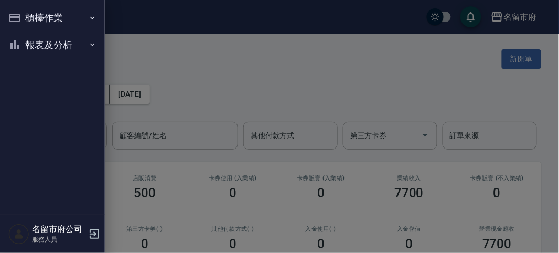
click at [44, 43] on button "報表及分析" at bounding box center [52, 44] width 96 height 27
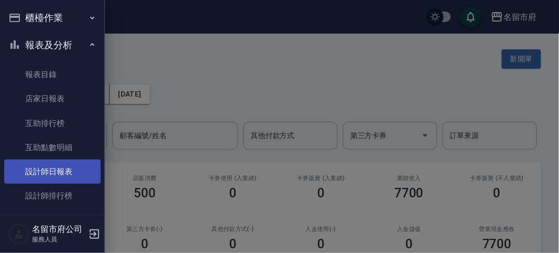
click at [46, 168] on link "設計師日報表" at bounding box center [52, 171] width 96 height 24
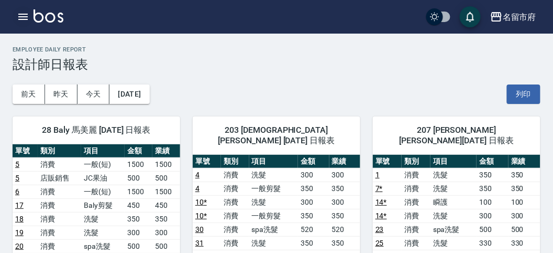
click at [21, 16] on icon "button" at bounding box center [22, 17] width 9 height 6
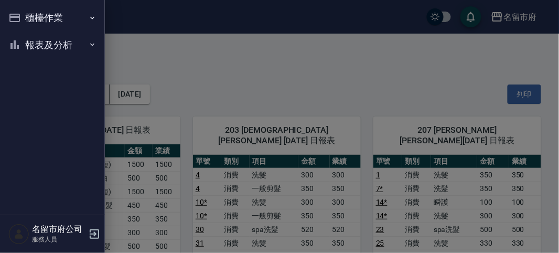
click at [24, 14] on button "櫃檯作業" at bounding box center [52, 17] width 96 height 27
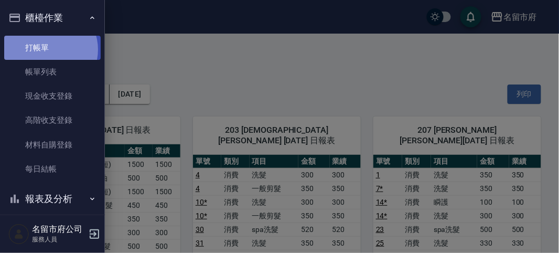
click at [49, 49] on link "打帳單" at bounding box center [52, 48] width 96 height 24
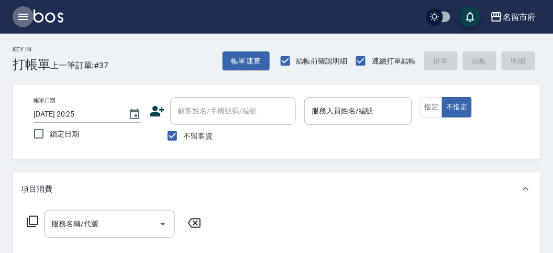
click at [19, 17] on icon "button" at bounding box center [22, 17] width 9 height 6
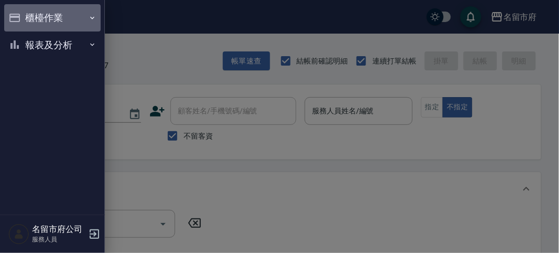
click at [42, 26] on button "櫃檯作業" at bounding box center [52, 17] width 96 height 27
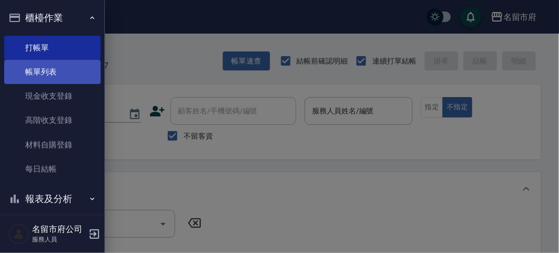
click at [42, 72] on link "帳單列表" at bounding box center [52, 72] width 96 height 24
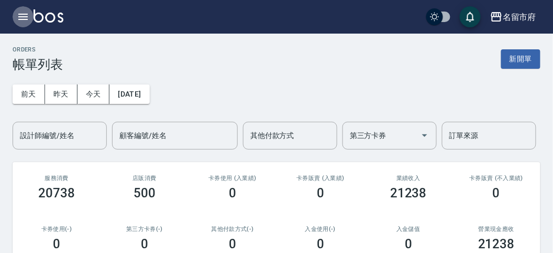
click at [21, 13] on icon "button" at bounding box center [23, 16] width 13 height 13
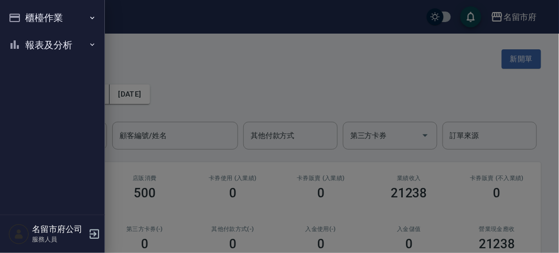
click at [51, 40] on button "報表及分析" at bounding box center [52, 44] width 96 height 27
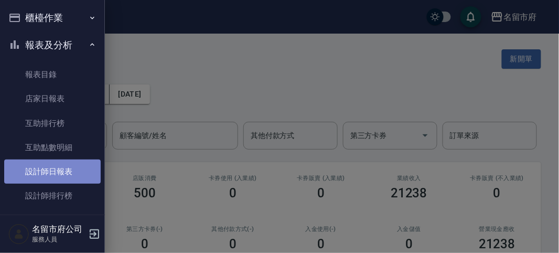
click at [67, 172] on link "設計師日報表" at bounding box center [52, 171] width 96 height 24
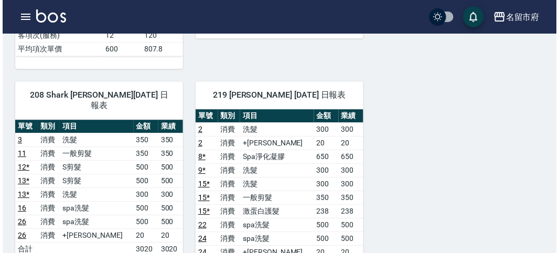
scroll to position [233, 0]
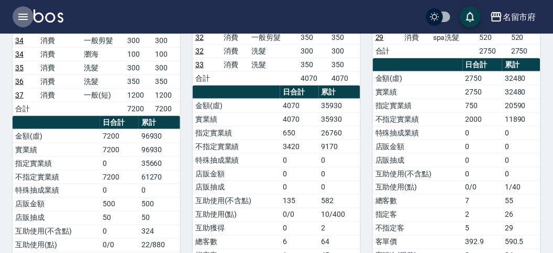
click at [24, 13] on icon "button" at bounding box center [23, 16] width 13 height 13
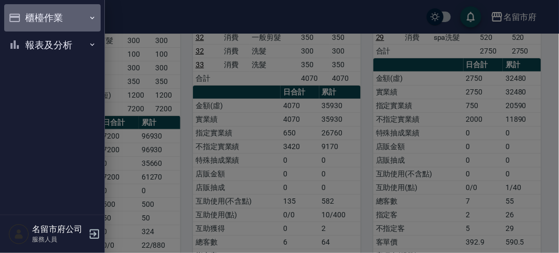
click at [46, 20] on button "櫃檯作業" at bounding box center [52, 17] width 96 height 27
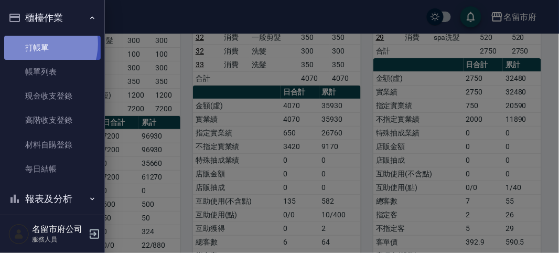
click at [38, 43] on link "打帳單" at bounding box center [52, 48] width 96 height 24
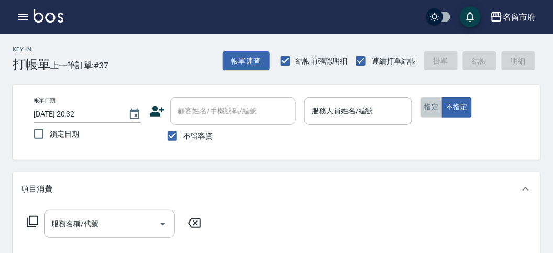
click at [432, 108] on button "指定" at bounding box center [432, 107] width 23 height 20
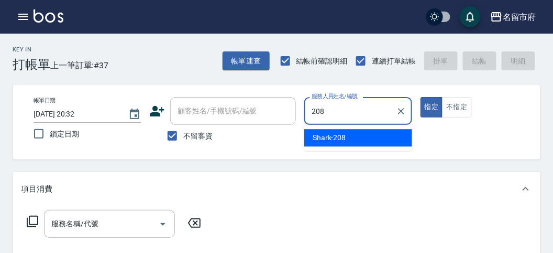
click at [323, 133] on span "Shark -208" at bounding box center [330, 137] width 34 height 11
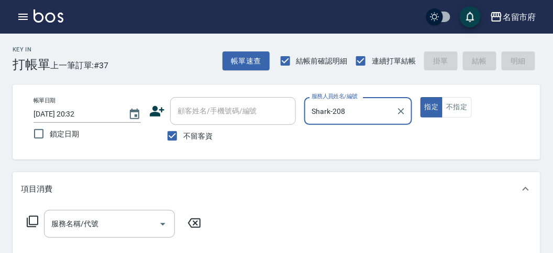
type input "Shark-208"
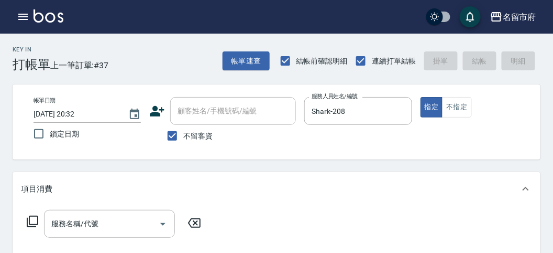
click at [35, 220] on icon at bounding box center [32, 221] width 13 height 13
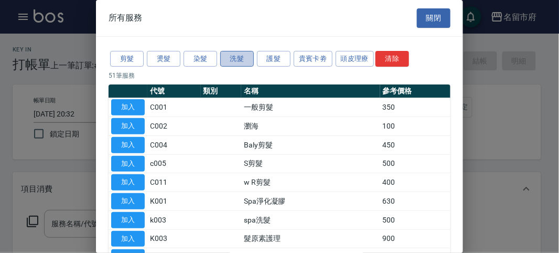
click at [231, 58] on button "洗髮" at bounding box center [237, 59] width 34 height 16
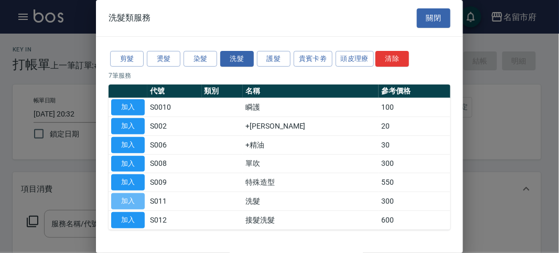
click at [133, 199] on button "加入" at bounding box center [128, 201] width 34 height 16
type input "洗髮(S011)"
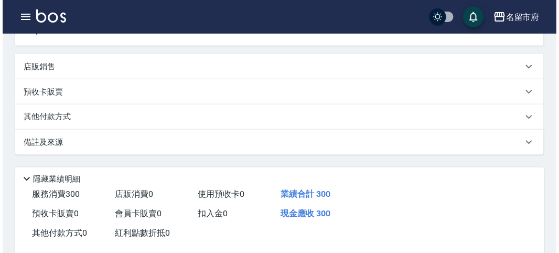
scroll to position [307, 0]
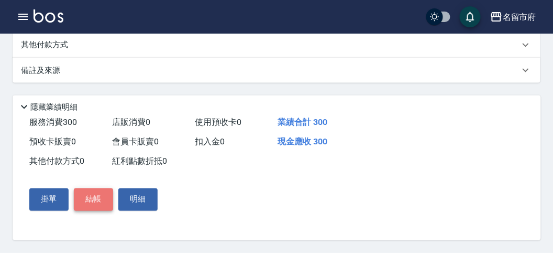
click at [88, 195] on button "結帳" at bounding box center [93, 199] width 39 height 22
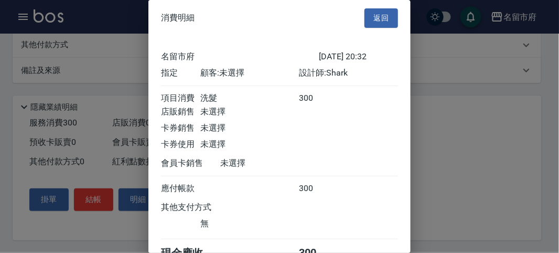
scroll to position [58, 0]
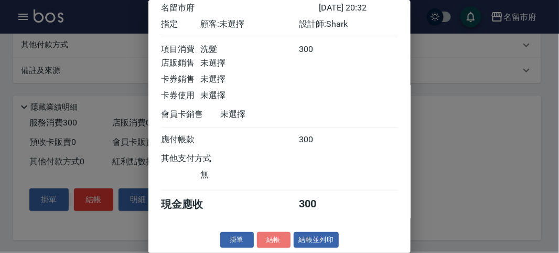
click at [265, 239] on button "結帳" at bounding box center [274, 240] width 34 height 16
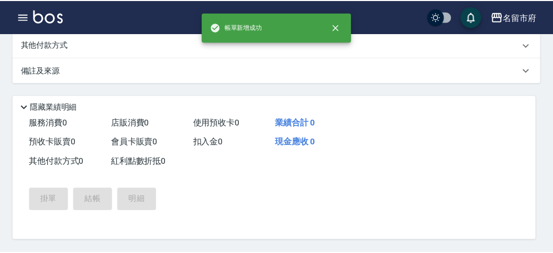
scroll to position [0, 0]
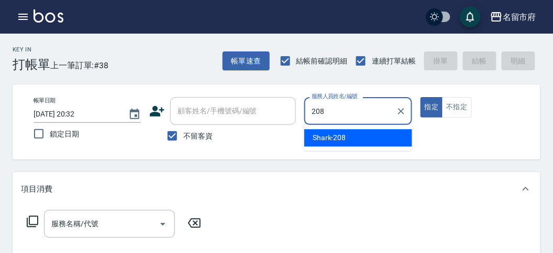
click at [354, 139] on div "Shark -208" at bounding box center [358, 137] width 108 height 17
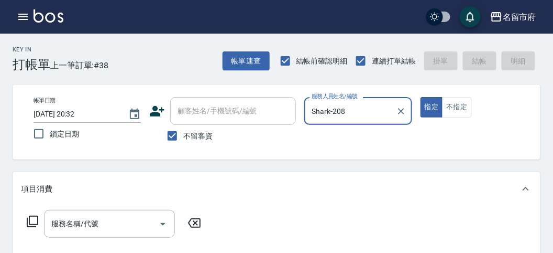
type input "Shark-208"
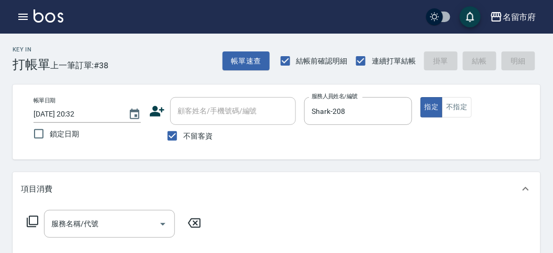
click at [32, 223] on icon at bounding box center [32, 221] width 13 height 13
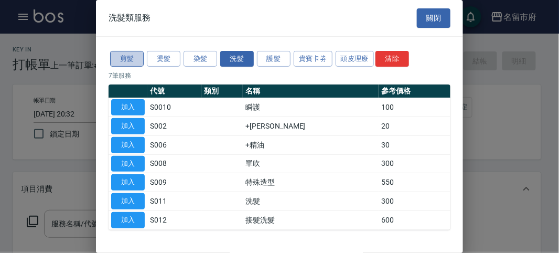
click at [127, 61] on button "剪髮" at bounding box center [127, 59] width 34 height 16
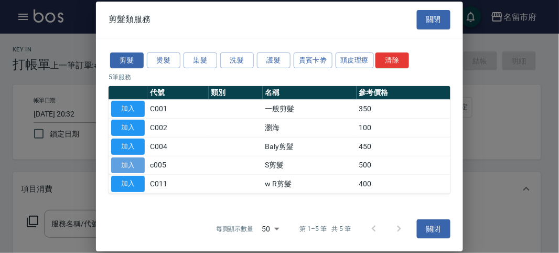
click at [127, 161] on button "加入" at bounding box center [128, 165] width 34 height 16
type input "S剪髮(c005)"
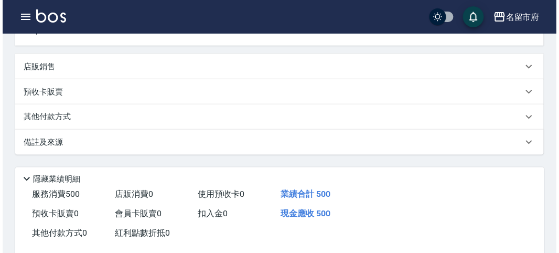
scroll to position [291, 0]
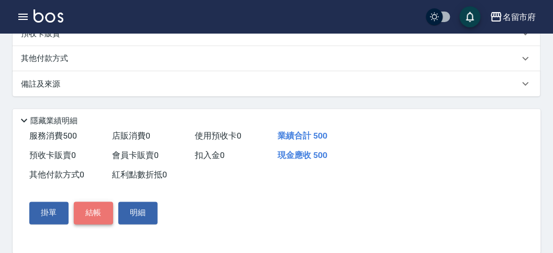
click at [95, 216] on button "結帳" at bounding box center [93, 213] width 39 height 22
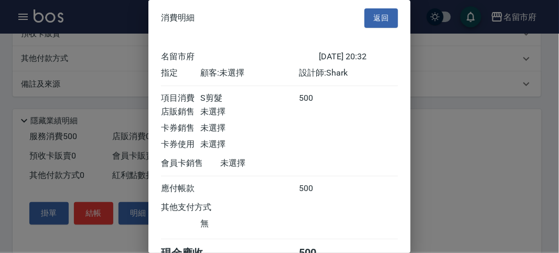
scroll to position [58, 0]
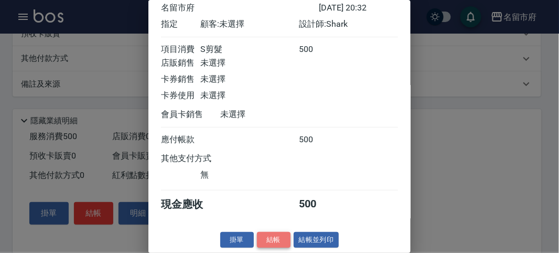
click at [274, 239] on button "結帳" at bounding box center [274, 240] width 34 height 16
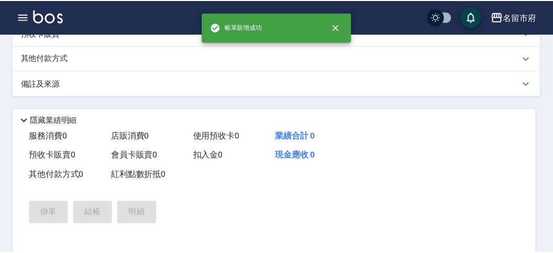
scroll to position [0, 0]
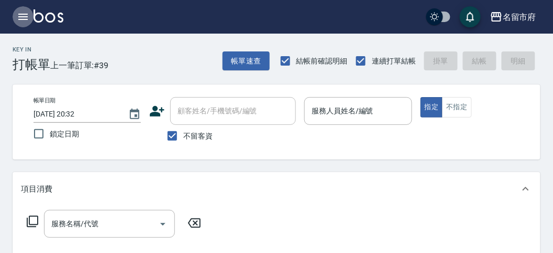
click at [22, 15] on icon "button" at bounding box center [23, 16] width 13 height 13
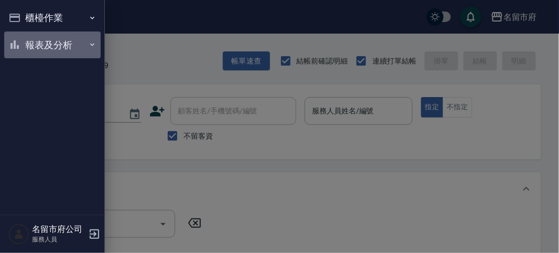
click at [34, 46] on button "報表及分析" at bounding box center [52, 44] width 96 height 27
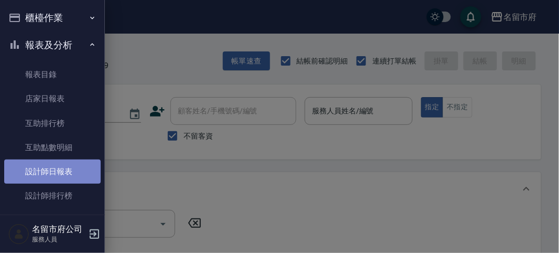
click at [57, 174] on link "設計師日報表" at bounding box center [52, 171] width 96 height 24
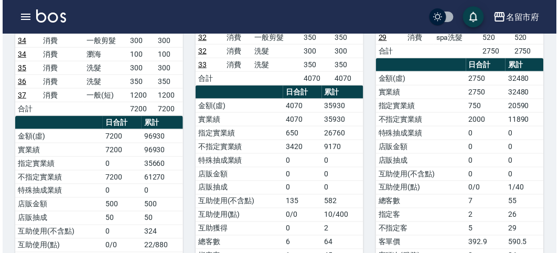
scroll to position [174, 0]
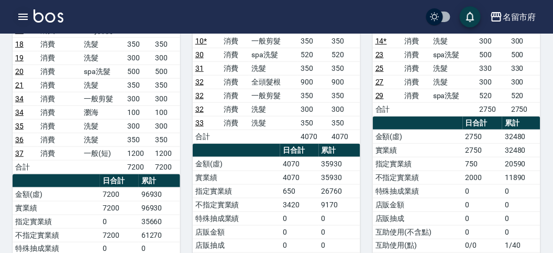
click at [22, 17] on icon "button" at bounding box center [22, 17] width 9 height 6
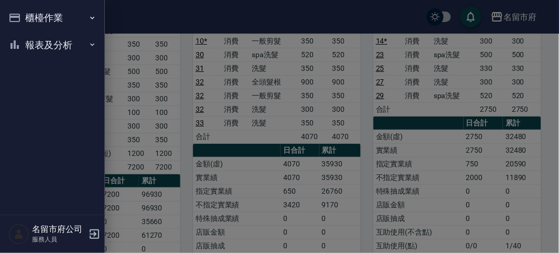
click at [38, 18] on button "櫃檯作業" at bounding box center [52, 17] width 96 height 27
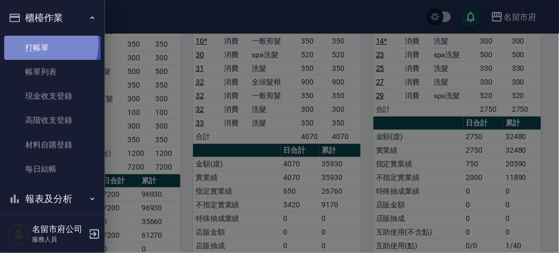
click at [45, 43] on link "打帳單" at bounding box center [52, 48] width 96 height 24
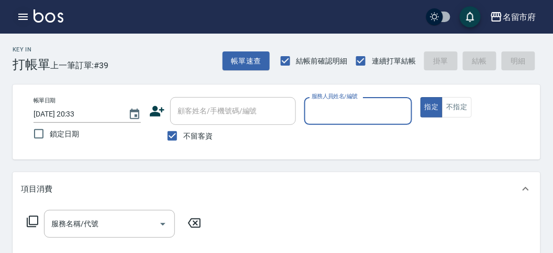
click at [19, 13] on icon "button" at bounding box center [23, 16] width 13 height 13
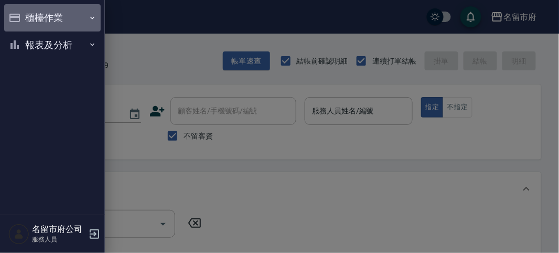
click at [42, 16] on button "櫃檯作業" at bounding box center [52, 17] width 96 height 27
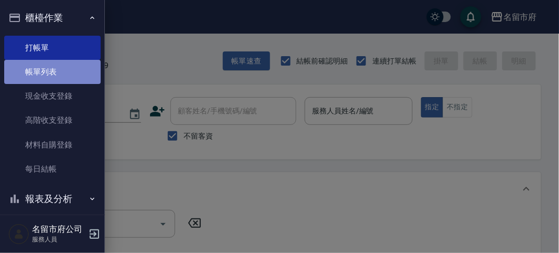
click at [64, 71] on link "帳單列表" at bounding box center [52, 72] width 96 height 24
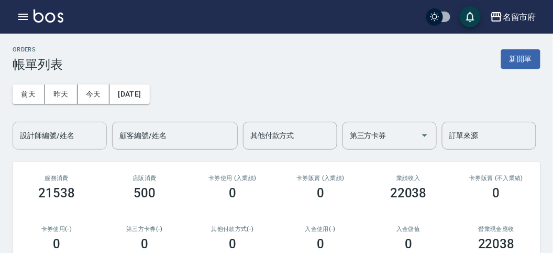
click at [79, 139] on input "設計師編號/姓名" at bounding box center [59, 135] width 85 height 18
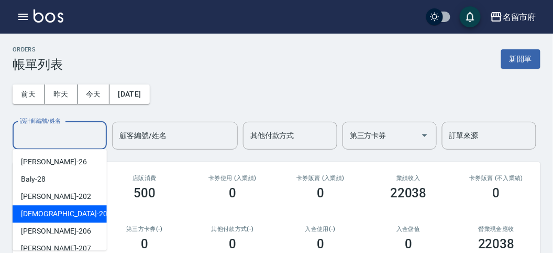
click at [53, 217] on div "聖德 -203" at bounding box center [60, 213] width 94 height 17
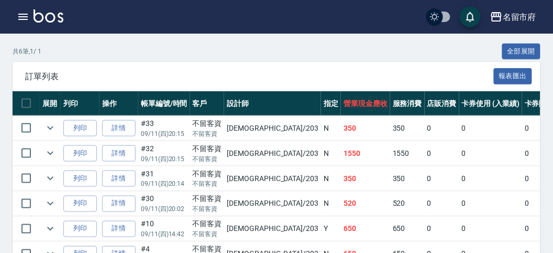
scroll to position [291, 0]
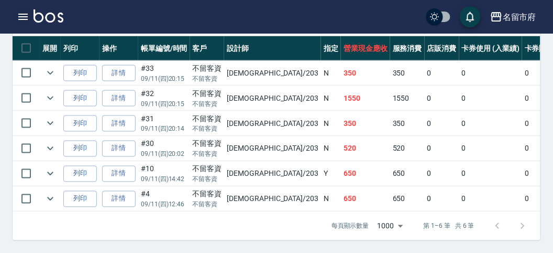
click at [19, 18] on icon "button" at bounding box center [23, 16] width 13 height 13
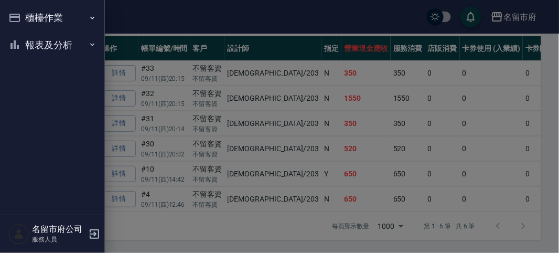
click at [26, 17] on button "櫃檯作業" at bounding box center [52, 17] width 96 height 27
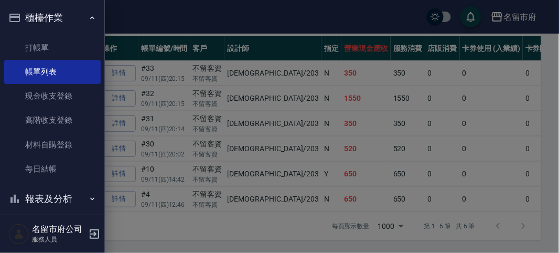
click at [139, 82] on div at bounding box center [279, 126] width 559 height 253
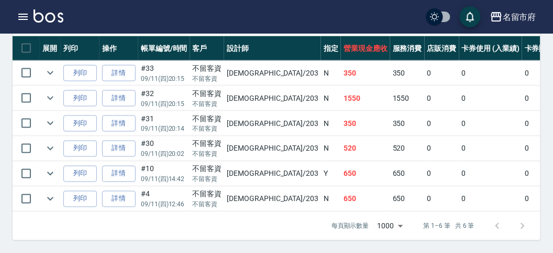
scroll to position [0, 0]
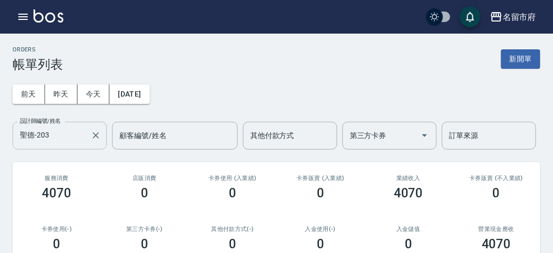
click at [62, 136] on input "聖德-203" at bounding box center [51, 135] width 69 height 18
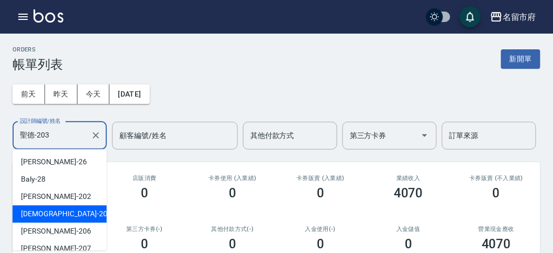
scroll to position [97, 0]
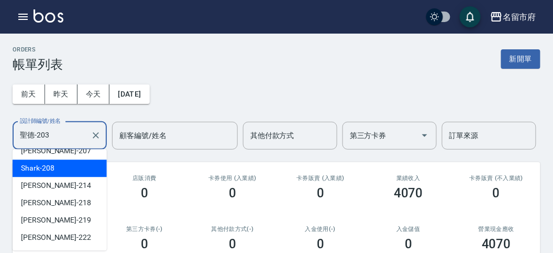
click at [69, 171] on div "Shark -208" at bounding box center [60, 167] width 94 height 17
type input "Shark-208"
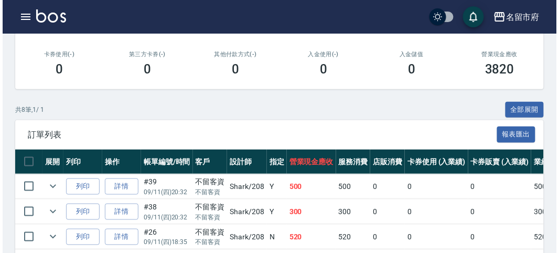
scroll to position [291, 0]
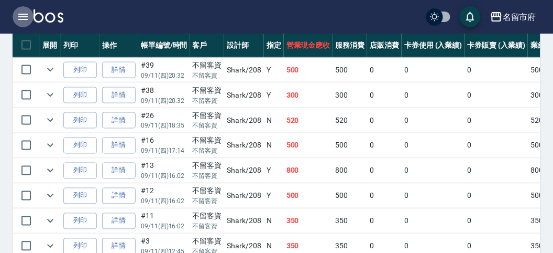
click at [27, 16] on icon "button" at bounding box center [22, 17] width 9 height 6
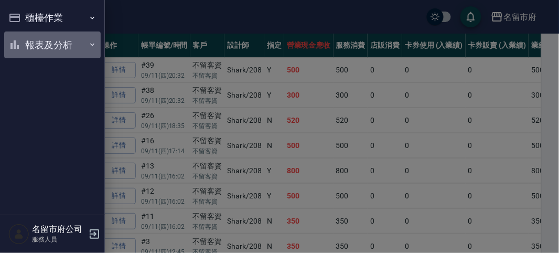
click at [42, 48] on button "報表及分析" at bounding box center [52, 44] width 96 height 27
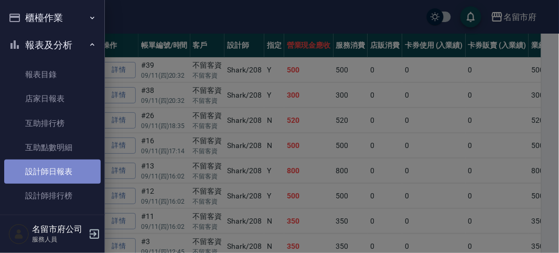
click at [76, 169] on link "設計師日報表" at bounding box center [52, 171] width 96 height 24
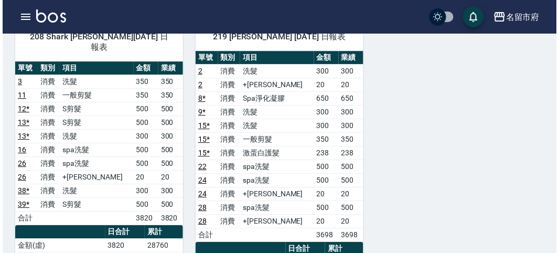
scroll to position [640, 0]
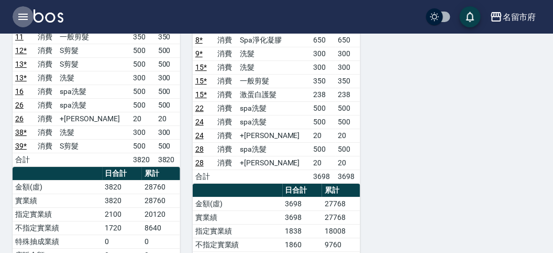
click at [23, 15] on icon "button" at bounding box center [23, 16] width 13 height 13
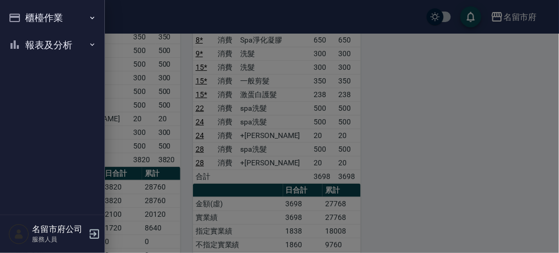
click at [31, 14] on button "櫃檯作業" at bounding box center [52, 17] width 96 height 27
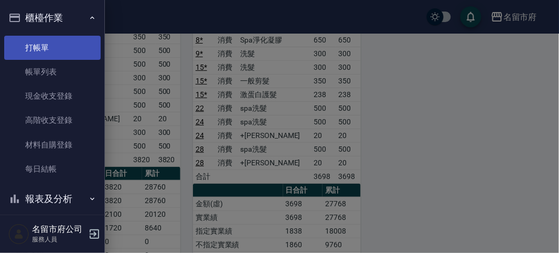
click at [50, 42] on link "打帳單" at bounding box center [52, 48] width 96 height 24
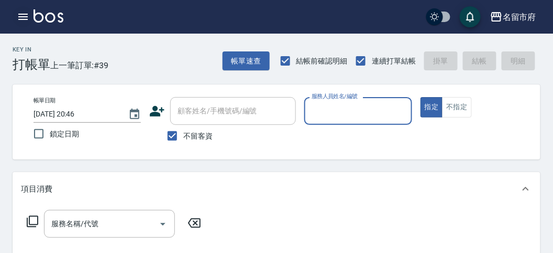
click at [26, 18] on icon "button" at bounding box center [23, 16] width 13 height 13
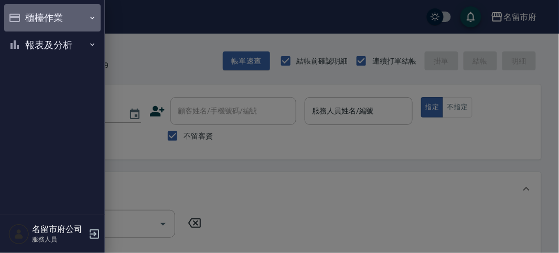
click at [26, 18] on button "櫃檯作業" at bounding box center [52, 17] width 96 height 27
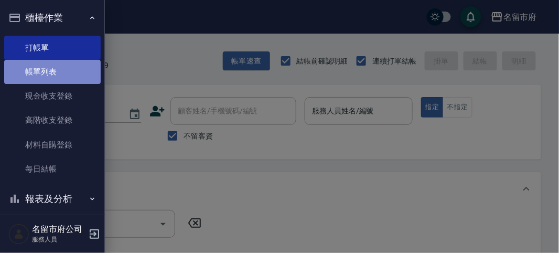
click at [58, 76] on link "帳單列表" at bounding box center [52, 72] width 96 height 24
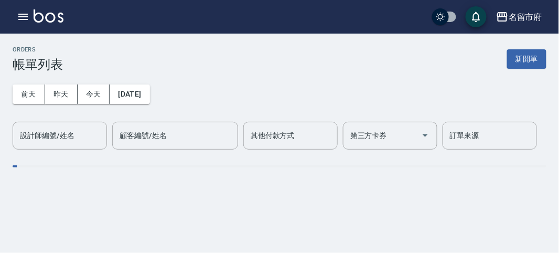
click at [52, 75] on div "[DATE] [DATE] [DATE] [DATE] 設計師編號/姓名 設計師編號/姓名 顧客編號/姓名 顧客編號/姓名 其他付款方式 其他付款方式 第三方…" at bounding box center [279, 111] width 533 height 78
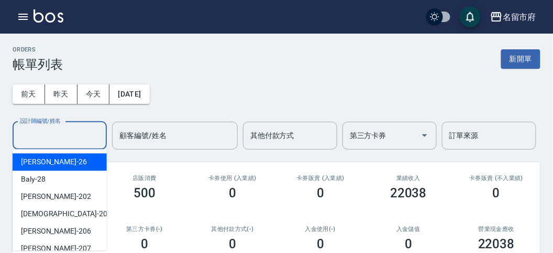
click at [78, 141] on input "設計師編號/姓名" at bounding box center [59, 135] width 85 height 18
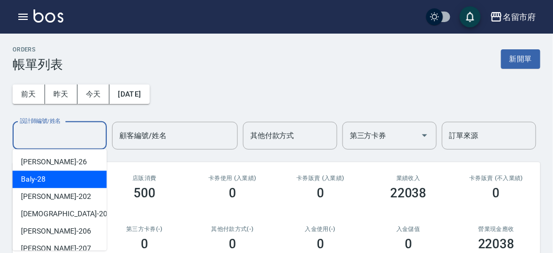
click at [71, 182] on div "Baly -28" at bounding box center [60, 178] width 94 height 17
type input "Baly-28"
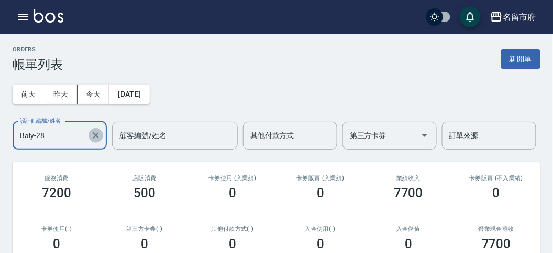
click at [96, 135] on icon "Clear" at bounding box center [96, 135] width 6 height 6
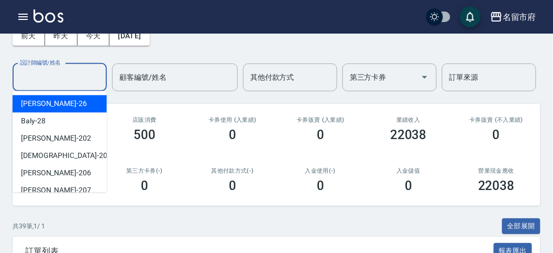
click at [38, 74] on input "設計師編號/姓名" at bounding box center [59, 77] width 85 height 18
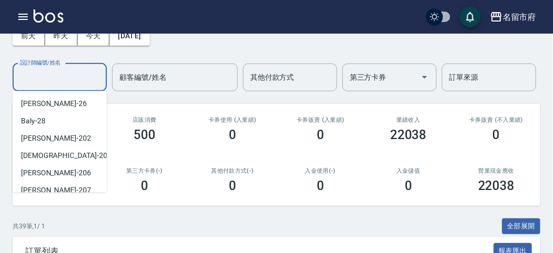
scroll to position [97, 0]
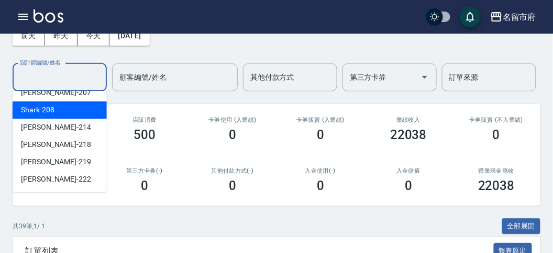
click at [57, 114] on div "Shark -208" at bounding box center [60, 109] width 94 height 17
type input "Shark-208"
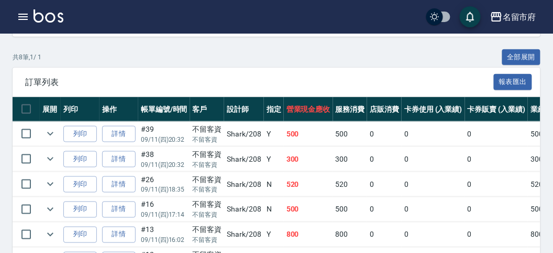
scroll to position [52, 0]
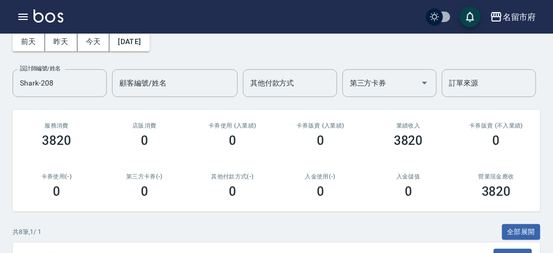
click at [39, 21] on img at bounding box center [49, 15] width 30 height 13
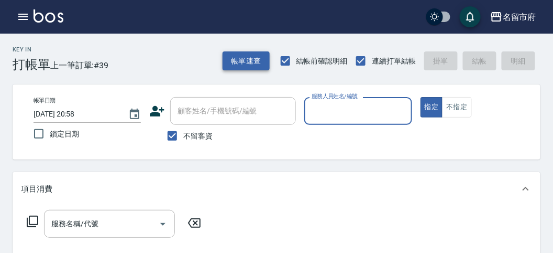
click at [245, 61] on button "帳單速查" at bounding box center [246, 60] width 47 height 19
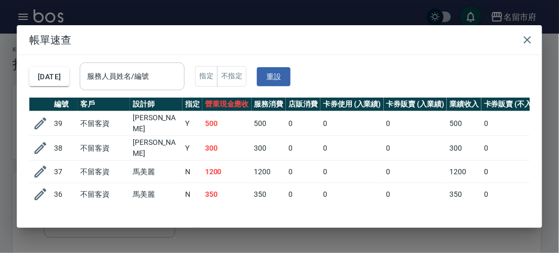
click at [170, 74] on input "服務人員姓名/編號" at bounding box center [131, 76] width 95 height 18
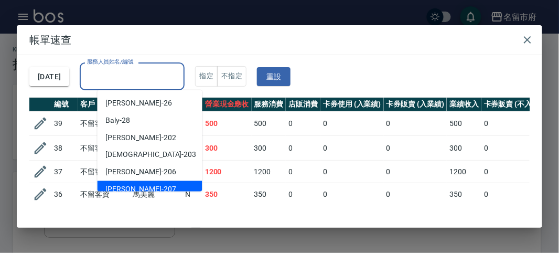
click at [145, 181] on div "[PERSON_NAME] -207" at bounding box center [149, 189] width 105 height 17
type input "[PERSON_NAME]-207"
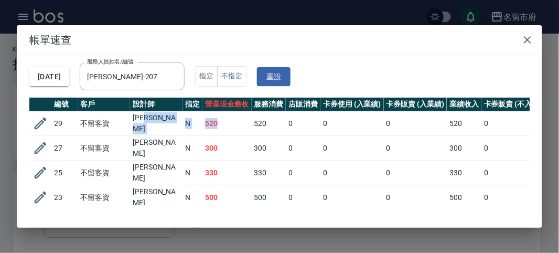
drag, startPoint x: 218, startPoint y: 119, endPoint x: 181, endPoint y: 118, distance: 36.7
click at [181, 118] on tr "29 不留客資 [PERSON_NAME] 520 520 0 0 0 520 0 0 0 0 0" at bounding box center [414, 123] width 770 height 25
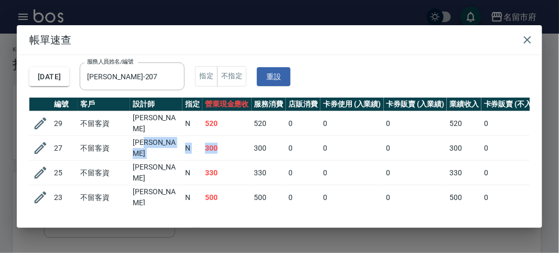
drag, startPoint x: 215, startPoint y: 143, endPoint x: 182, endPoint y: 144, distance: 33.0
click at [182, 144] on tr "27 不留客資 [PERSON_NAME] 300 300 0 0 0 300 0 0 0 0 0" at bounding box center [414, 148] width 770 height 25
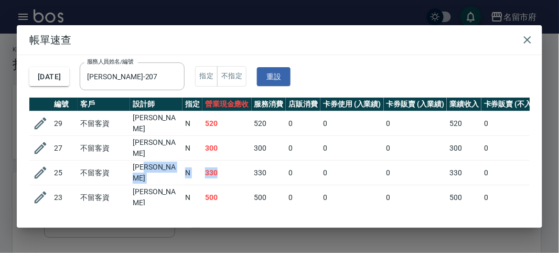
drag, startPoint x: 218, startPoint y: 166, endPoint x: 181, endPoint y: 163, distance: 37.3
click at [181, 163] on tr "25 不留客資 [PERSON_NAME] 330 330 0 0 0 330 0 0 0 0 0" at bounding box center [414, 172] width 770 height 25
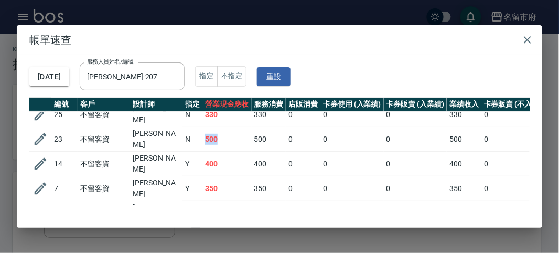
drag, startPoint x: 218, startPoint y: 129, endPoint x: 189, endPoint y: 130, distance: 29.9
click at [188, 129] on tr "23 不留客資 [PERSON_NAME] 500 500 0 0 0 500 0 0 0 0 0" at bounding box center [414, 139] width 770 height 25
drag, startPoint x: 215, startPoint y: 149, endPoint x: 192, endPoint y: 150, distance: 23.6
click at [192, 151] on tr "14 不留客資 [PERSON_NAME] Y 400 400 0 0 0 400 0 0 0 0 0" at bounding box center [414, 163] width 770 height 25
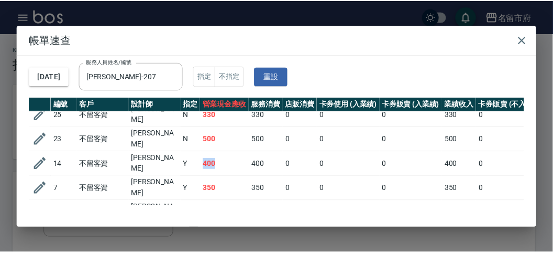
scroll to position [85, 0]
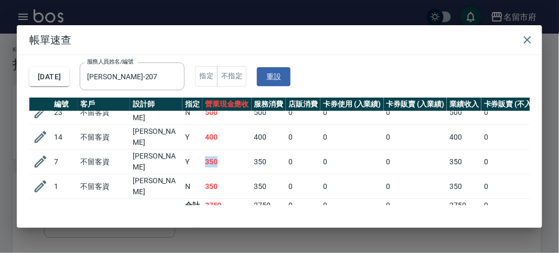
drag, startPoint x: 228, startPoint y: 147, endPoint x: 201, endPoint y: 147, distance: 26.7
click at [201, 149] on tr "7 不留客資 [PERSON_NAME] Y 350 350 0 0 0 350 0 0 0 0 0" at bounding box center [414, 161] width 770 height 25
drag, startPoint x: 216, startPoint y: 169, endPoint x: 202, endPoint y: 165, distance: 14.3
click at [202, 174] on td "350" at bounding box center [226, 186] width 49 height 25
click at [530, 41] on icon "button" at bounding box center [527, 40] width 13 height 13
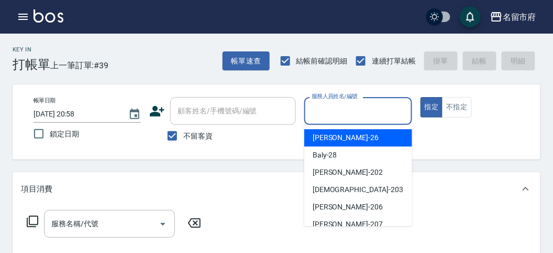
click at [390, 107] on input "服務人員姓名/編號" at bounding box center [358, 111] width 98 height 18
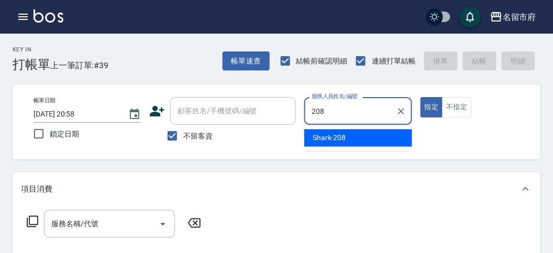
click at [346, 139] on div "Shark -208" at bounding box center [358, 137] width 108 height 17
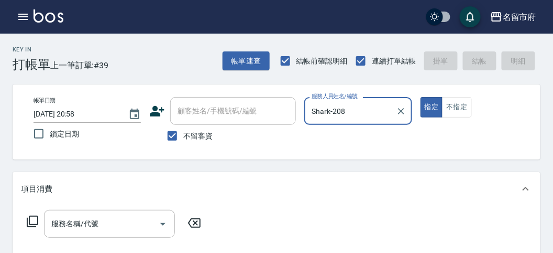
type input "Shark-208"
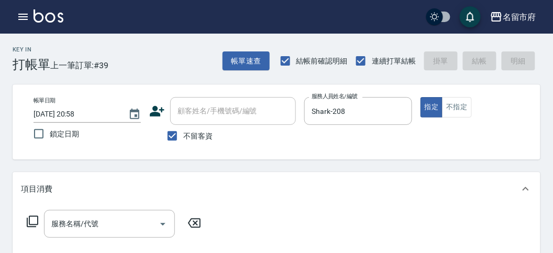
click at [31, 223] on icon at bounding box center [32, 221] width 13 height 13
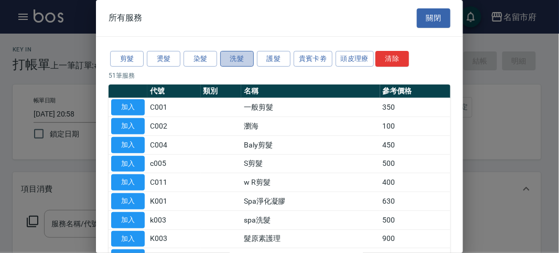
click at [236, 58] on button "洗髮" at bounding box center [237, 59] width 34 height 16
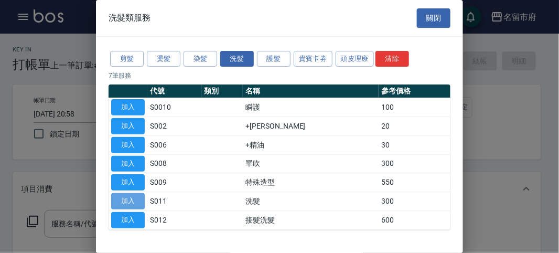
click at [121, 200] on button "加入" at bounding box center [128, 201] width 34 height 16
type input "洗髮(S011)"
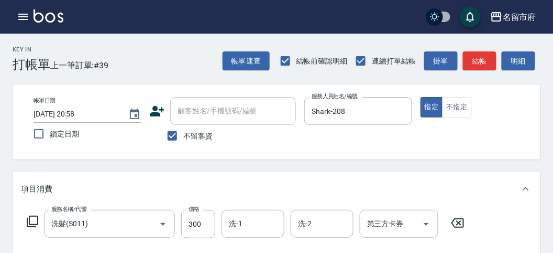
click at [30, 221] on icon at bounding box center [32, 221] width 13 height 13
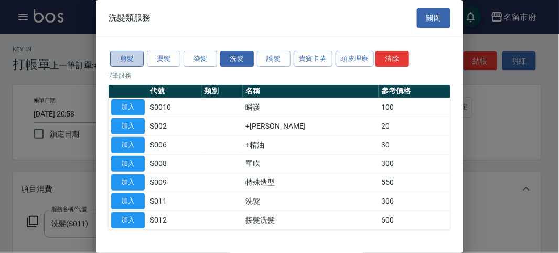
click at [125, 51] on button "剪髮" at bounding box center [127, 59] width 34 height 16
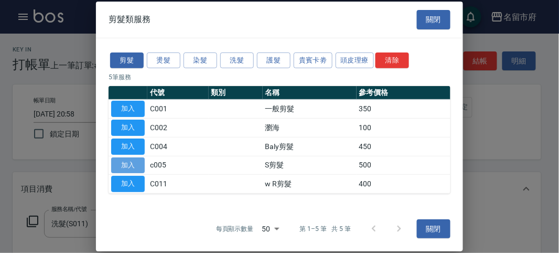
click at [128, 161] on button "加入" at bounding box center [128, 165] width 34 height 16
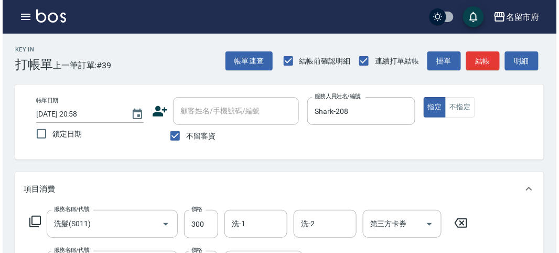
scroll to position [347, 0]
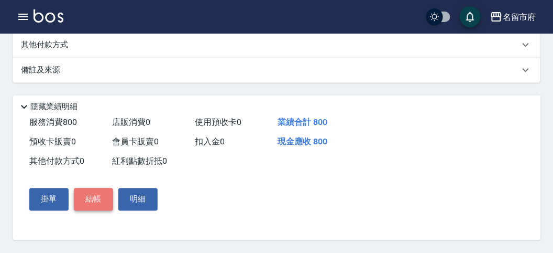
click at [95, 200] on button "結帳" at bounding box center [93, 199] width 39 height 22
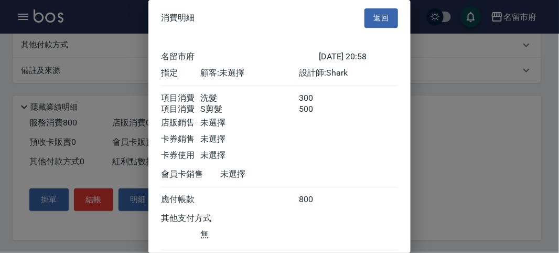
scroll to position [70, 0]
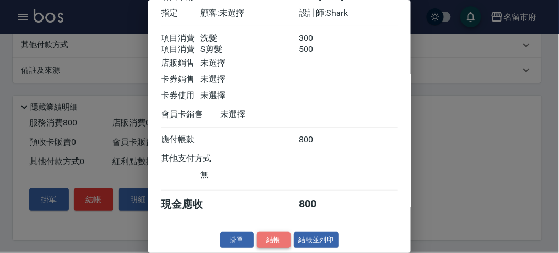
click at [281, 235] on button "結帳" at bounding box center [274, 240] width 34 height 16
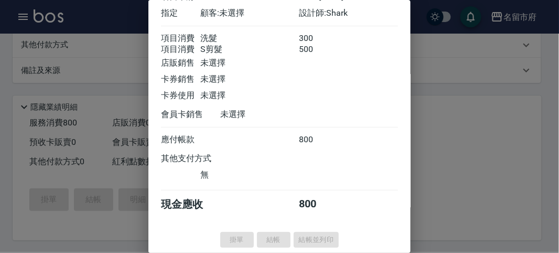
type input "[DATE] 20:59"
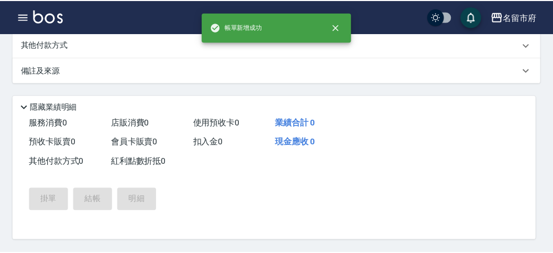
scroll to position [0, 0]
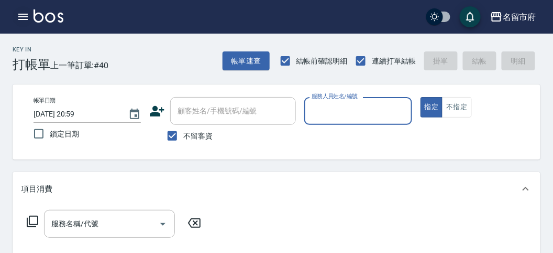
click at [27, 17] on icon "button" at bounding box center [22, 17] width 9 height 6
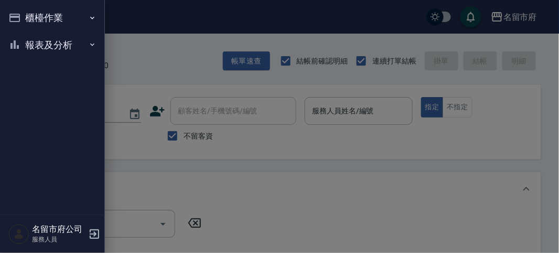
click at [23, 48] on button "報表及分析" at bounding box center [52, 44] width 96 height 27
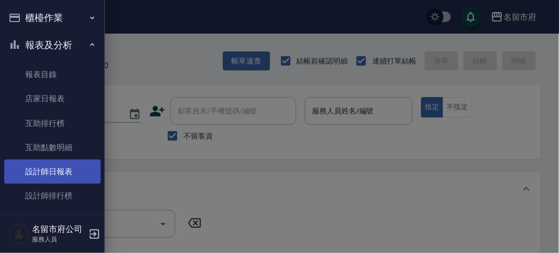
click at [59, 173] on link "設計師日報表" at bounding box center [52, 171] width 96 height 24
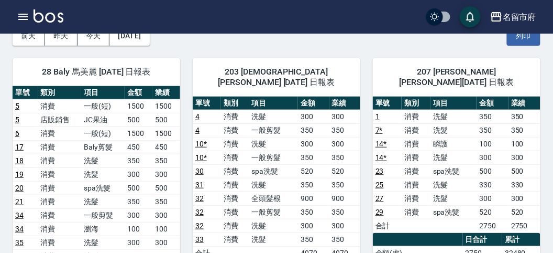
scroll to position [116, 0]
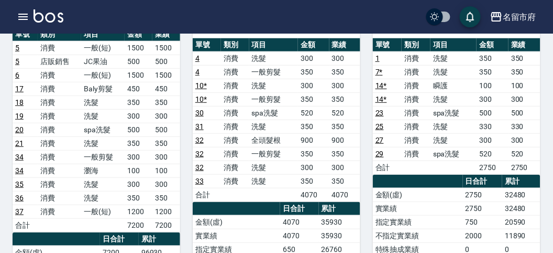
click at [237, 133] on td "消費" at bounding box center [235, 140] width 28 height 14
drag, startPoint x: 129, startPoint y: 206, endPoint x: 162, endPoint y: 213, distance: 33.2
click at [162, 213] on tr "37 消費 一般(短) 1200 1200" at bounding box center [97, 211] width 168 height 14
click at [162, 213] on td "1200" at bounding box center [166, 211] width 28 height 14
drag, startPoint x: 295, startPoint y: 126, endPoint x: 315, endPoint y: 143, distance: 26.4
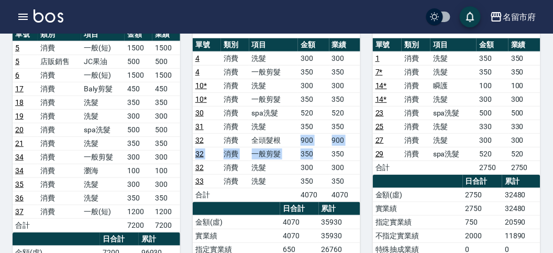
click at [315, 143] on tbody "4 消費 洗髮 300 300 4 消費 一般剪髮 350 350 10 * 消費 洗髮 300 300 10 * 消費 一般剪髮 350 350 30 消費…" at bounding box center [277, 126] width 168 height 150
click at [315, 147] on td "350" at bounding box center [313, 154] width 31 height 14
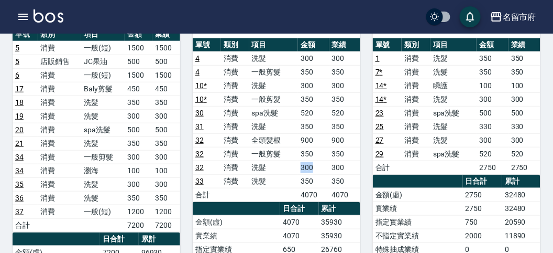
drag, startPoint x: 297, startPoint y: 155, endPoint x: 318, endPoint y: 159, distance: 21.4
click at [318, 160] on tr "32 消費 洗髮 300 300" at bounding box center [277, 167] width 168 height 14
click at [318, 160] on td "300" at bounding box center [313, 167] width 31 height 14
drag, startPoint x: 287, startPoint y: 168, endPoint x: 323, endPoint y: 168, distance: 35.6
click at [323, 174] on tr "33 消費 洗髮 350 350" at bounding box center [277, 181] width 168 height 14
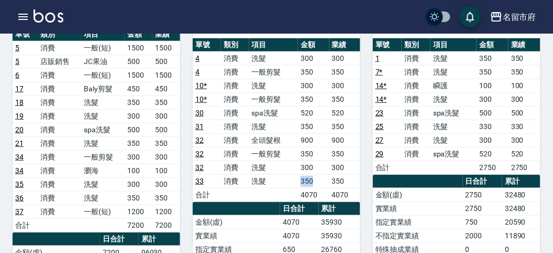
click at [323, 174] on td "350" at bounding box center [313, 181] width 31 height 14
click at [22, 18] on icon "button" at bounding box center [23, 16] width 13 height 13
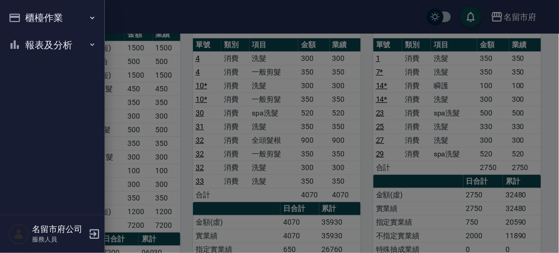
click at [22, 18] on button "櫃檯作業" at bounding box center [52, 17] width 96 height 27
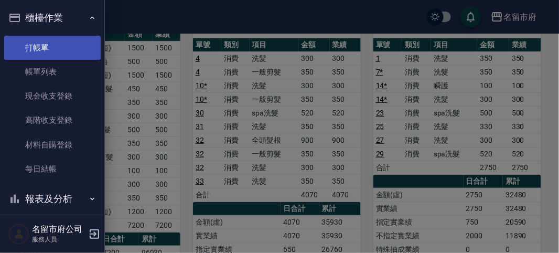
click at [37, 44] on link "打帳單" at bounding box center [52, 48] width 96 height 24
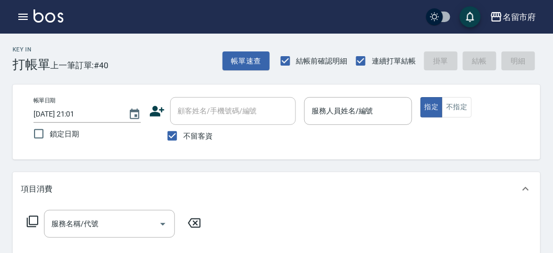
click at [151, 62] on div "Key In 打帳單 上一筆訂單:#40 帳單速查 結帳前確認明細 連續打單結帳 掛單 結帳 明細" at bounding box center [270, 53] width 541 height 38
click at [19, 18] on icon "button" at bounding box center [23, 16] width 13 height 13
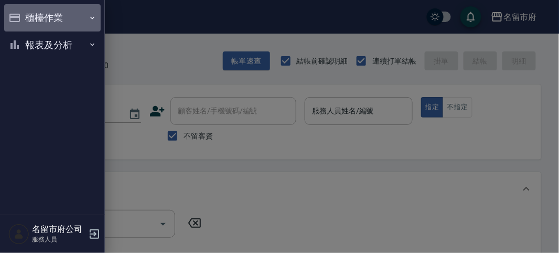
click at [29, 24] on button "櫃檯作業" at bounding box center [52, 17] width 96 height 27
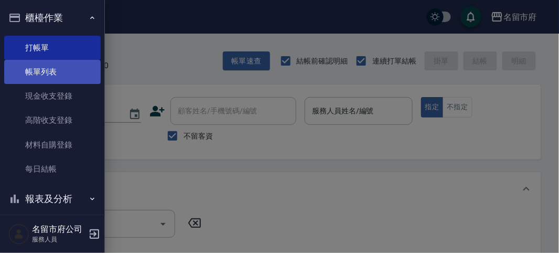
click at [39, 69] on link "帳單列表" at bounding box center [52, 72] width 96 height 24
click at [40, 69] on link "帳單列表" at bounding box center [52, 72] width 96 height 24
click at [41, 67] on link "帳單列表" at bounding box center [52, 72] width 96 height 24
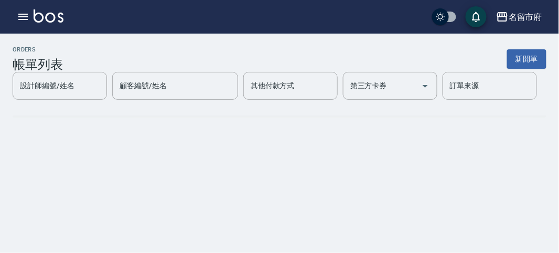
click at [63, 72] on div "設計師編號/姓名 設計師編號/姓名 顧客編號/姓名 顧客編號/姓名 其他付款方式 其他付款方式 第三方卡券 第三方卡券 訂單來源 訂單來源" at bounding box center [279, 86] width 533 height 28
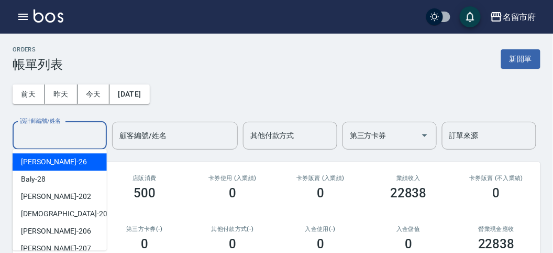
click at [45, 138] on input "設計師編號/姓名" at bounding box center [59, 135] width 85 height 18
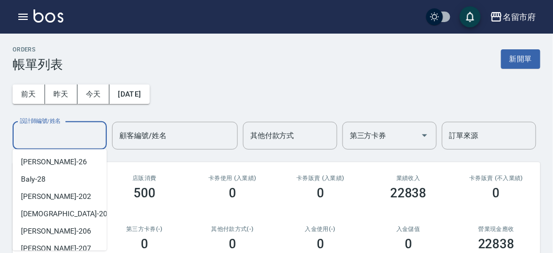
scroll to position [97, 0]
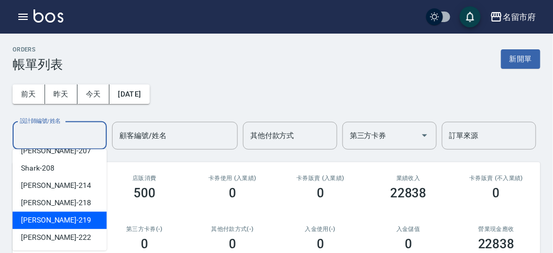
drag, startPoint x: 67, startPoint y: 218, endPoint x: 78, endPoint y: 184, distance: 35.3
click at [76, 189] on ul "[PERSON_NAME] -26 Baly -28 [PERSON_NAME] -202 聖德 -203 [PERSON_NAME] -206 [PERSO…" at bounding box center [60, 199] width 94 height 101
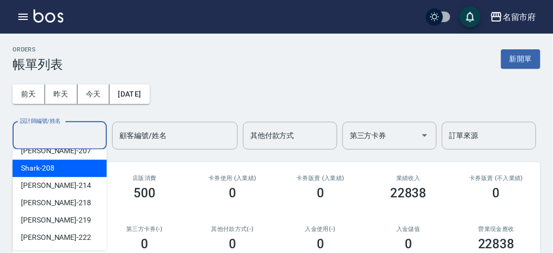
click at [77, 169] on div "Shark -208" at bounding box center [60, 167] width 94 height 17
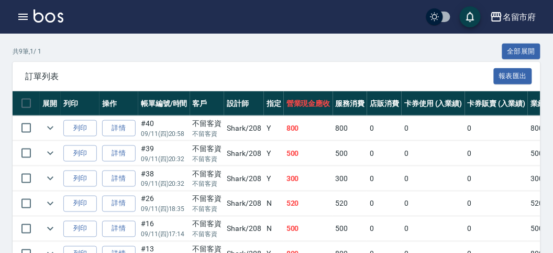
scroll to position [0, 0]
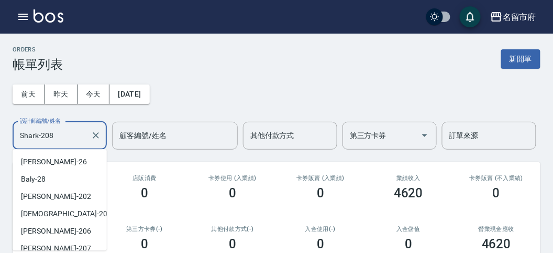
click at [65, 143] on input "Shark-208" at bounding box center [51, 135] width 69 height 18
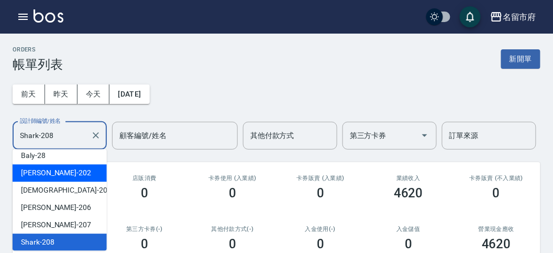
drag, startPoint x: 65, startPoint y: 169, endPoint x: 68, endPoint y: 161, distance: 8.3
click at [68, 161] on ul "[PERSON_NAME] -26 Baly -28 [PERSON_NAME] -202 聖德 -203 [PERSON_NAME] -206 [PERSO…" at bounding box center [60, 199] width 94 height 101
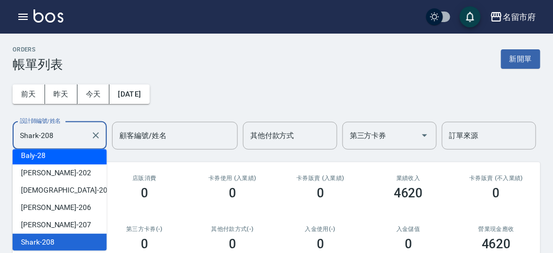
click at [68, 161] on div "Baly -28" at bounding box center [60, 155] width 94 height 17
type input "Baly-28"
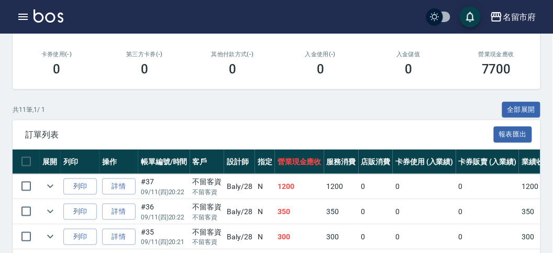
scroll to position [233, 0]
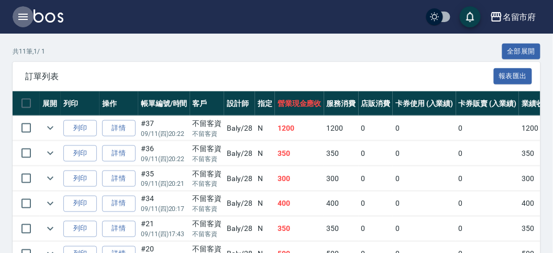
click at [23, 19] on icon "button" at bounding box center [22, 17] width 9 height 6
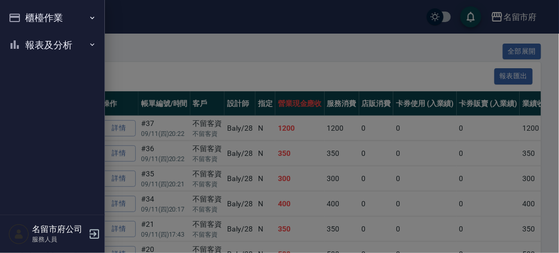
click at [25, 20] on button "櫃檯作業" at bounding box center [52, 17] width 96 height 27
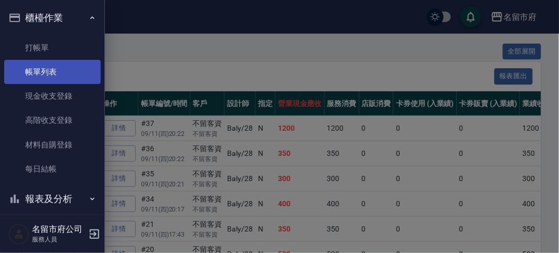
click at [36, 69] on link "帳單列表" at bounding box center [52, 72] width 96 height 24
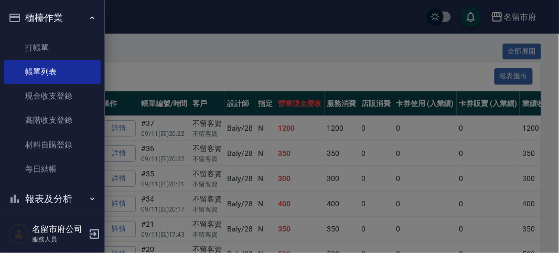
click at [154, 77] on div at bounding box center [279, 126] width 559 height 253
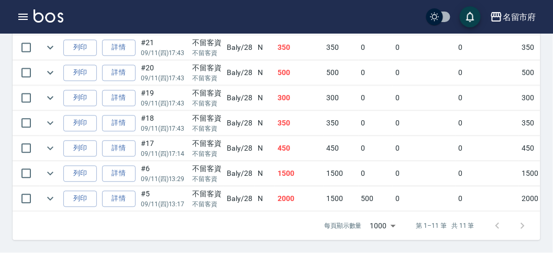
scroll to position [9, 0]
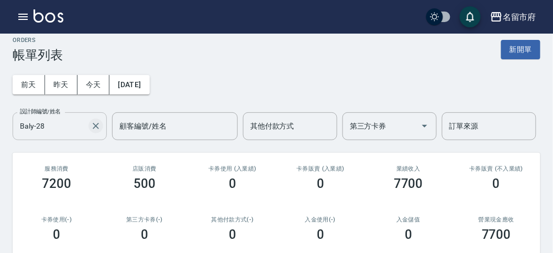
click at [92, 123] on icon "Clear" at bounding box center [96, 126] width 10 height 10
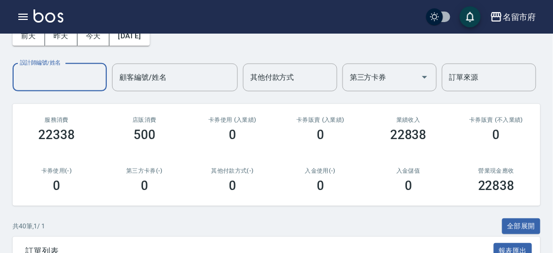
scroll to position [0, 0]
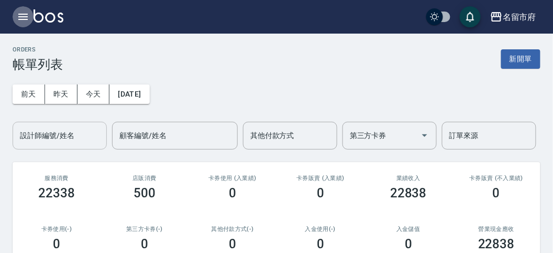
click at [18, 18] on icon "button" at bounding box center [23, 16] width 13 height 13
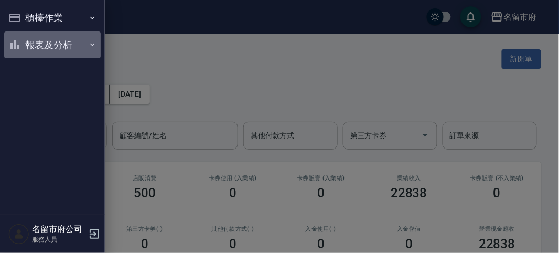
click at [59, 45] on button "報表及分析" at bounding box center [52, 44] width 96 height 27
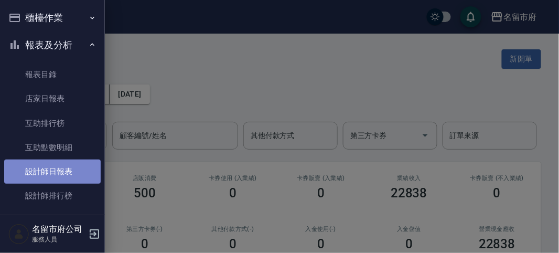
click at [76, 171] on link "設計師日報表" at bounding box center [52, 171] width 96 height 24
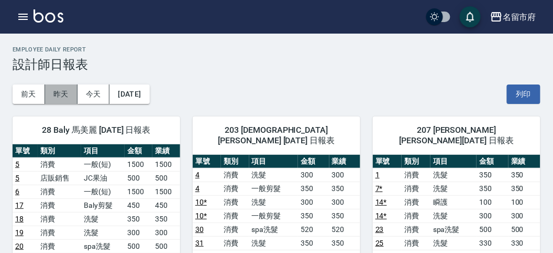
click at [51, 93] on button "昨天" at bounding box center [61, 93] width 32 height 19
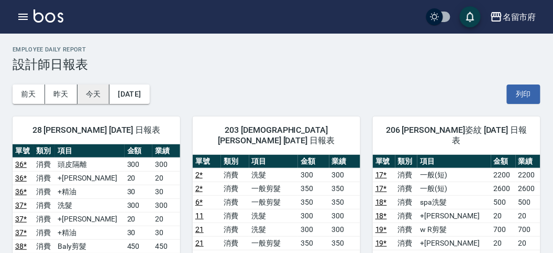
click at [93, 93] on button "今天" at bounding box center [94, 93] width 32 height 19
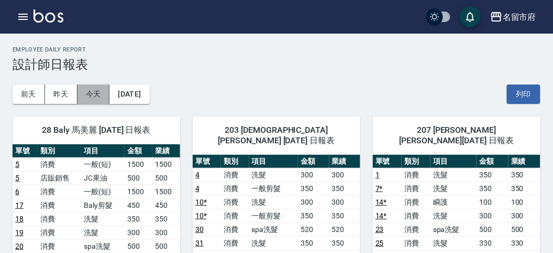
click at [92, 95] on button "今天" at bounding box center [94, 93] width 32 height 19
click at [25, 17] on icon "button" at bounding box center [23, 16] width 13 height 13
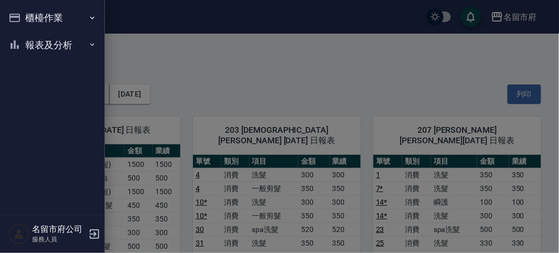
click at [25, 19] on div "櫃檯作業 打帳單 帳單列表 現金收支登錄 高階收支登錄 材料自購登錄 每日結帳 報表及分析 報表目錄 店家日報表 互助排行榜 互助點數明細 設計師日報表 設計…" at bounding box center [52, 126] width 105 height 253
click at [28, 21] on button "櫃檯作業" at bounding box center [52, 17] width 96 height 27
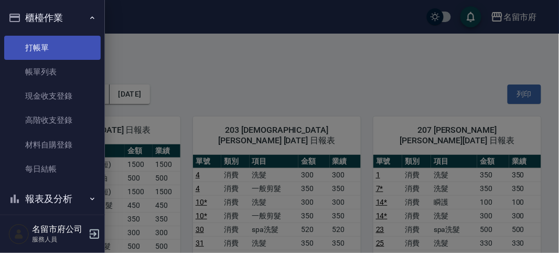
click at [51, 46] on link "打帳單" at bounding box center [52, 48] width 96 height 24
